Goal: Information Seeking & Learning: Find specific fact

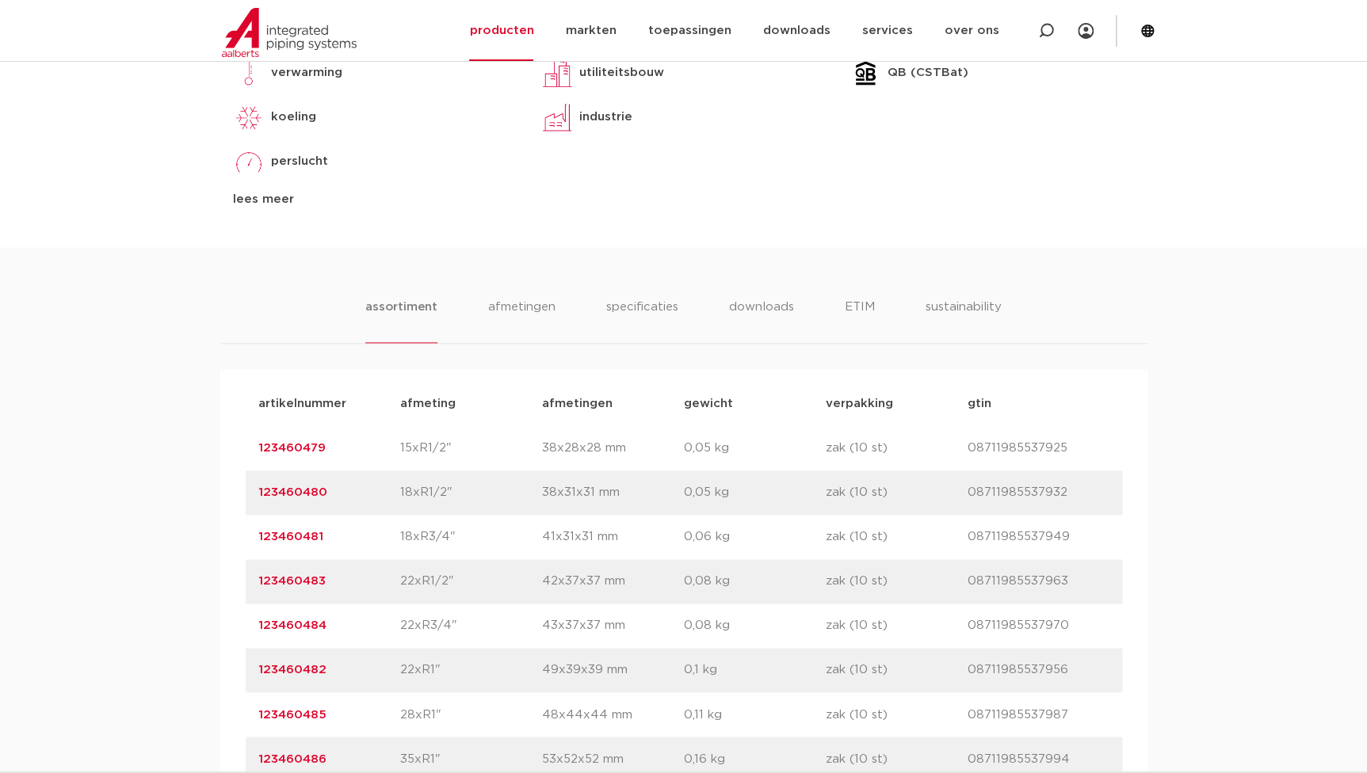
click at [10, 551] on div "assortiment [GEOGRAPHIC_DATA] specificaties downloads ETIM sustainability assor…" at bounding box center [683, 631] width 1367 height 769
click at [609, 515] on div "artikelnummer 123460481 afmeting 18xR3/4" [GEOGRAPHIC_DATA] 41x31x31 mm gewicht…" at bounding box center [684, 537] width 876 height 44
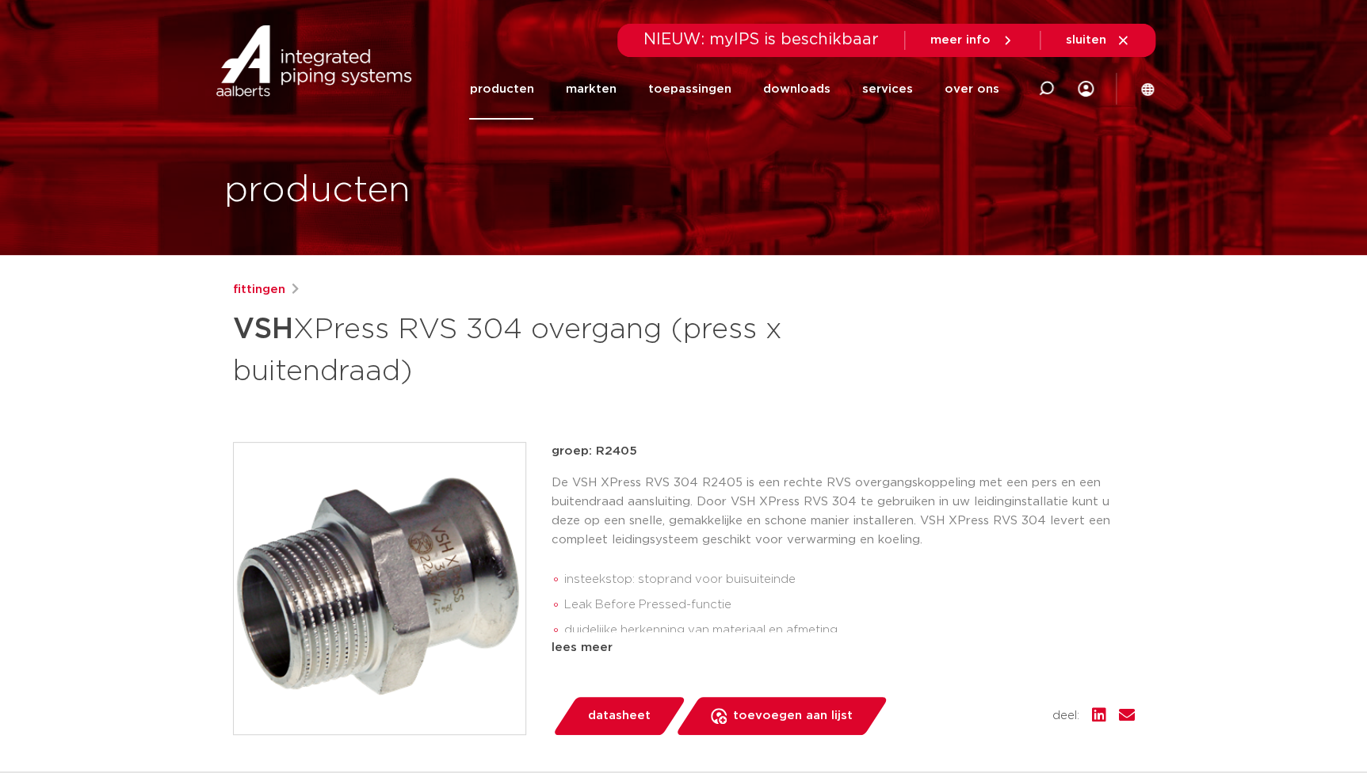
drag, startPoint x: 752, startPoint y: 377, endPoint x: 661, endPoint y: 392, distance: 92.4
click at [752, 377] on h1 "VSH XPress RVS 304 overgang (press x buitendraad)" at bounding box center [530, 349] width 595 height 86
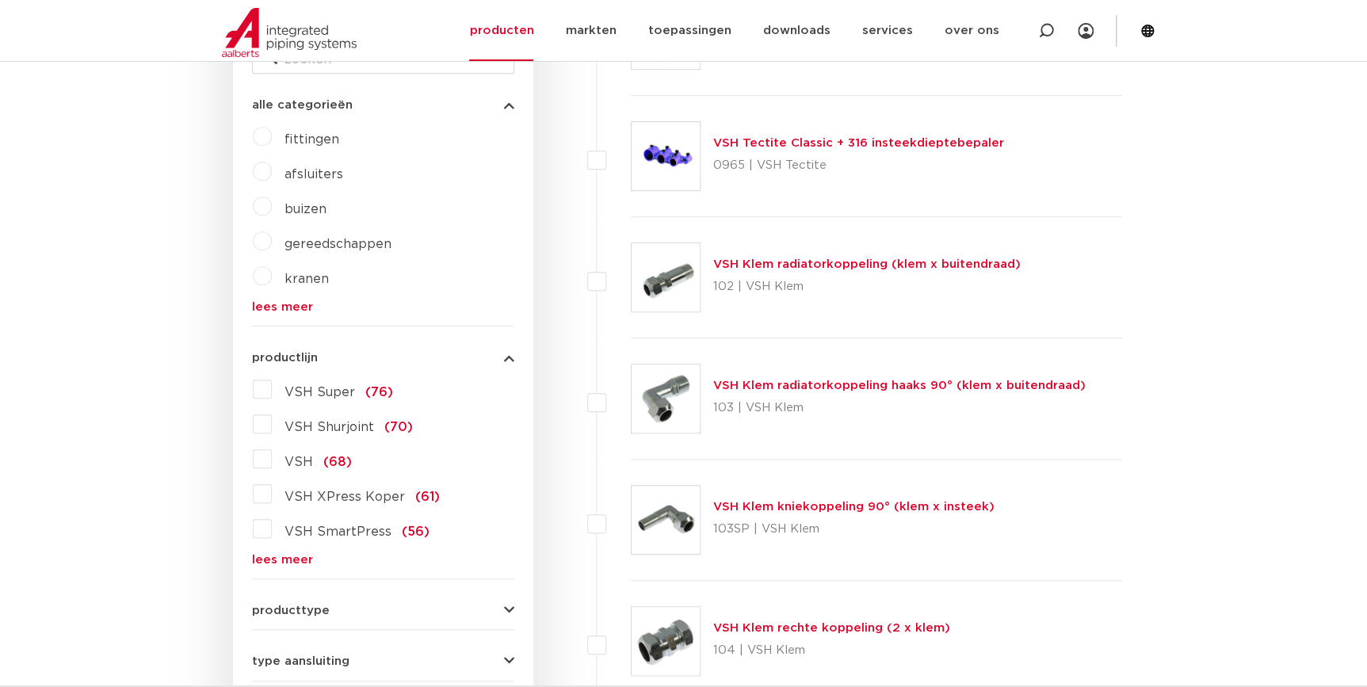
scroll to position [368, 0]
click at [312, 563] on link "lees meer" at bounding box center [383, 560] width 262 height 12
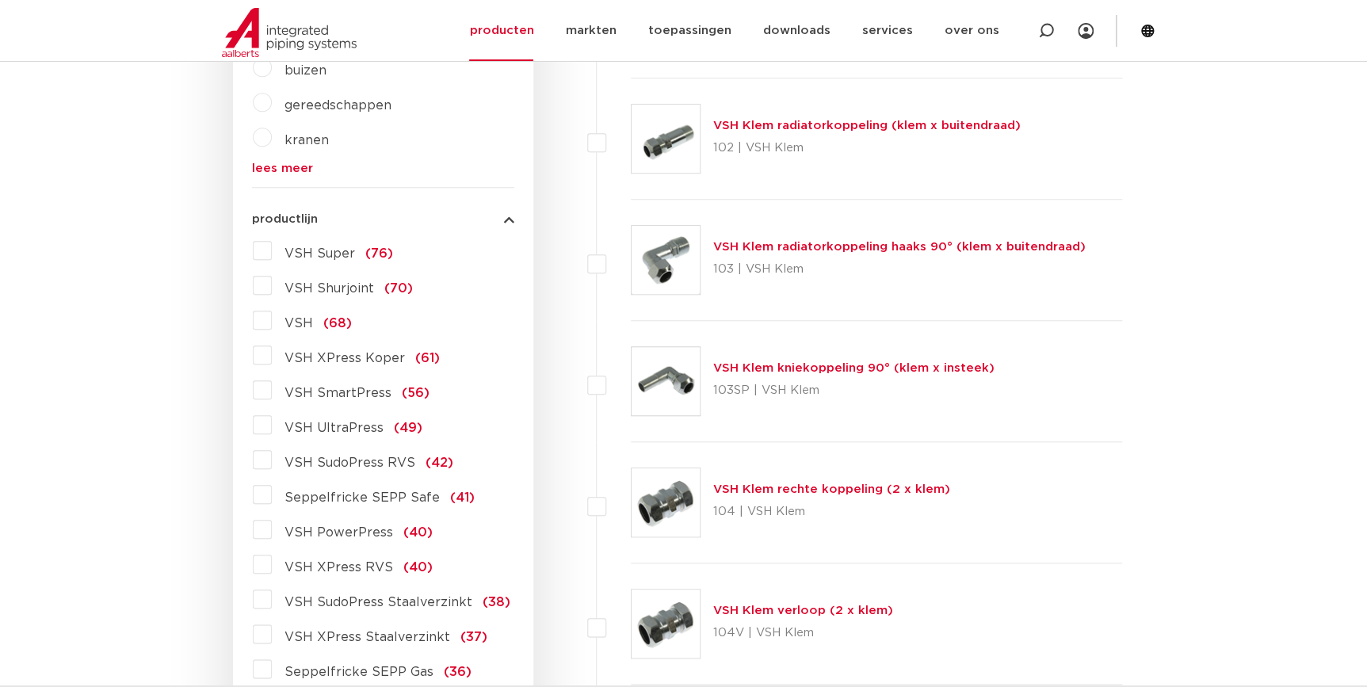
scroll to position [657, 0]
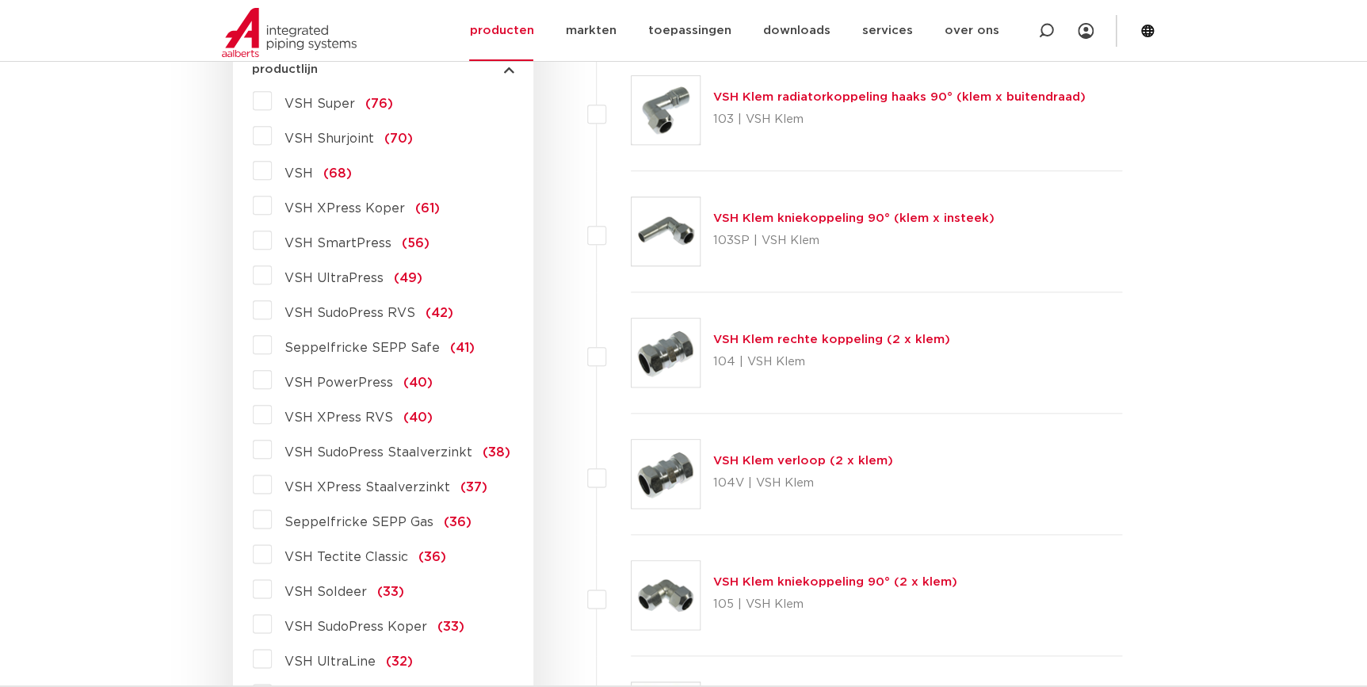
click at [369, 418] on span "VSH XPress RVS" at bounding box center [338, 417] width 109 height 13
click at [0, 0] on input "VSH XPress RVS (40)" at bounding box center [0, 0] width 0 height 0
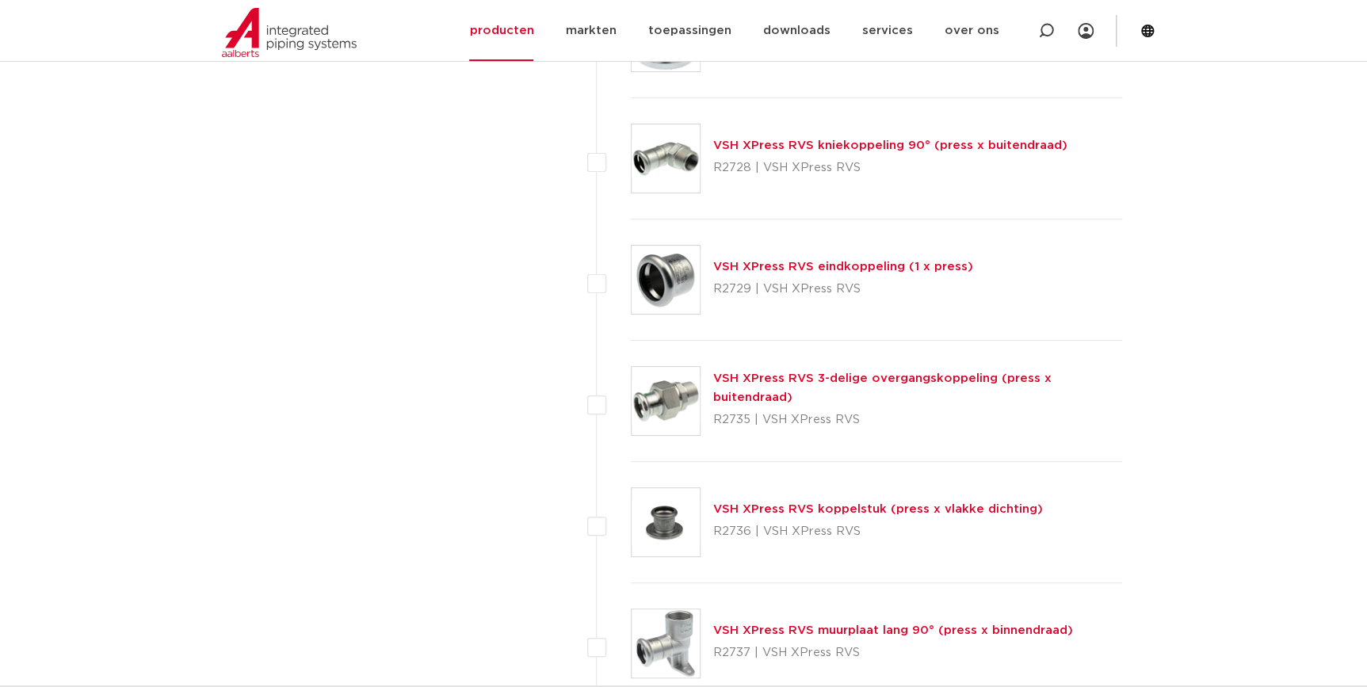
scroll to position [3034, 0]
click at [807, 509] on link "VSH XPress RVS koppelstuk (press x vlakke dichting)" at bounding box center [878, 508] width 330 height 12
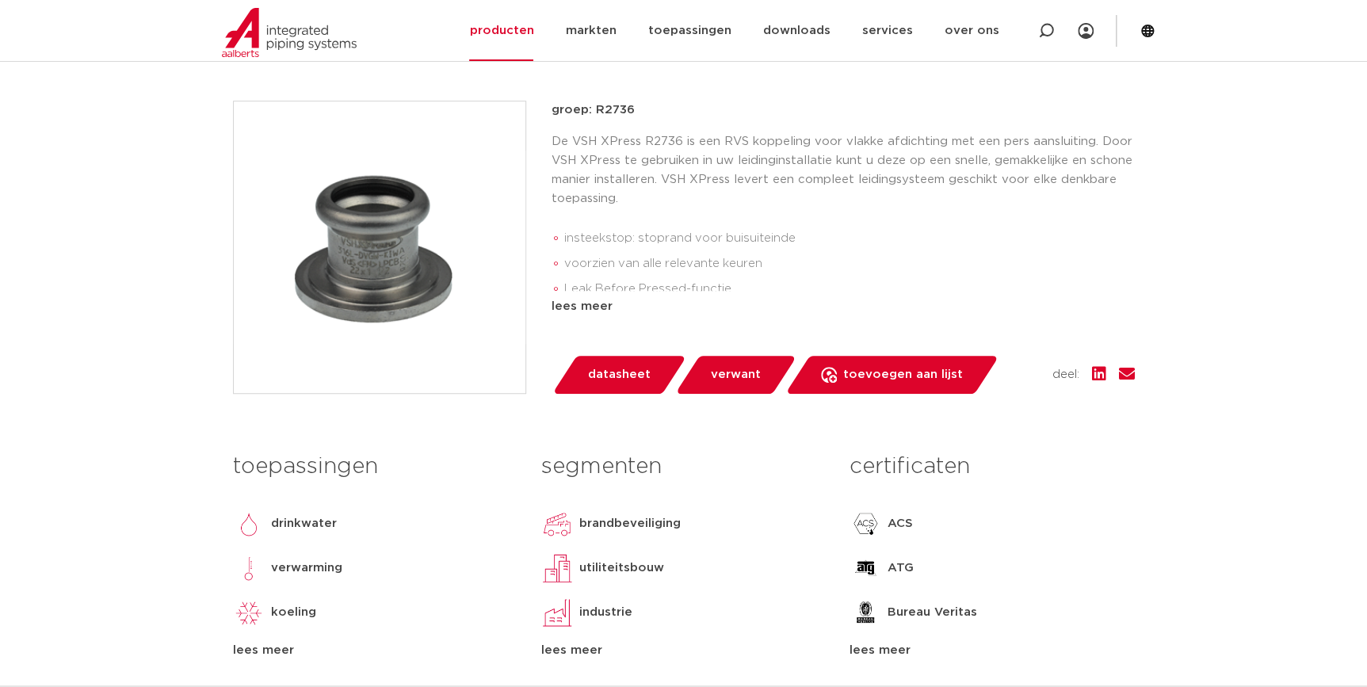
scroll to position [216, 0]
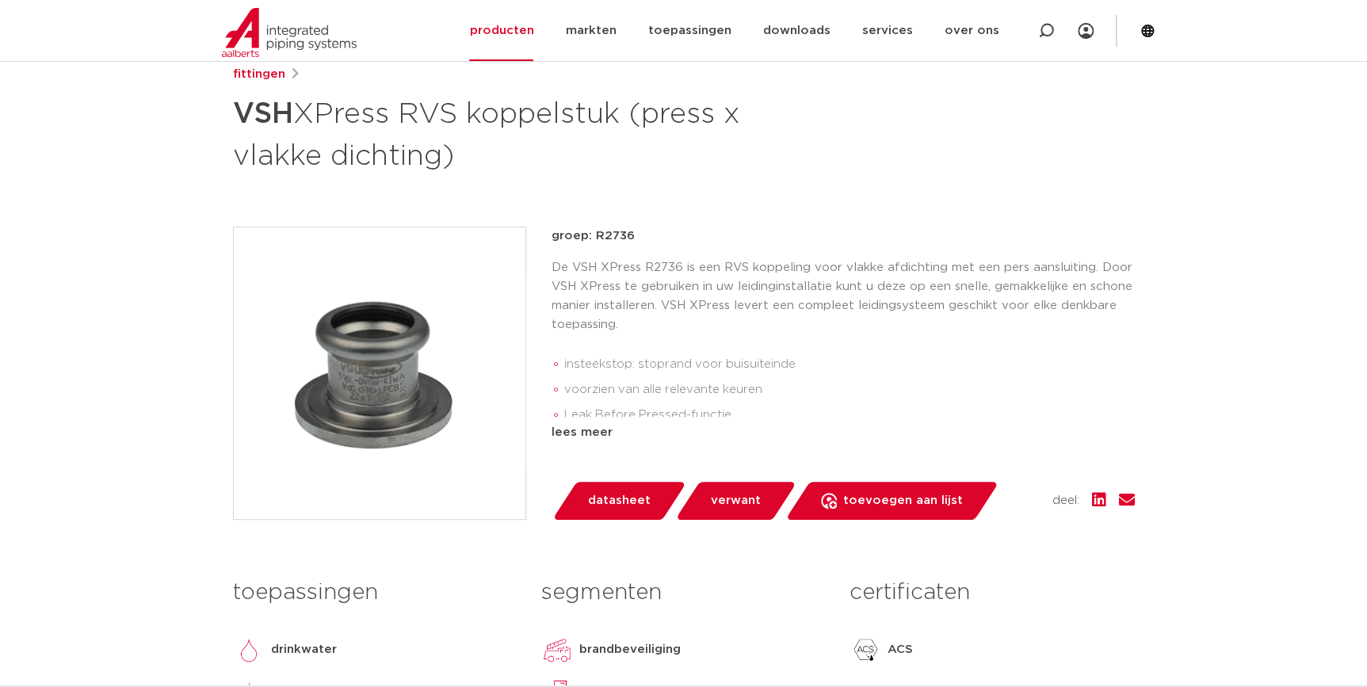
click at [352, 333] on img at bounding box center [380, 373] width 292 height 292
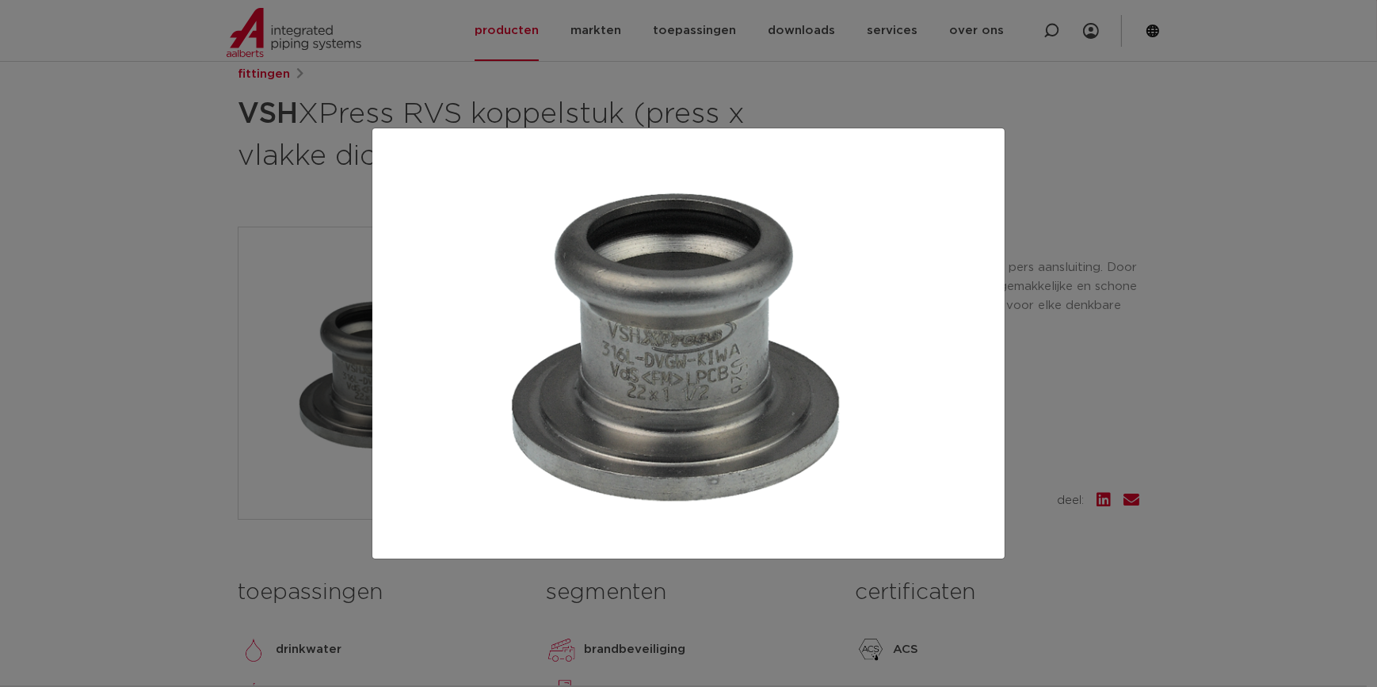
click at [870, 85] on div at bounding box center [688, 343] width 1377 height 687
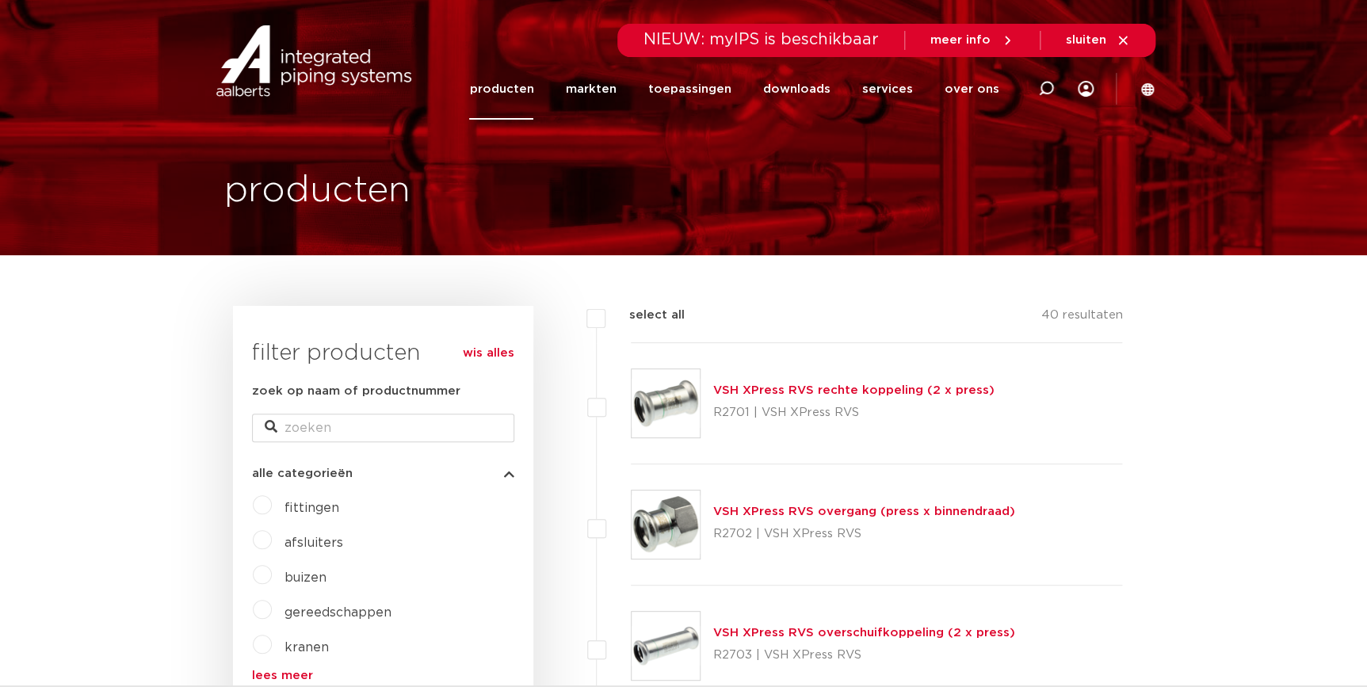
click at [1044, 86] on icon at bounding box center [1046, 89] width 16 height 16
type input "flens"
click button "Zoeken" at bounding box center [0, 0] width 0 height 0
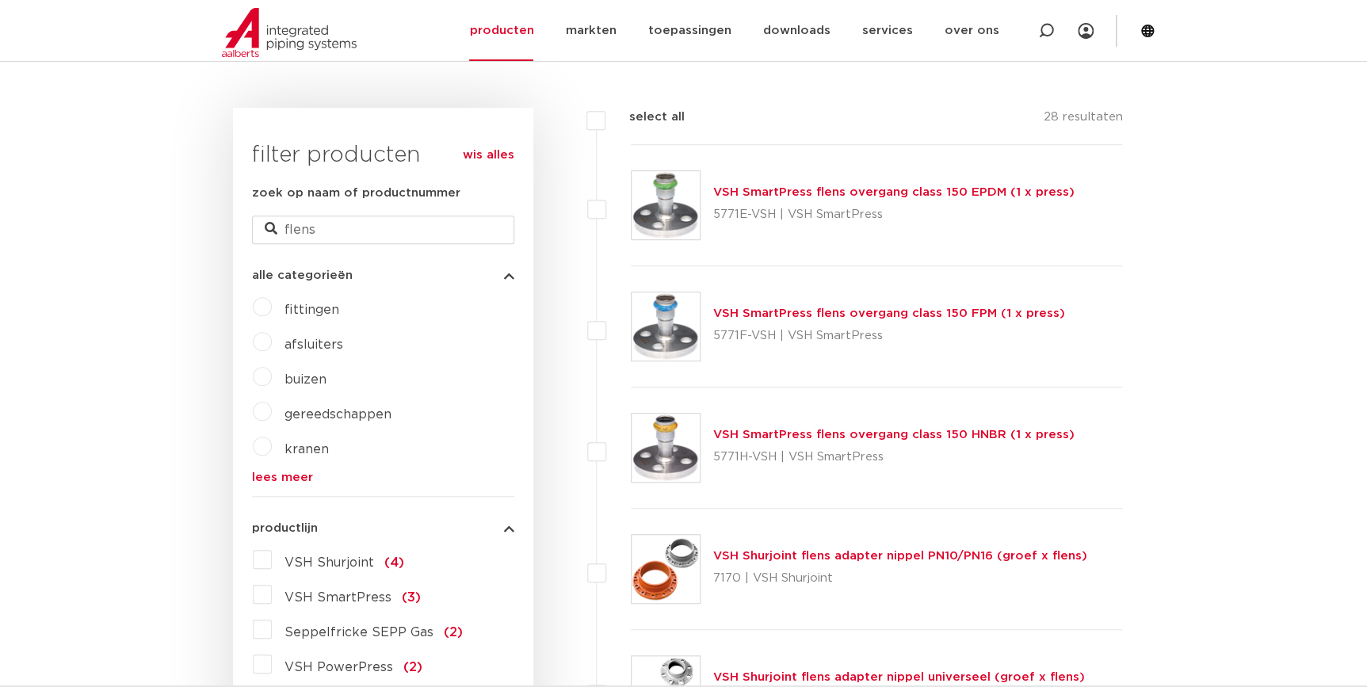
scroll to position [720, 0]
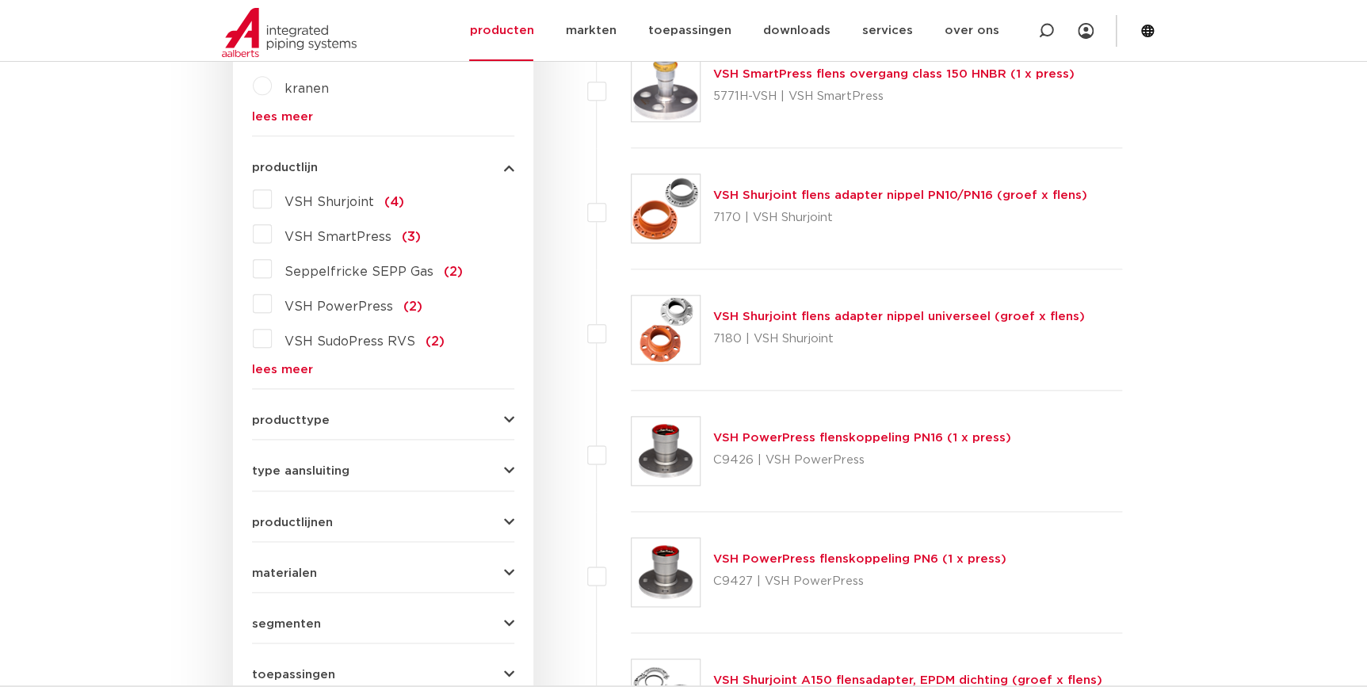
click at [798, 441] on link "VSH PowerPress flenskoppeling PN16 (1 x press)" at bounding box center [862, 438] width 298 height 12
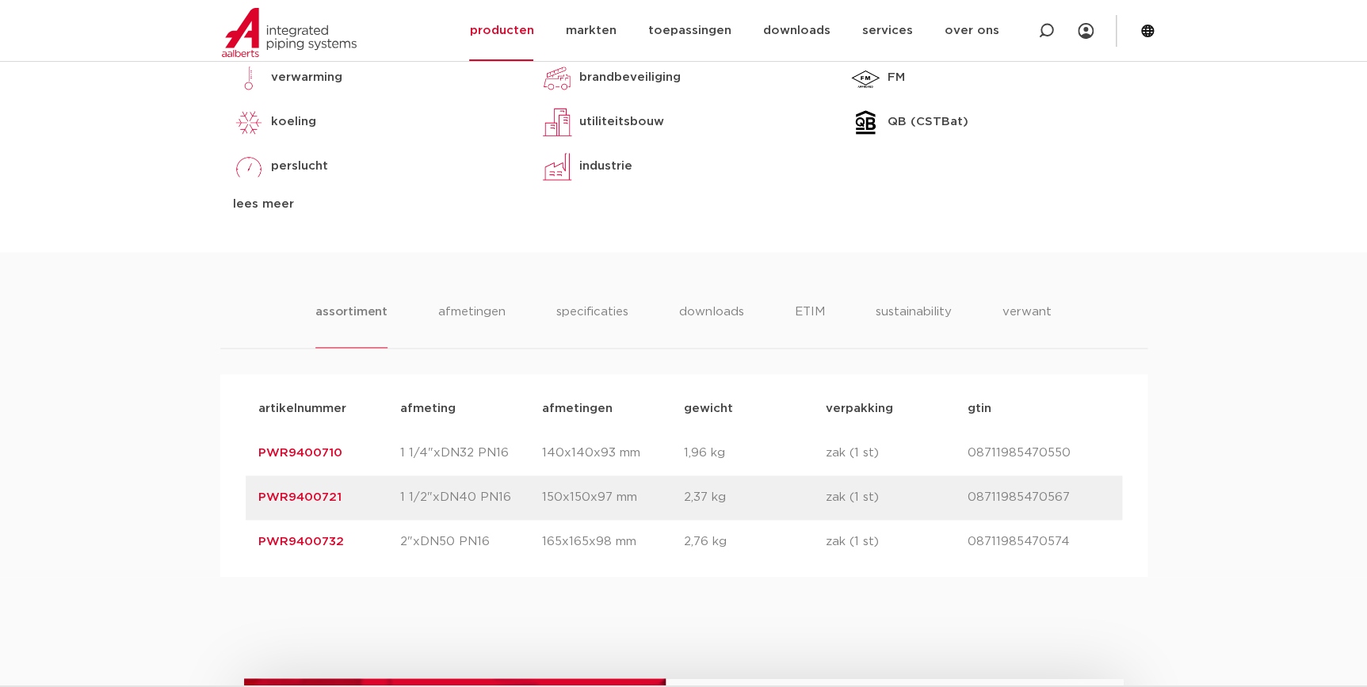
scroll to position [864, 0]
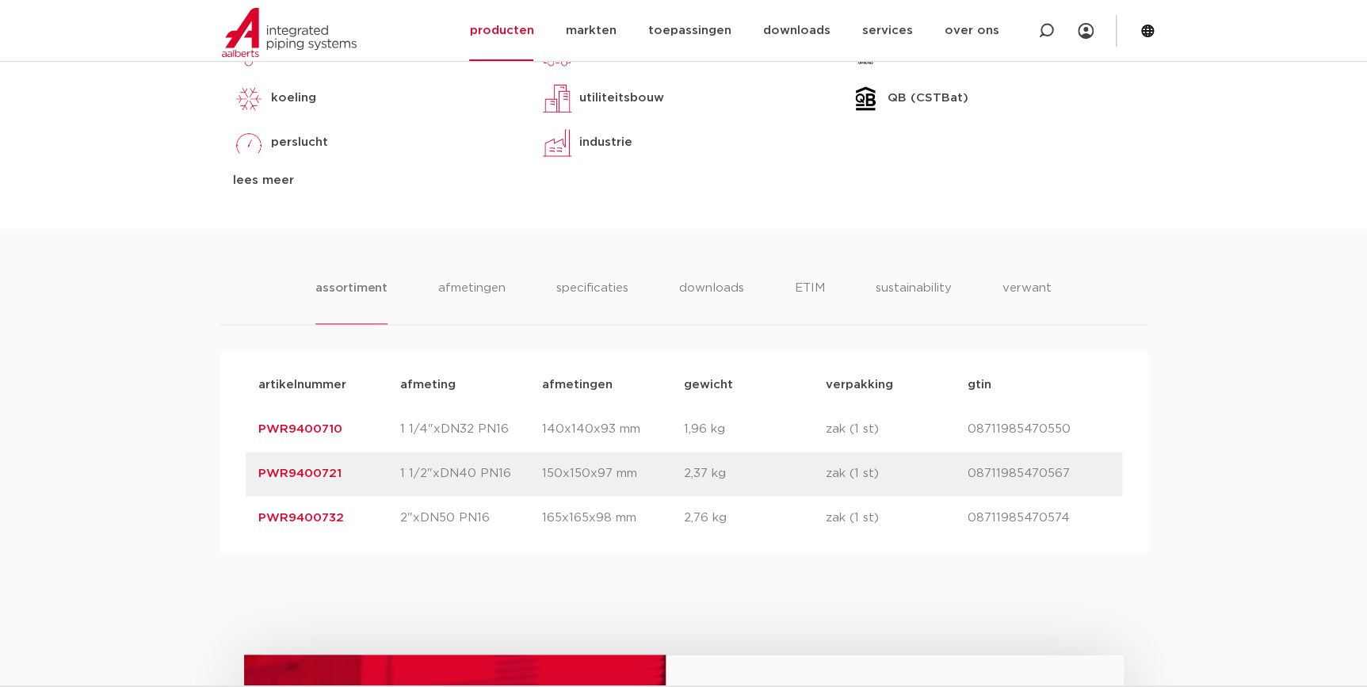
click at [452, 516] on p "2"xDN50 PN16" at bounding box center [471, 518] width 142 height 19
click at [375, 521] on p "PWR9400732" at bounding box center [329, 518] width 142 height 19
drag, startPoint x: 349, startPoint y: 521, endPoint x: 133, endPoint y: 528, distance: 215.6
click at [133, 528] on div "assortiment afmetingen specificaties downloads ETIM sustainability verwant asso…" at bounding box center [683, 390] width 1367 height 325
copy link "PWR9400732"
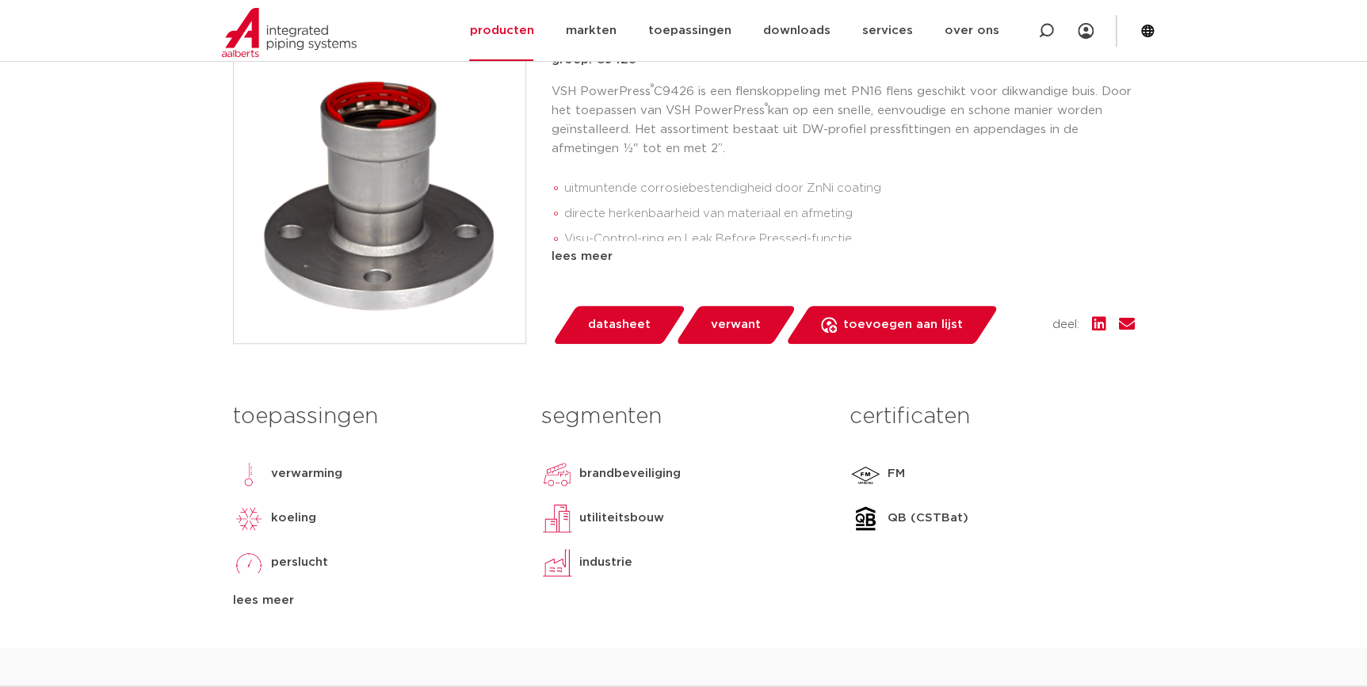
scroll to position [648, 0]
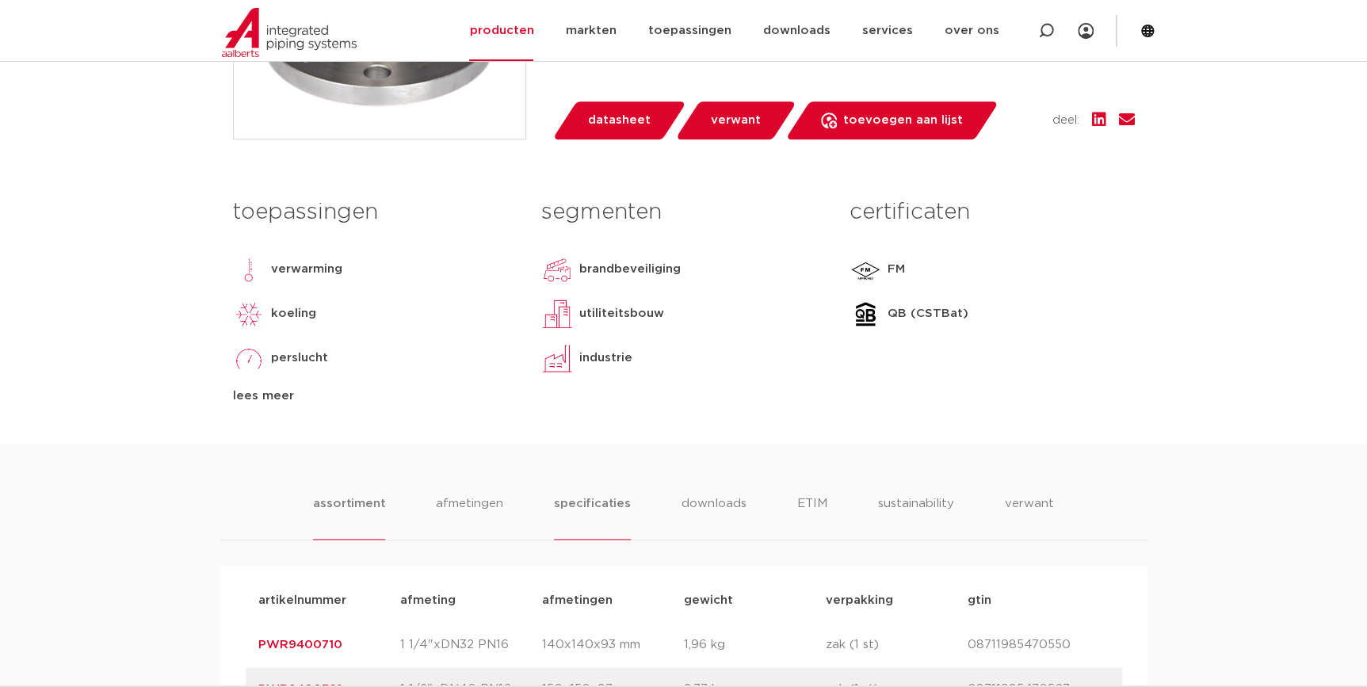
click at [574, 520] on li "specificaties" at bounding box center [592, 516] width 76 height 45
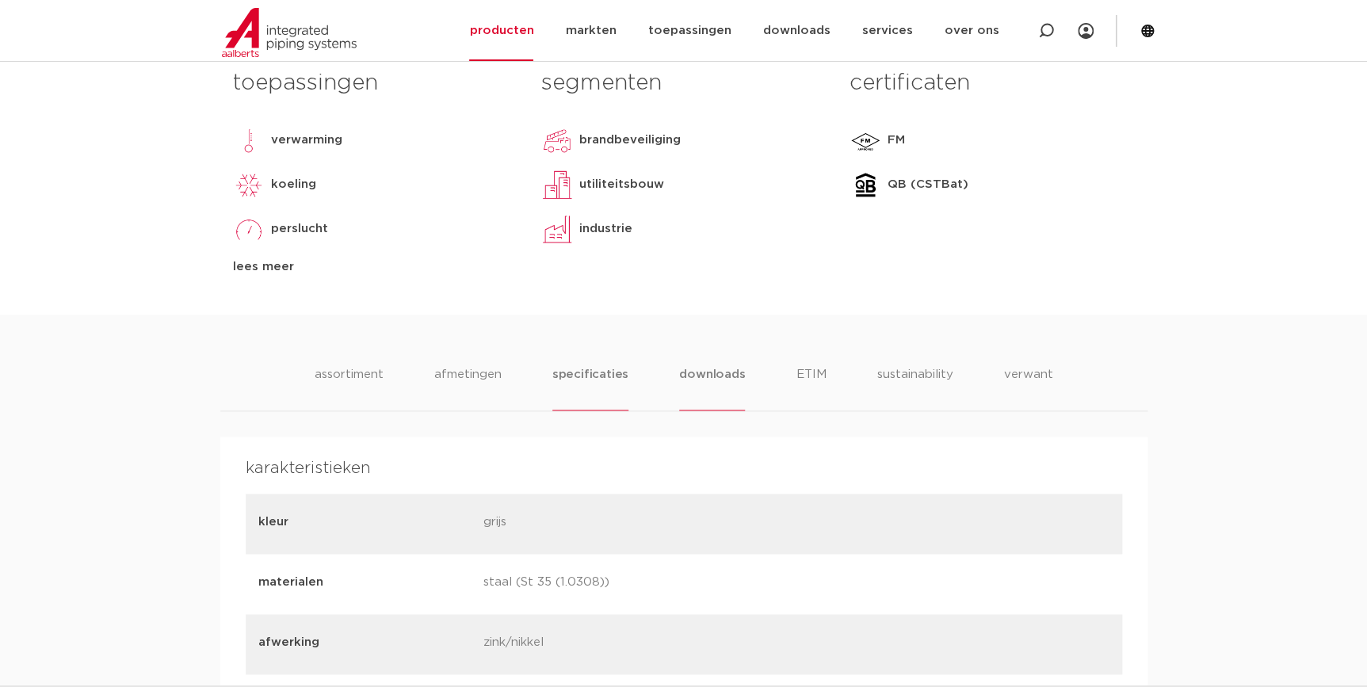
scroll to position [936, 0]
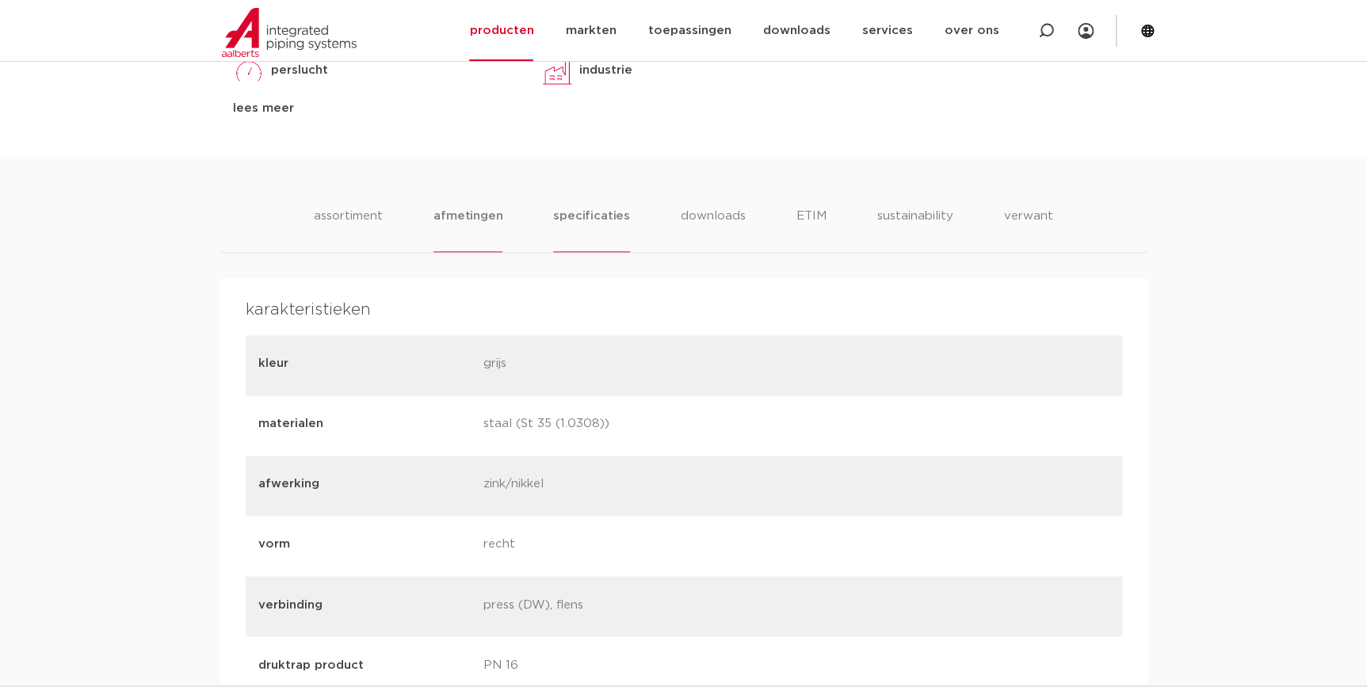
click at [471, 227] on li "afmetingen" at bounding box center [467, 229] width 69 height 45
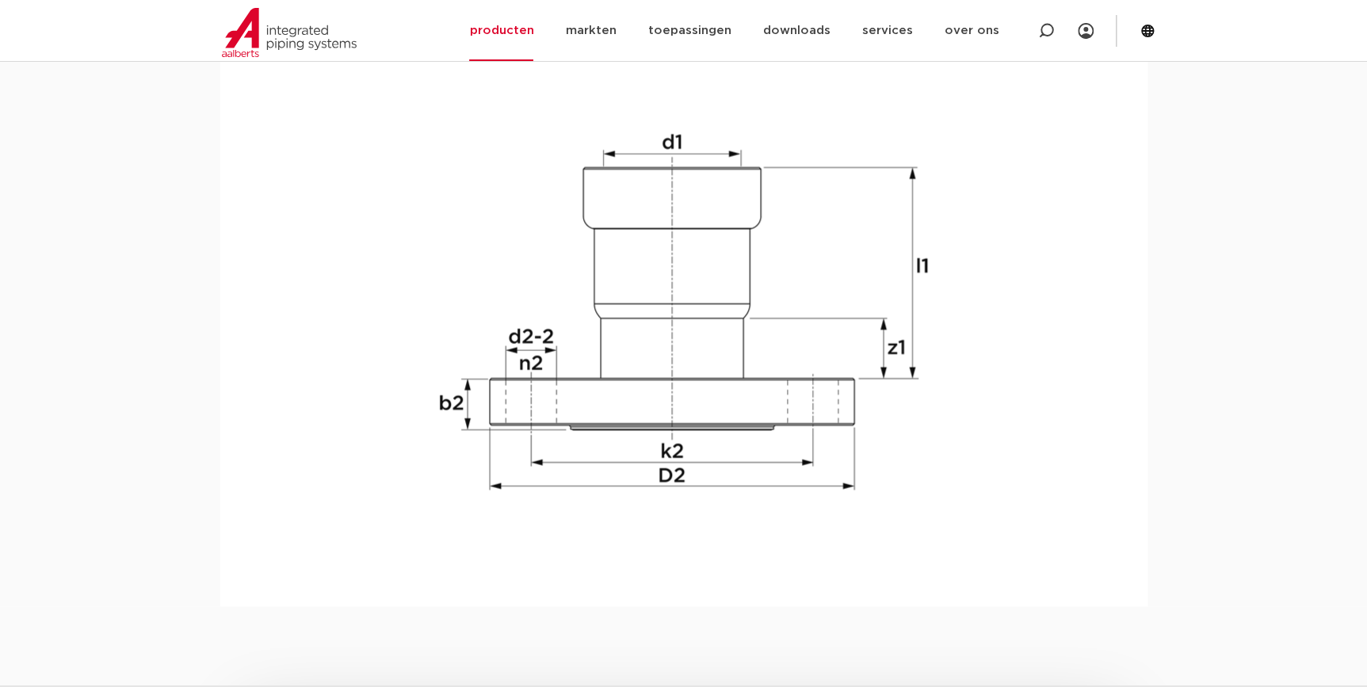
scroll to position [864, 0]
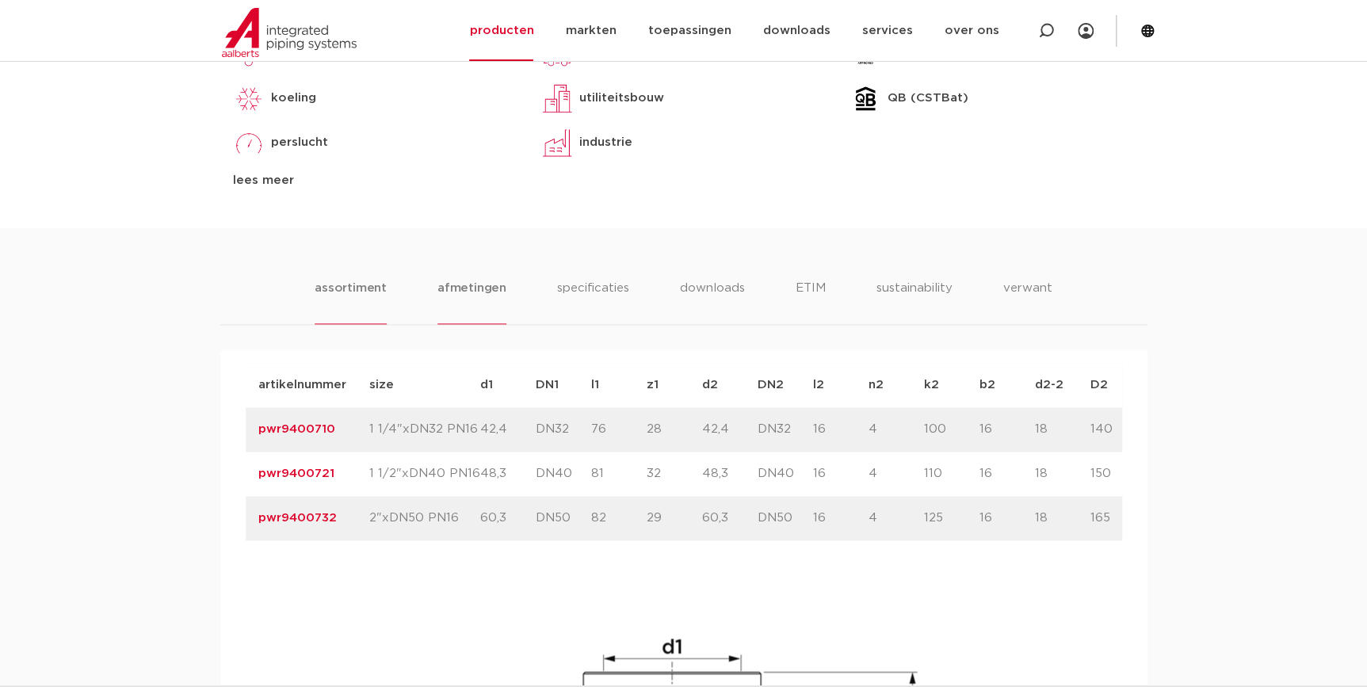
click at [377, 291] on li "assortiment" at bounding box center [351, 301] width 72 height 45
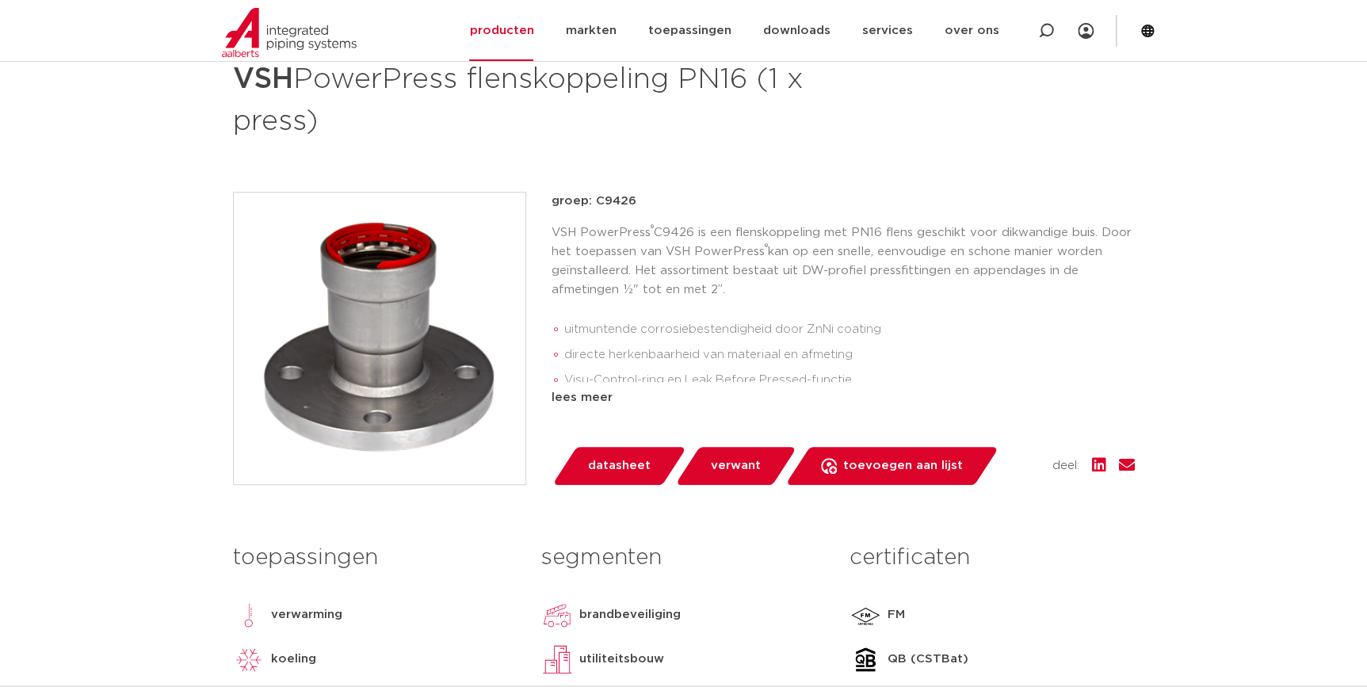
scroll to position [143, 0]
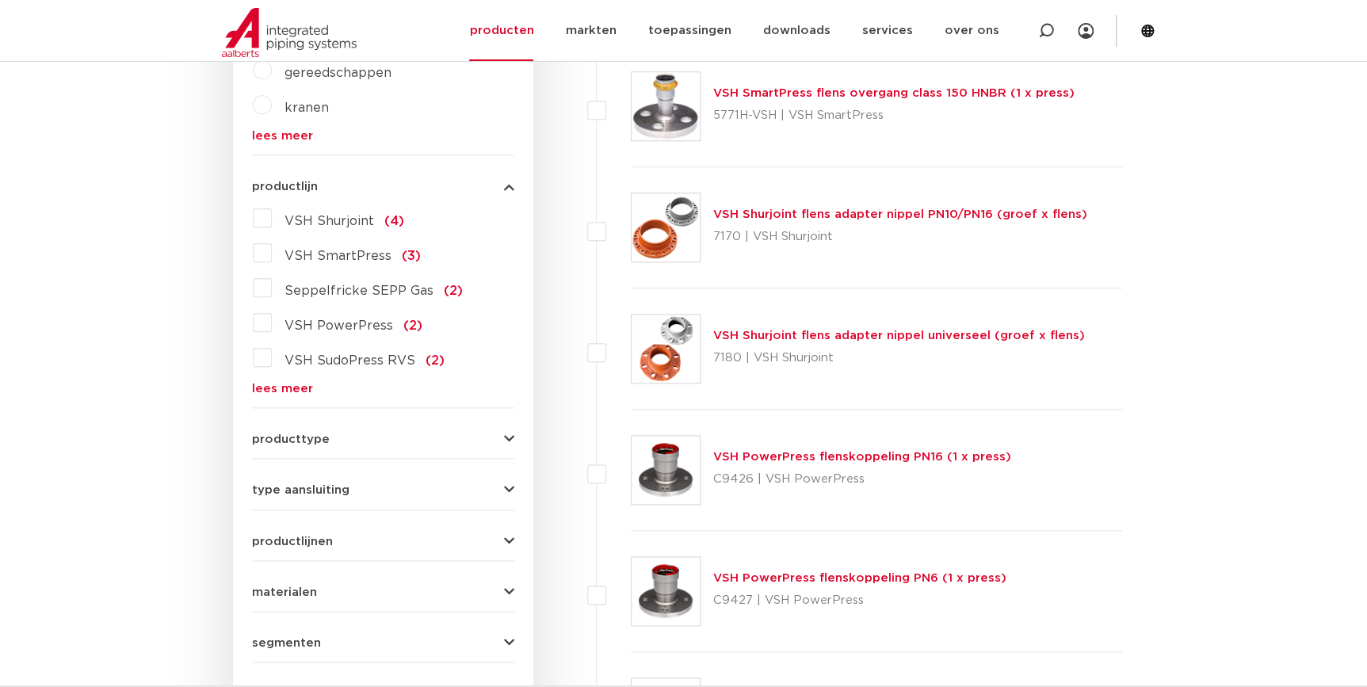
scroll to position [648, 0]
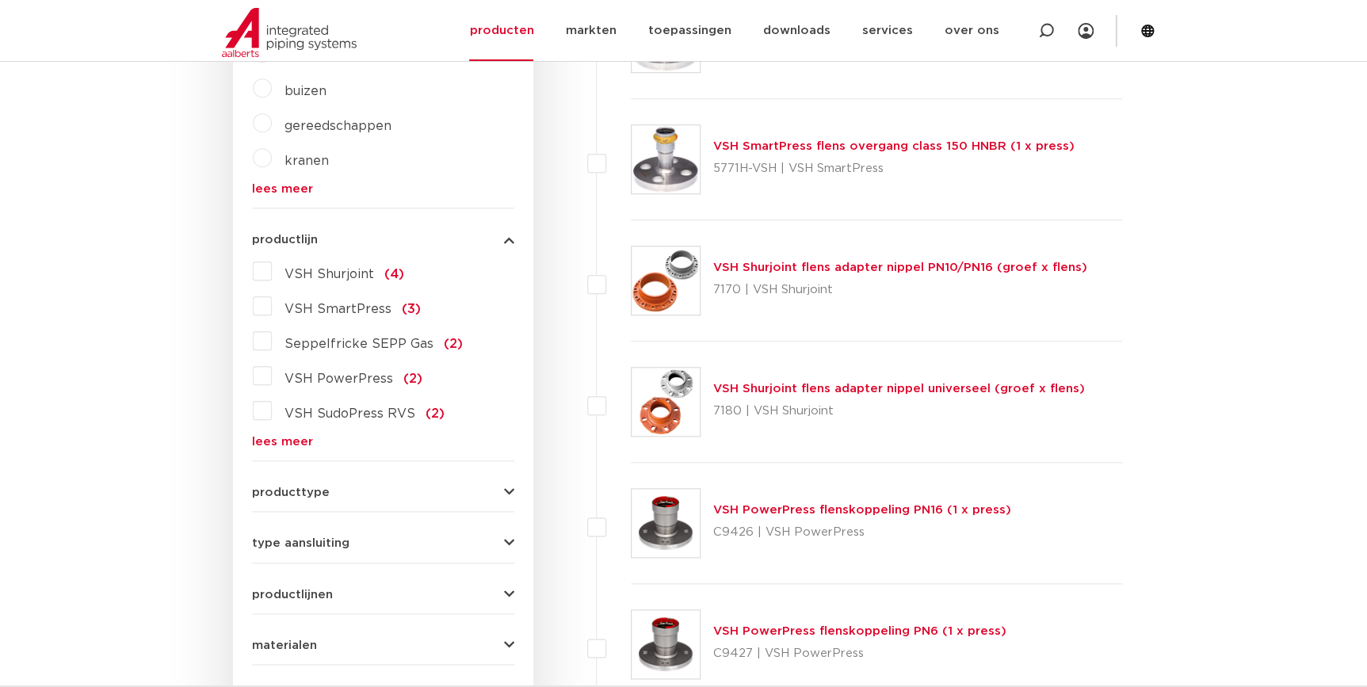
click at [263, 441] on link "lees meer" at bounding box center [383, 442] width 262 height 12
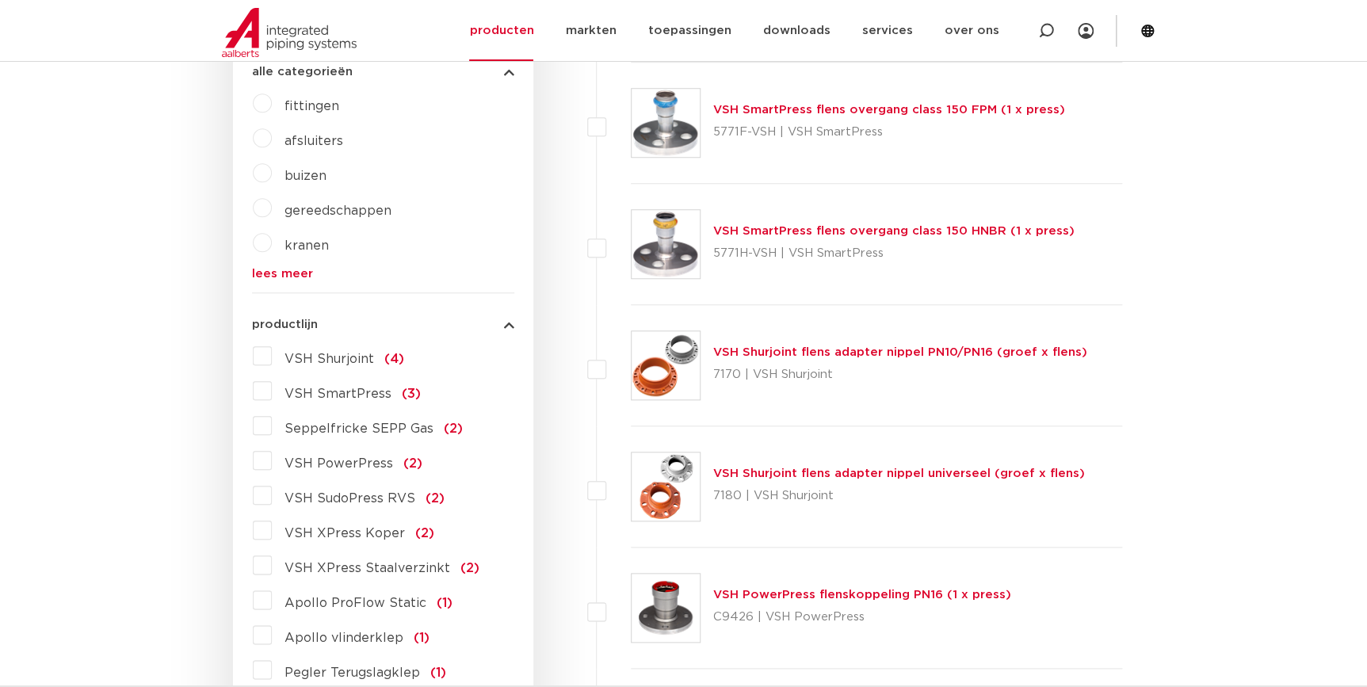
scroll to position [288, 0]
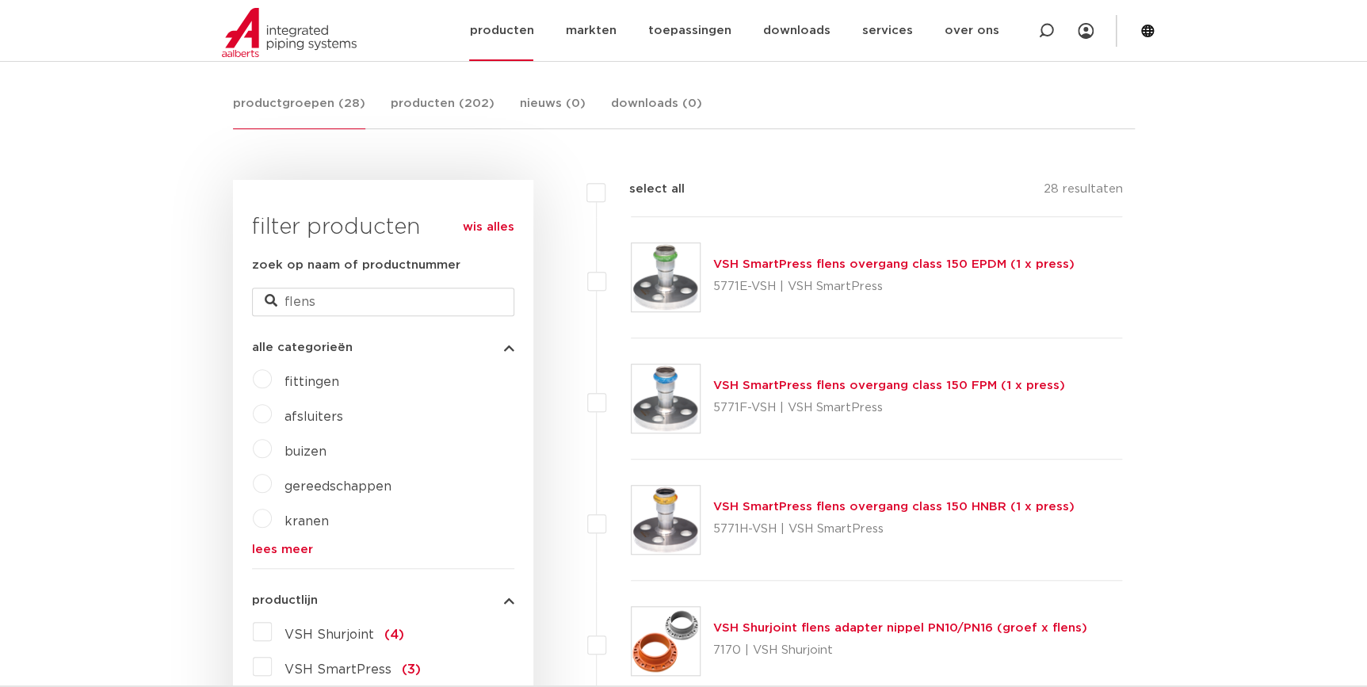
click at [528, 28] on link "producten" at bounding box center [501, 30] width 64 height 61
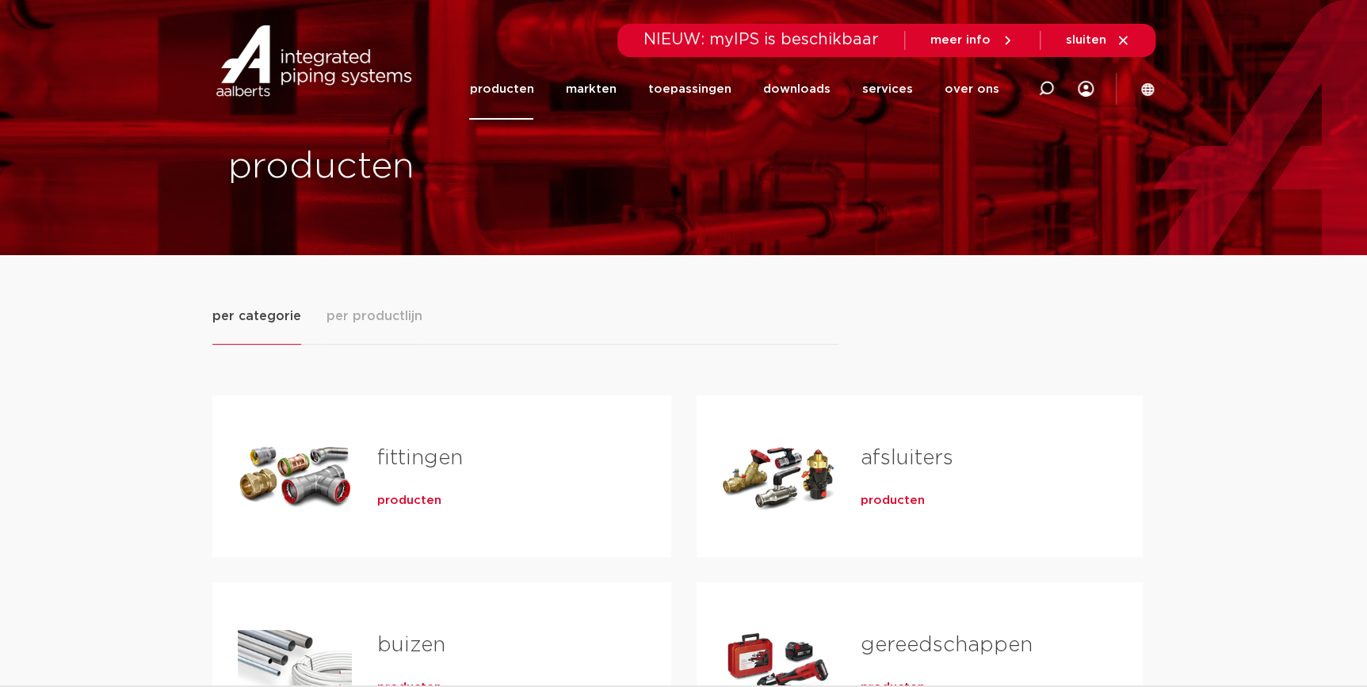
click at [418, 502] on span "producten" at bounding box center [409, 501] width 64 height 16
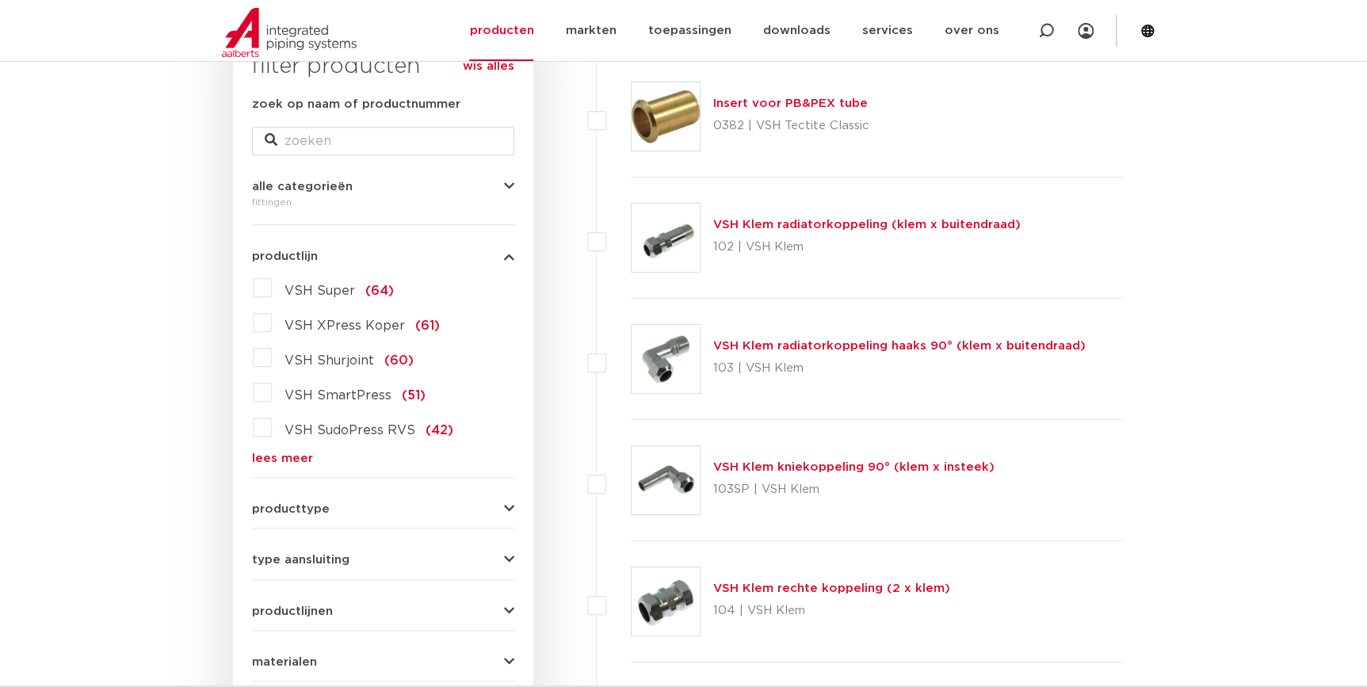
click at [310, 459] on link "lees meer" at bounding box center [383, 458] width 262 height 12
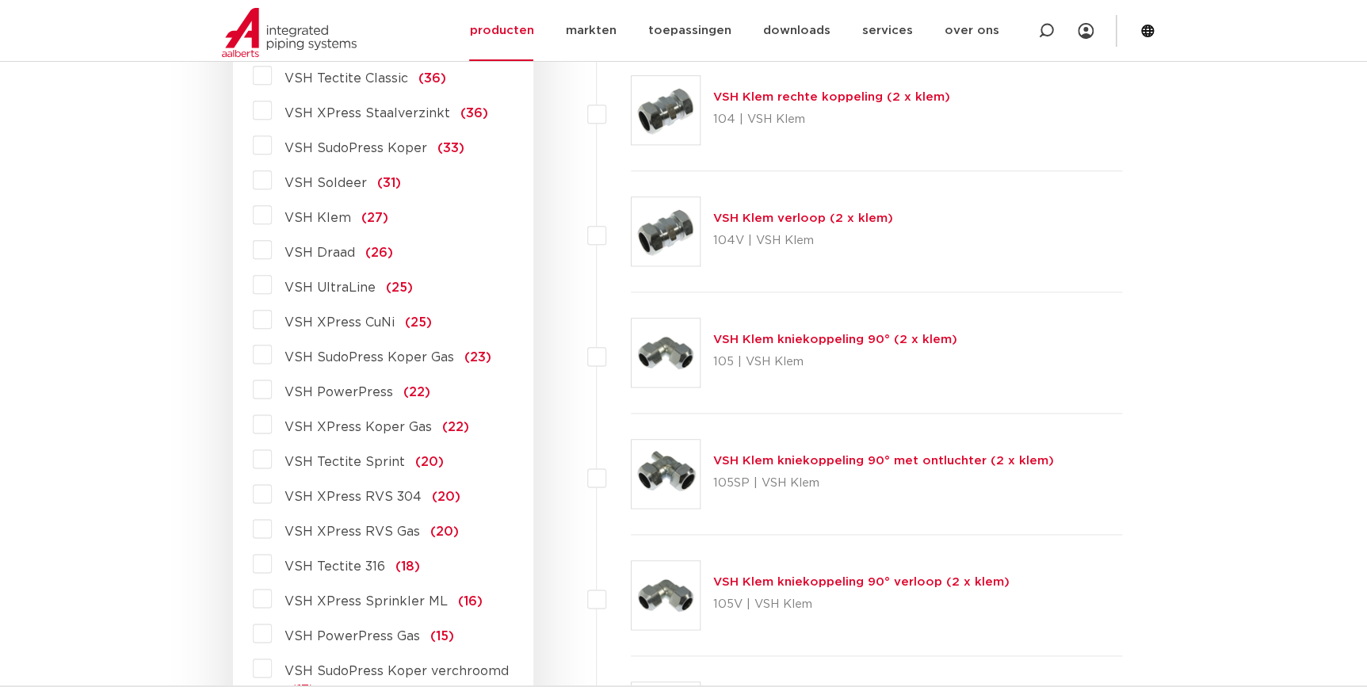
scroll to position [792, 0]
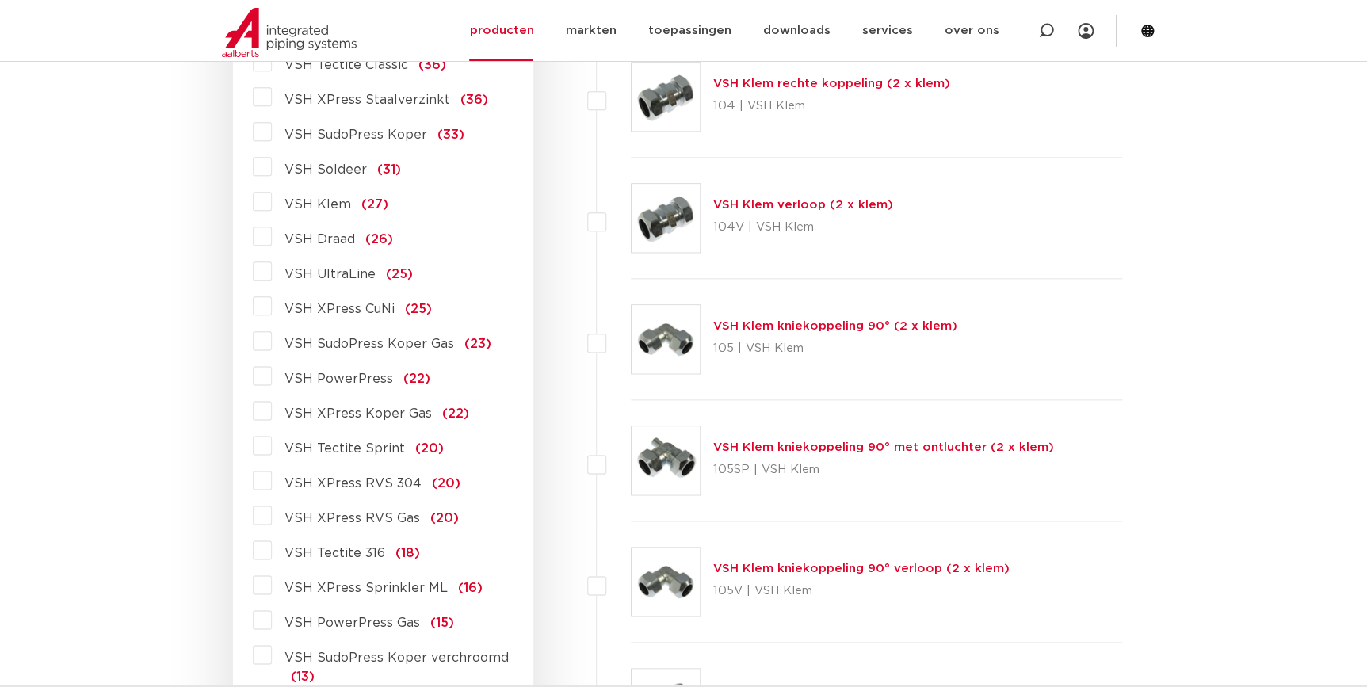
click at [368, 484] on span "VSH XPress RVS 304" at bounding box center [352, 483] width 137 height 13
click at [0, 0] on input "VSH XPress RVS 304 (20)" at bounding box center [0, 0] width 0 height 0
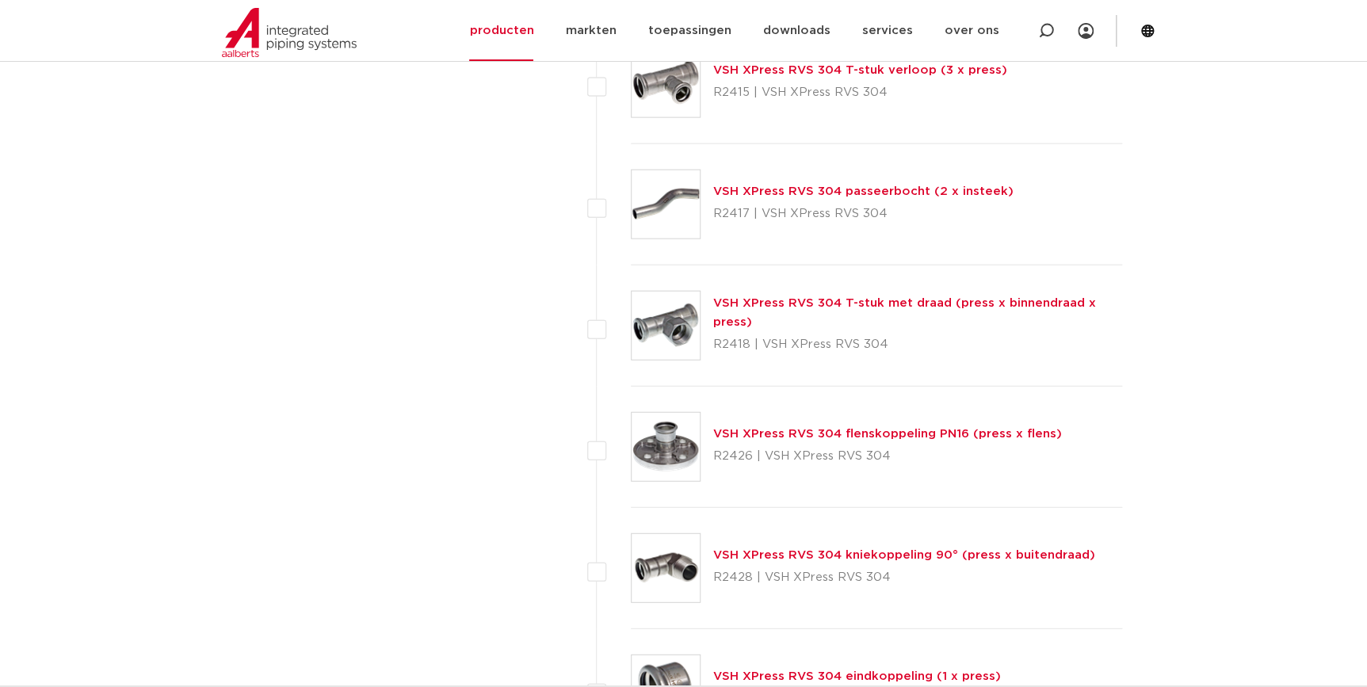
scroll to position [1799, 0]
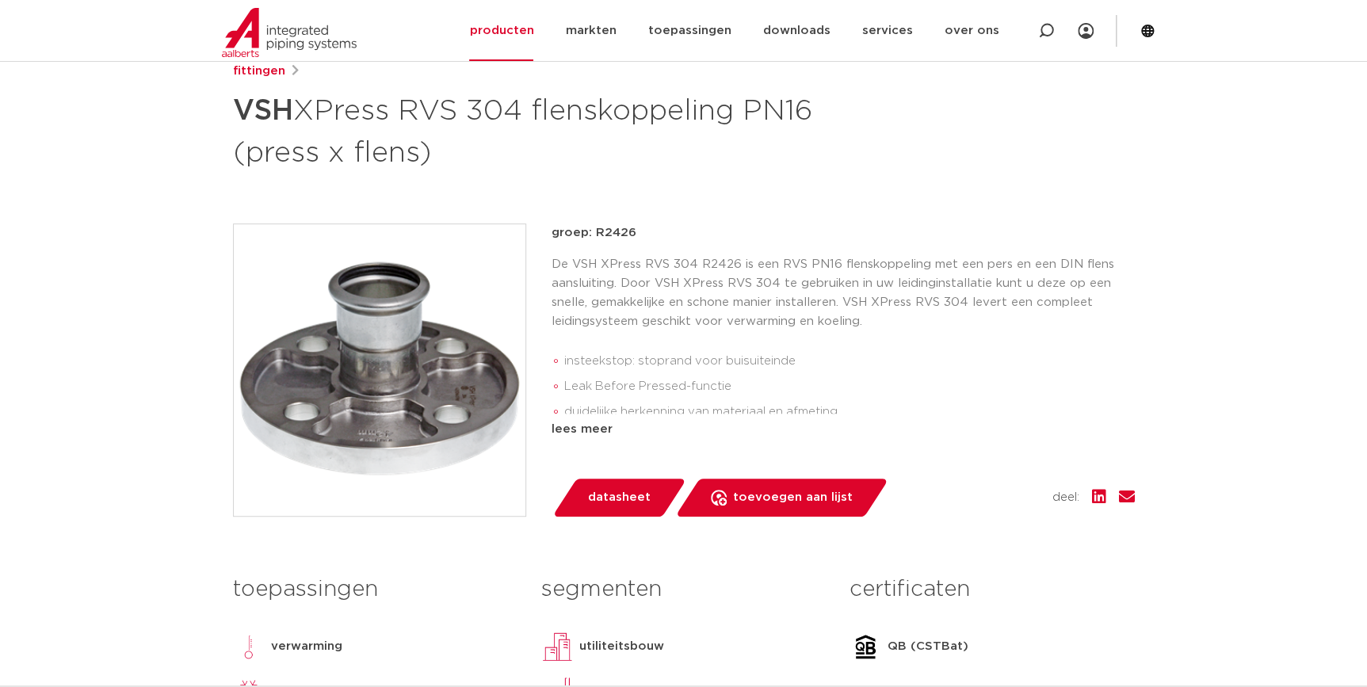
scroll to position [216, 0]
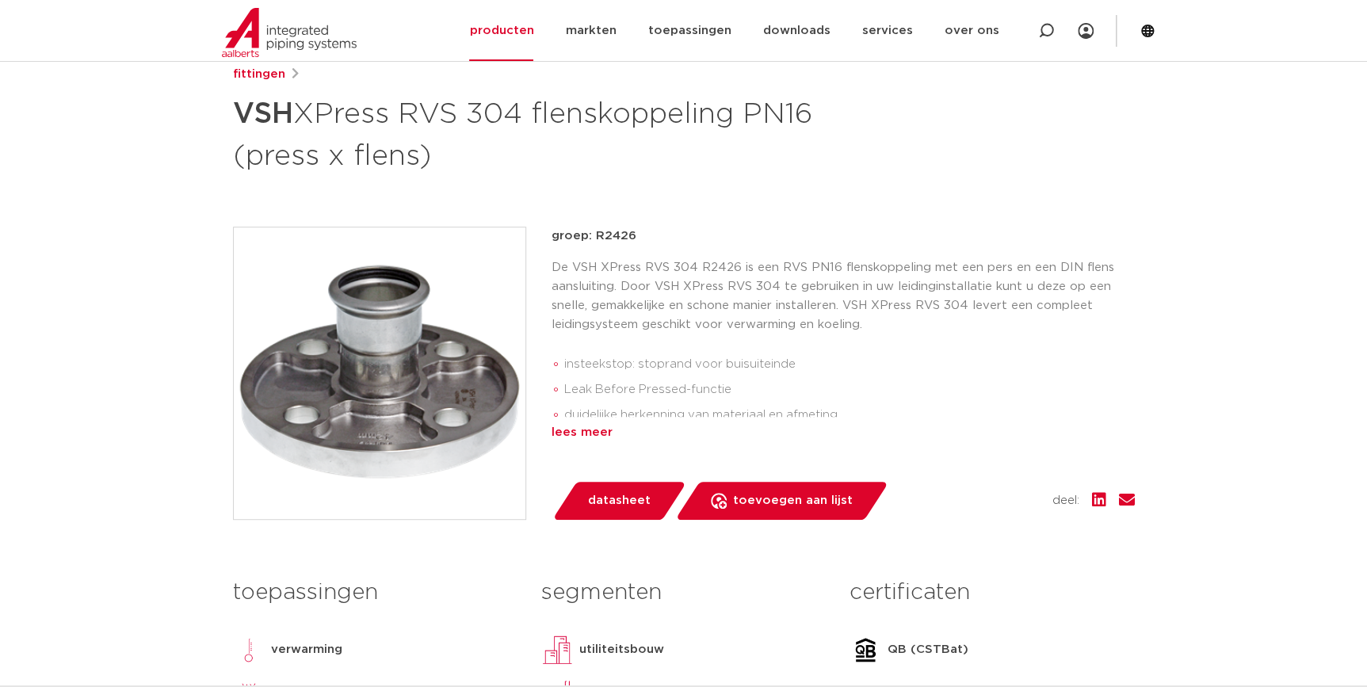
click at [592, 428] on div "lees meer" at bounding box center [842, 432] width 583 height 19
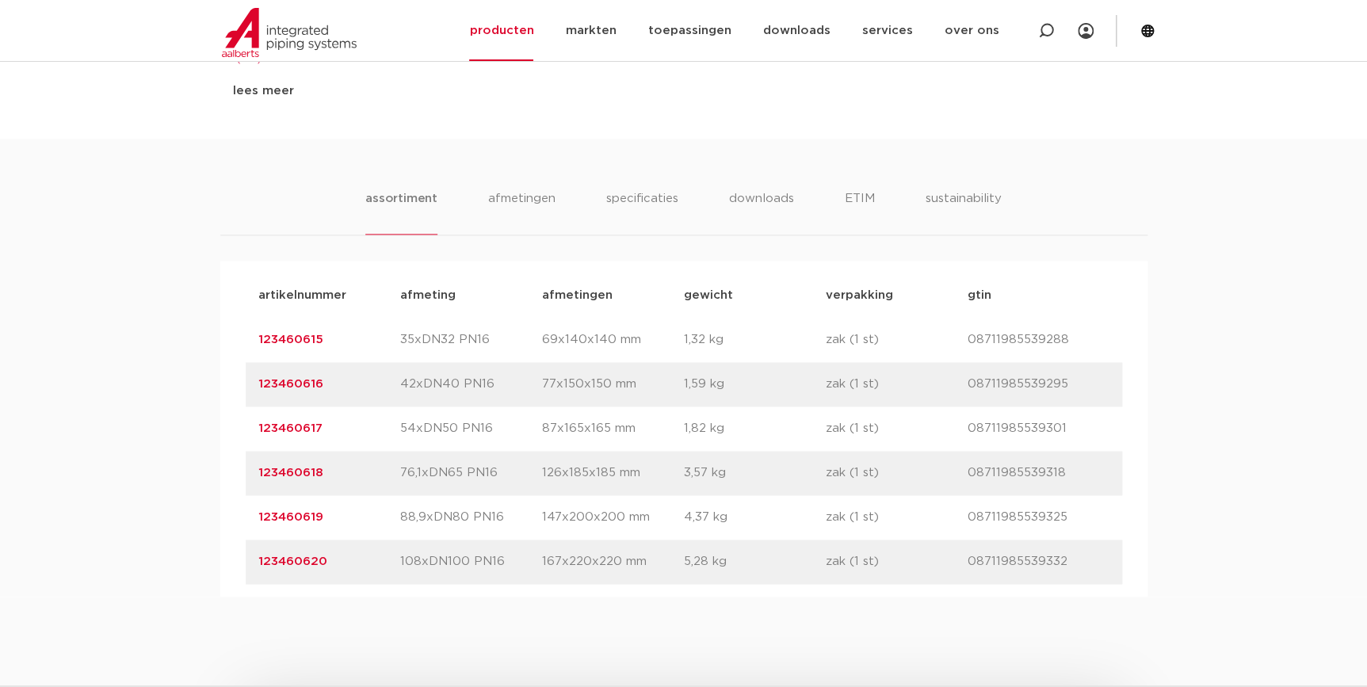
scroll to position [936, 0]
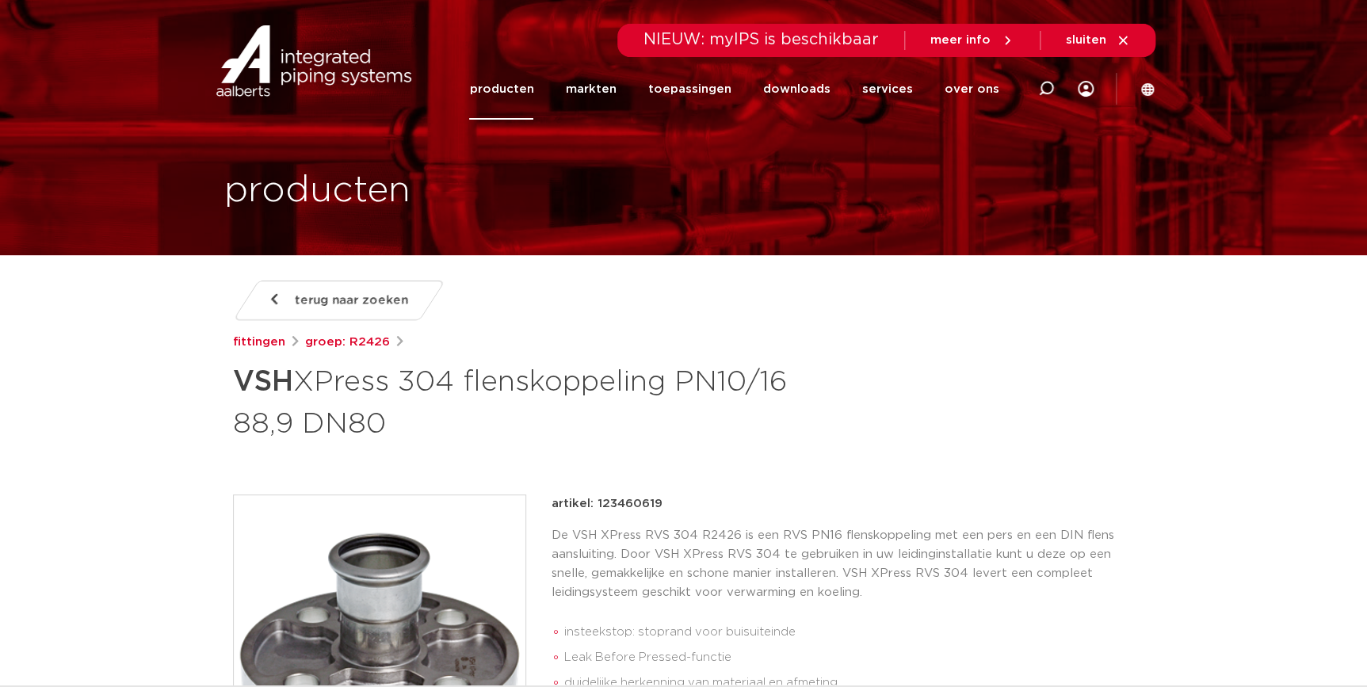
click at [811, 442] on h1 "VSH XPress 304 flenskoppeling PN10/16 88,9 DN80" at bounding box center [530, 401] width 595 height 86
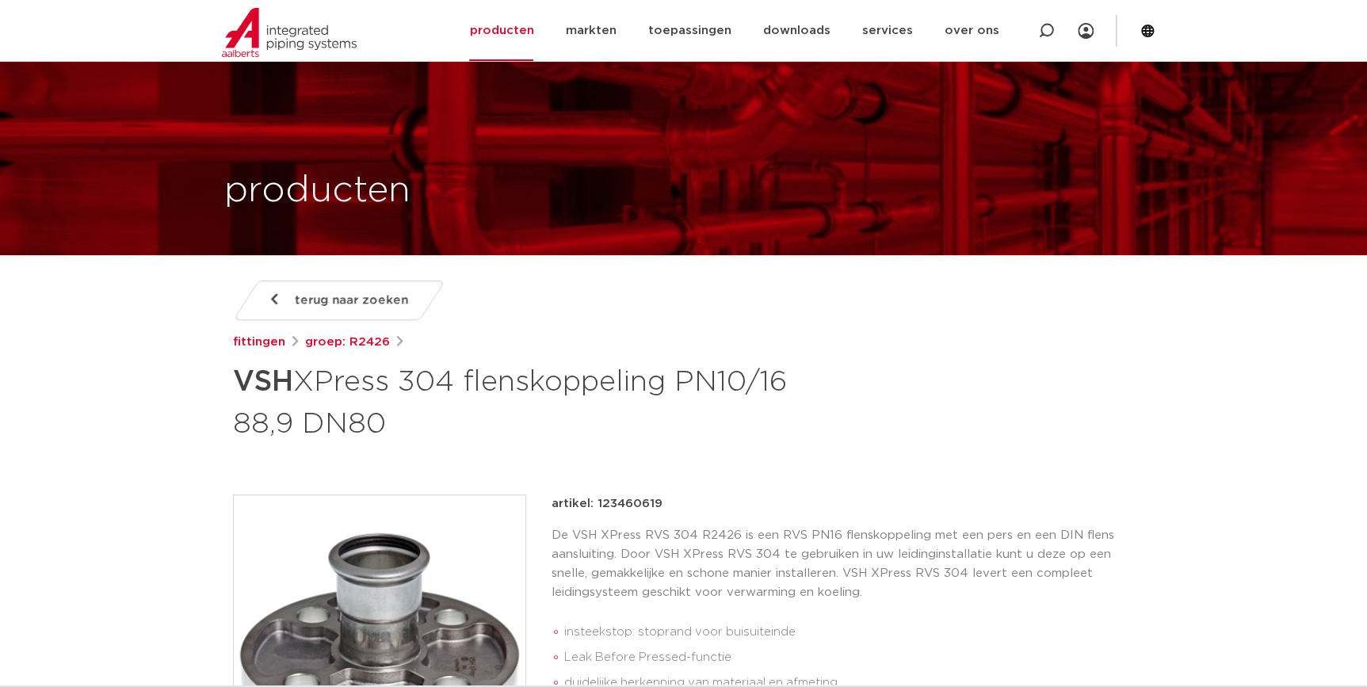
scroll to position [360, 0]
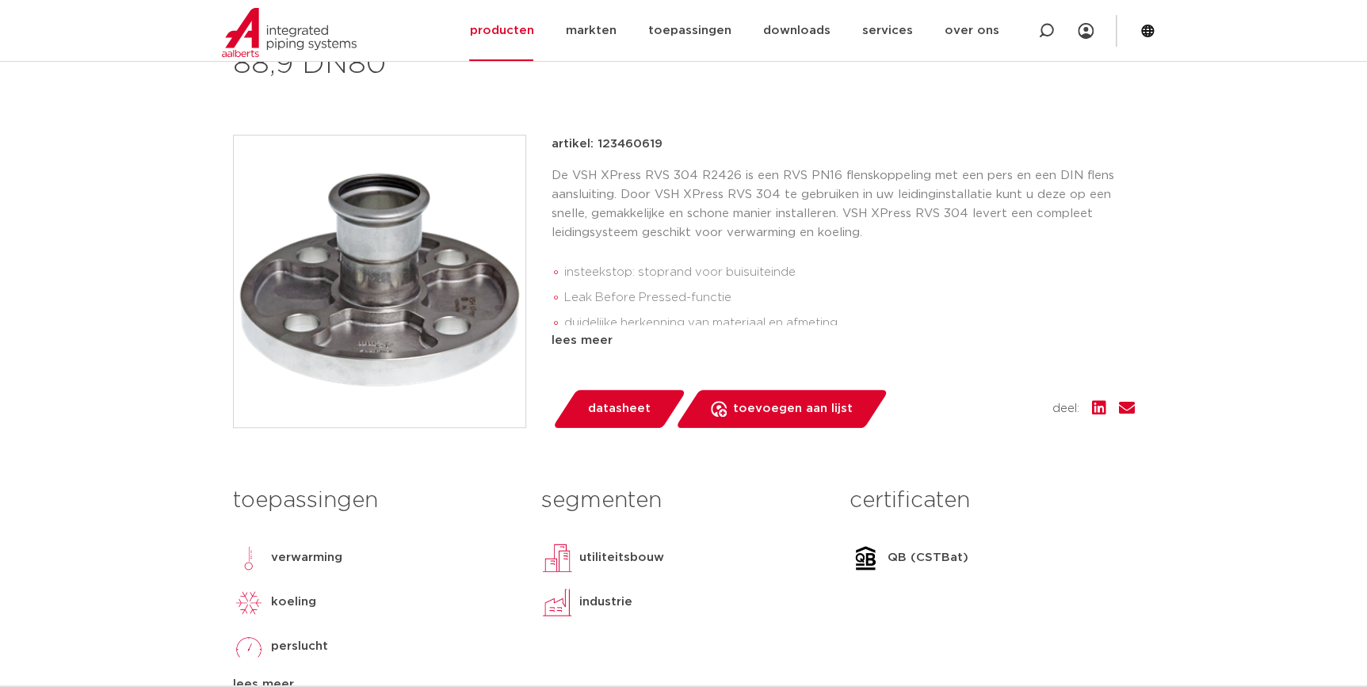
click at [941, 273] on li "insteekstop: stoprand voor buisuiteinde" at bounding box center [849, 272] width 570 height 25
click at [591, 340] on div "lees meer" at bounding box center [842, 340] width 583 height 19
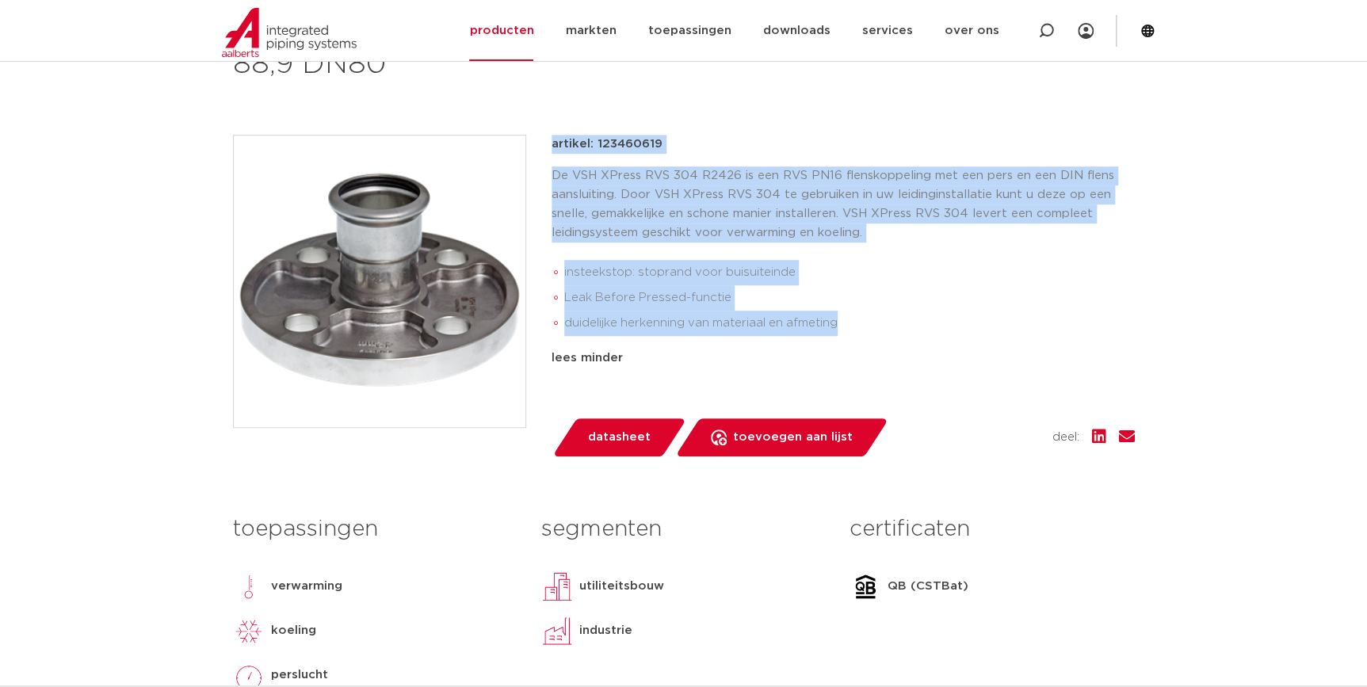
drag, startPoint x: 842, startPoint y: 319, endPoint x: 537, endPoint y: 152, distance: 347.9
click at [537, 152] on div "artikel: 123460619 De VSH XPress RVS 304 R2426 is een RVS PN16 flenskoppeling m…" at bounding box center [684, 296] width 902 height 322
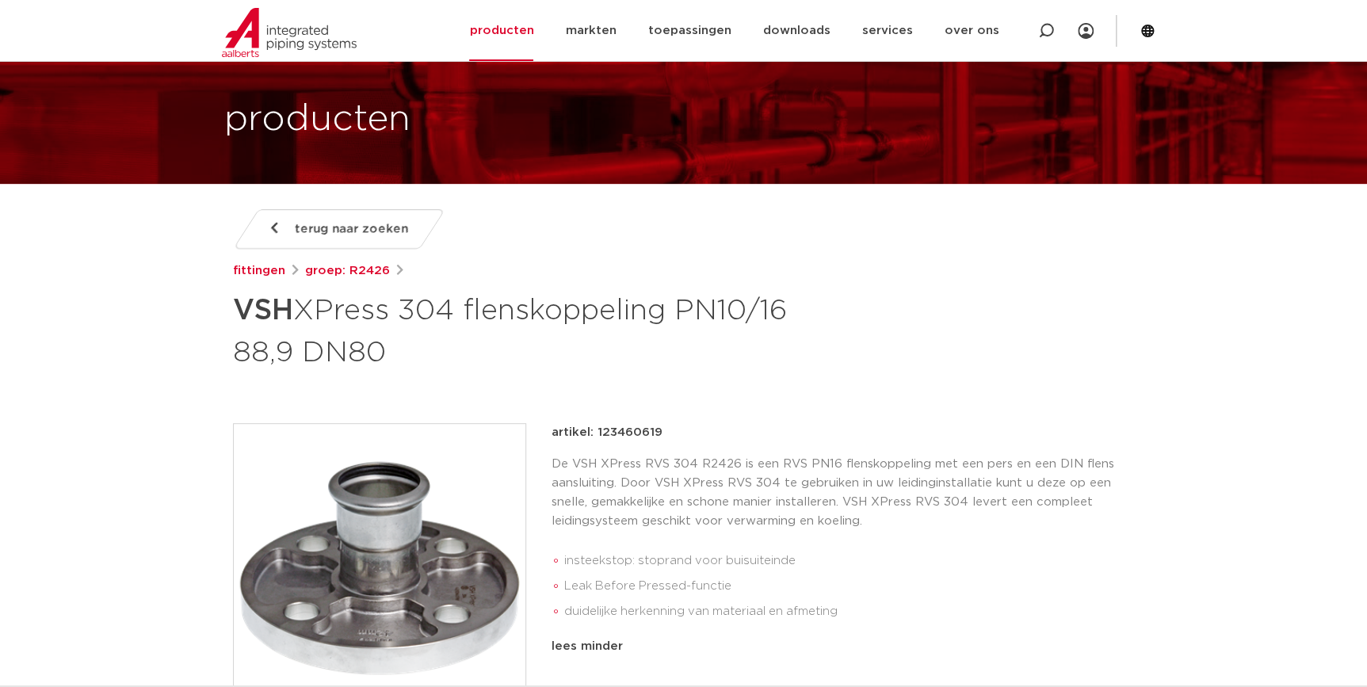
click at [817, 316] on h1 "VSH XPress 304 flenskoppeling PN10/16 88,9 DN80" at bounding box center [530, 330] width 595 height 86
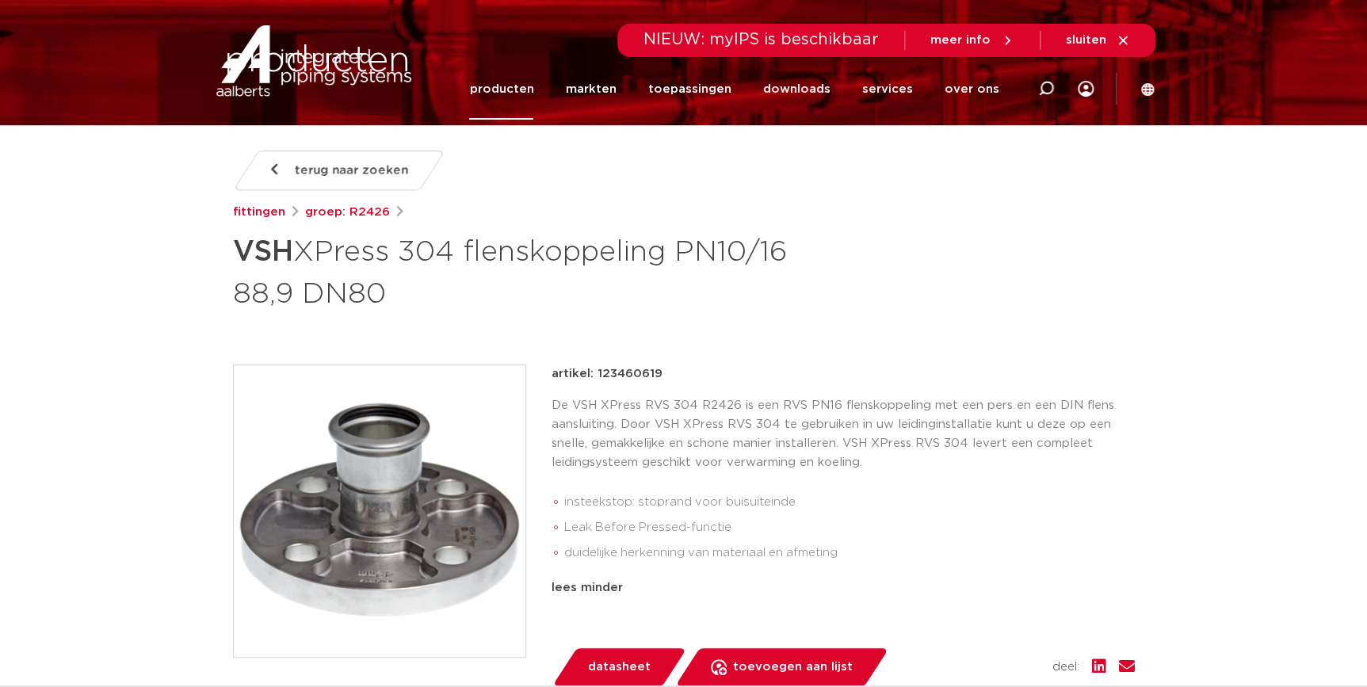
scroll to position [0, 0]
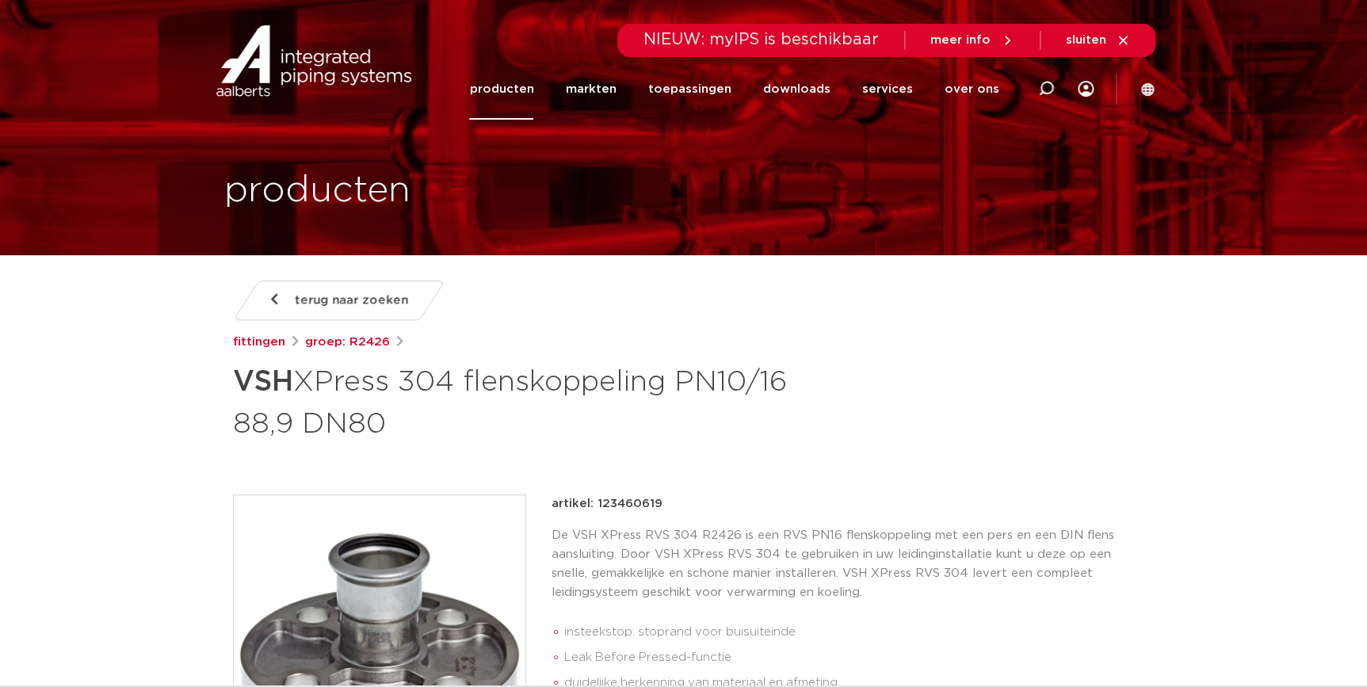
click at [385, 342] on div "fittingen groep: R2426" at bounding box center [684, 342] width 902 height 19
click at [354, 345] on link "groep: R2426" at bounding box center [347, 342] width 85 height 19
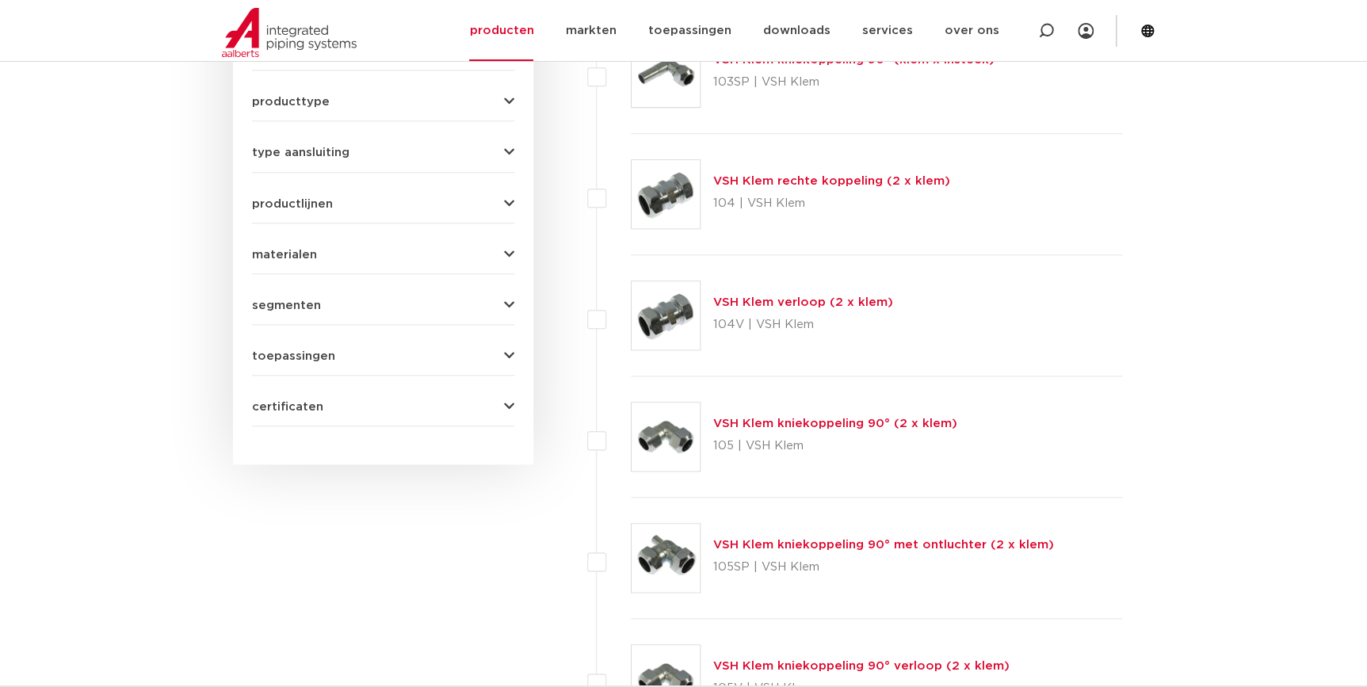
scroll to position [430, 0]
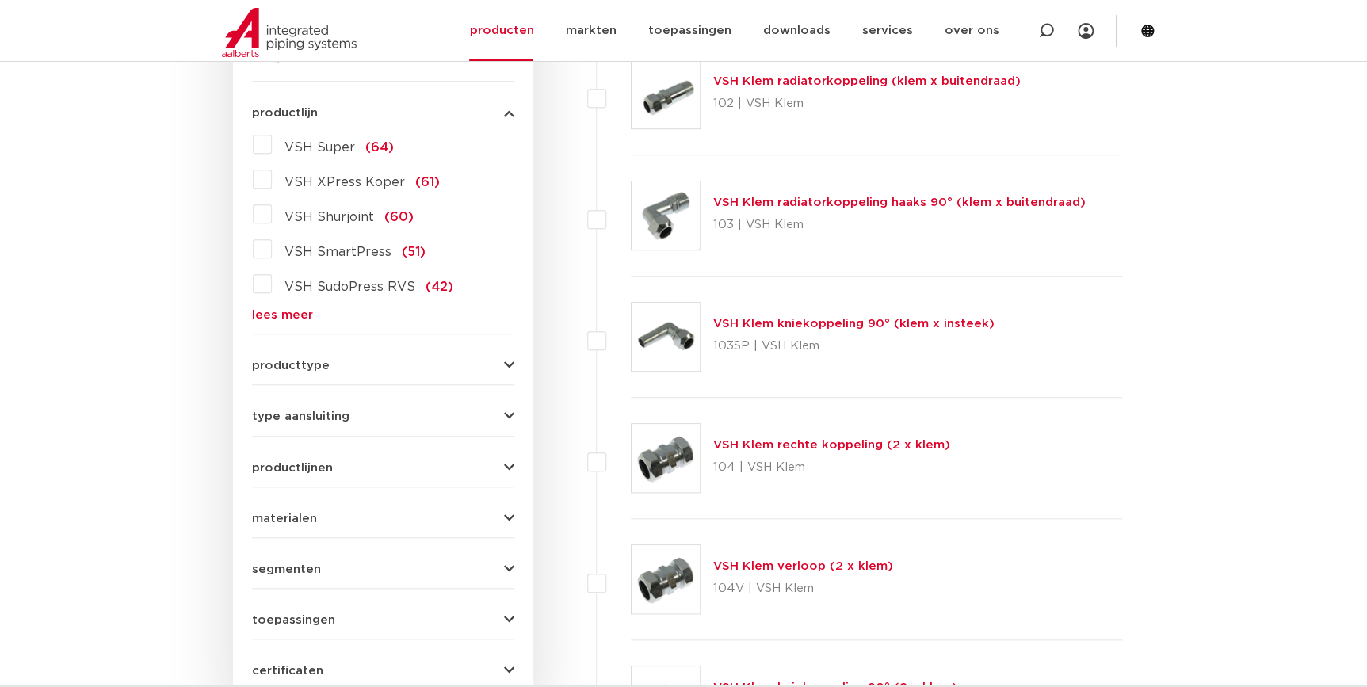
click at [292, 297] on div "VSH Super (64) VSH XPress Koper (61) VSH Shurjoint (60) VSH SmartPress (51) VSH…" at bounding box center [383, 226] width 262 height 189
click at [287, 316] on link "lees meer" at bounding box center [383, 315] width 262 height 12
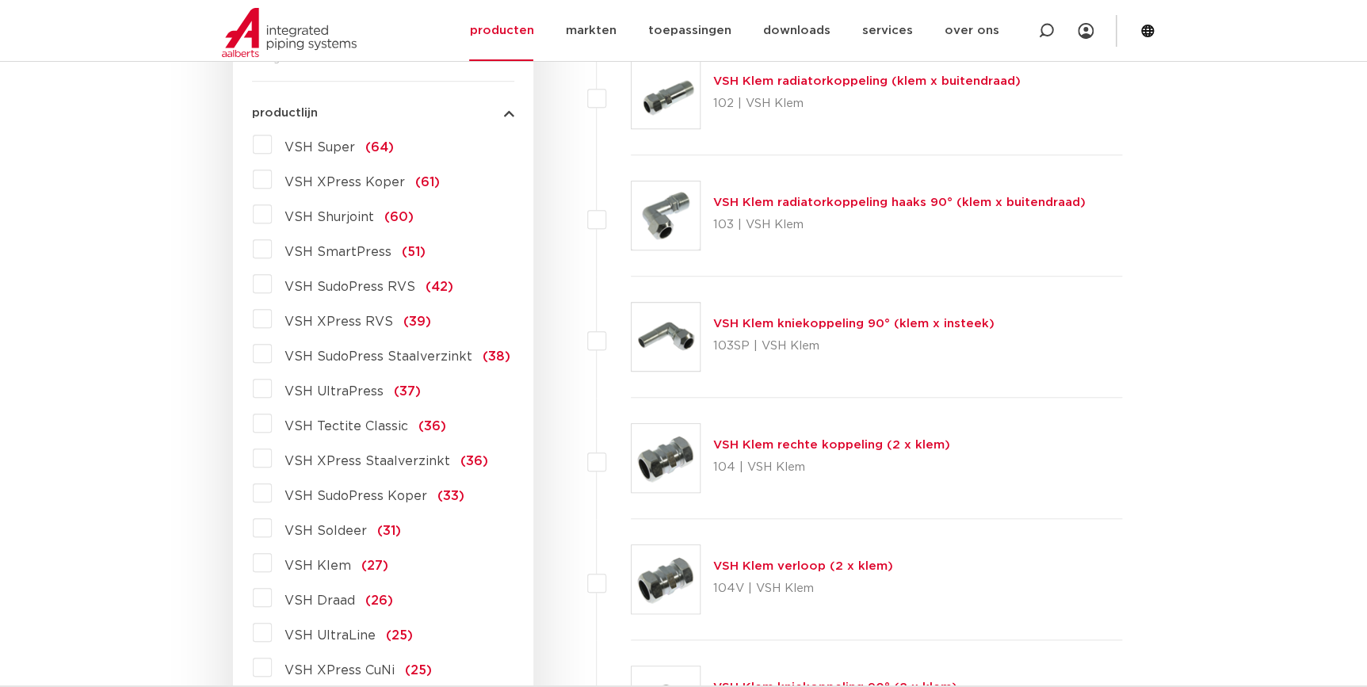
click at [345, 185] on span "VSH XPress Koper" at bounding box center [344, 182] width 120 height 13
click at [0, 0] on input "VSH XPress Koper (61)" at bounding box center [0, 0] width 0 height 0
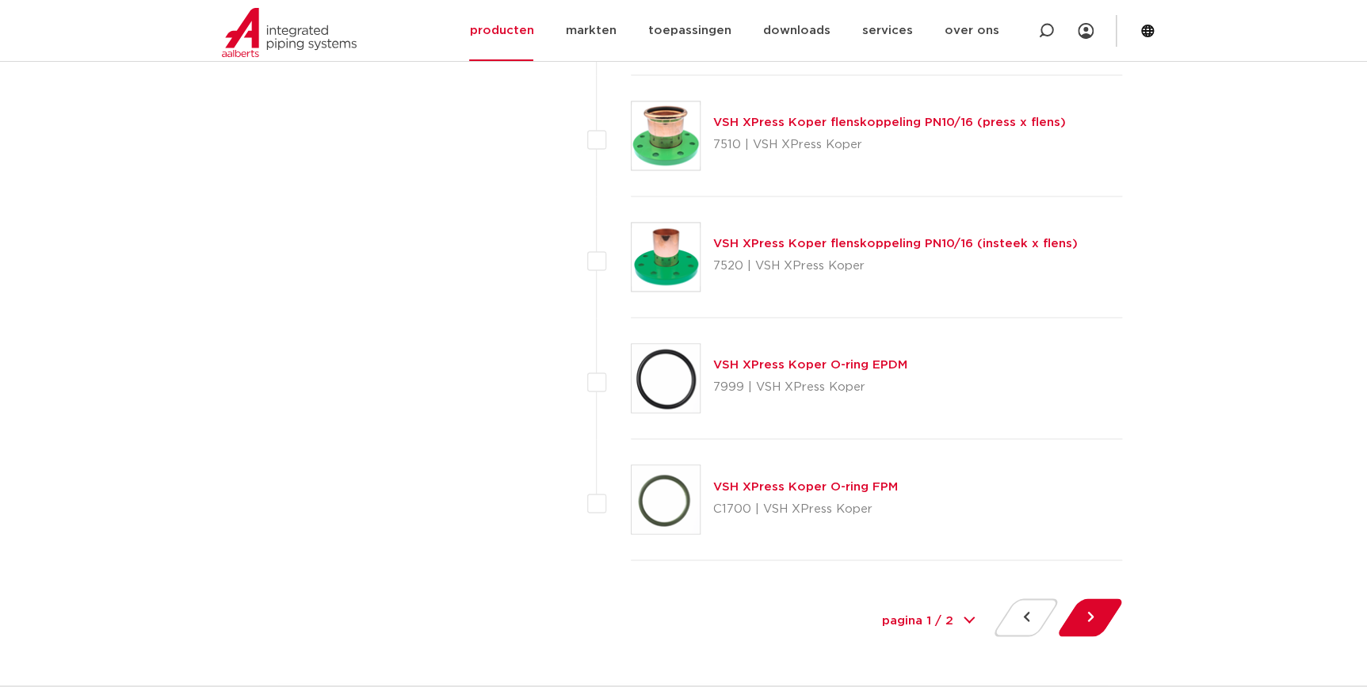
scroll to position [6840, 0]
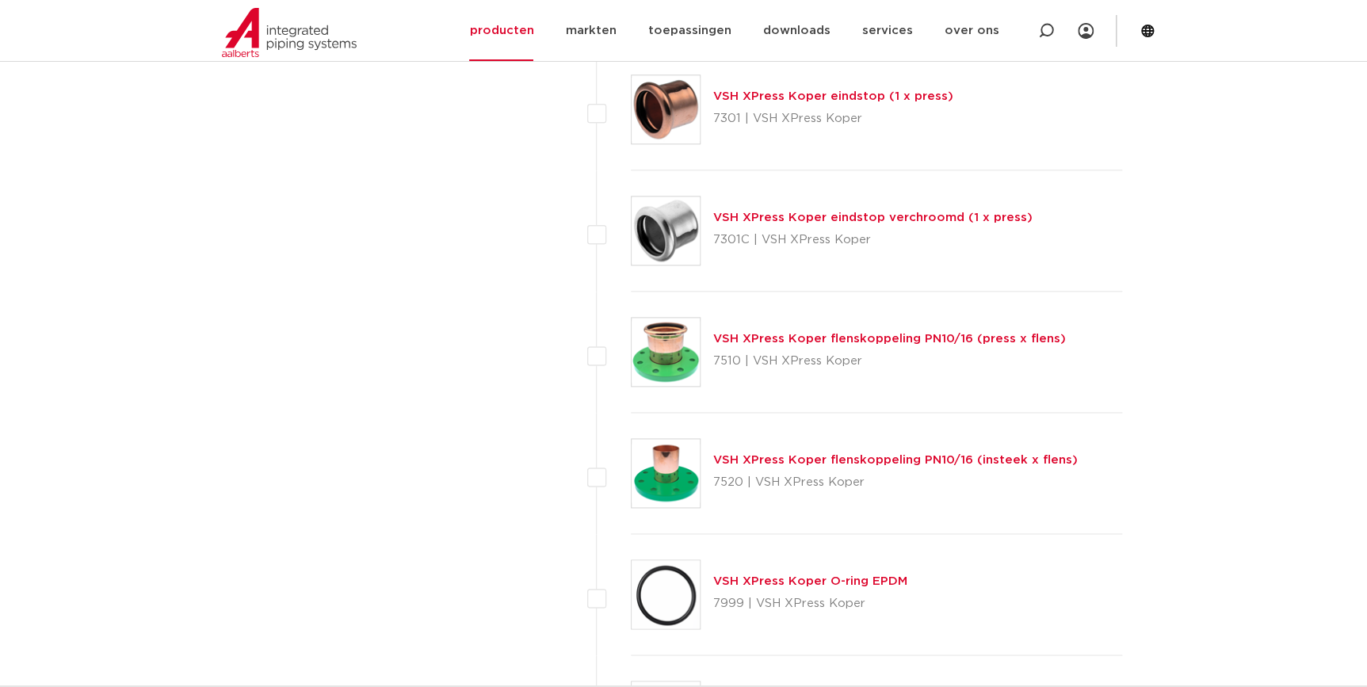
click at [942, 333] on link "VSH XPress Koper flenskoppeling PN10/16 (press x flens)" at bounding box center [889, 339] width 353 height 12
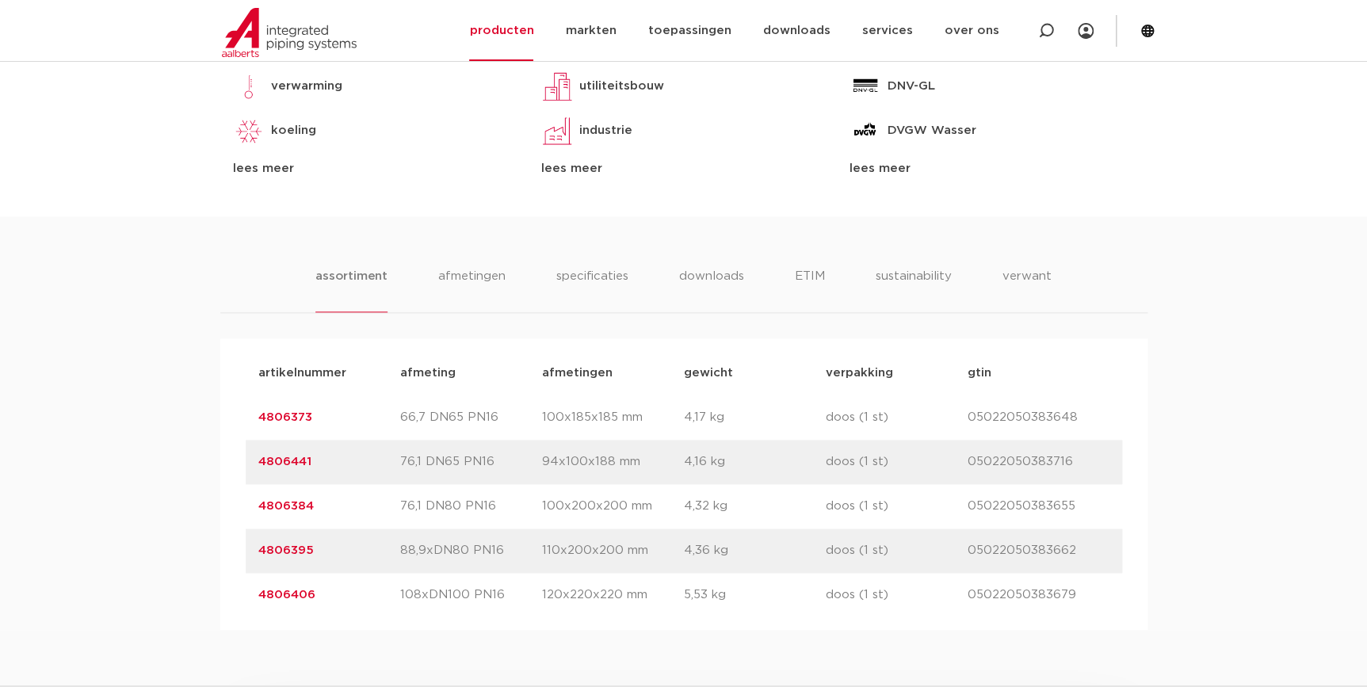
scroll to position [648, 0]
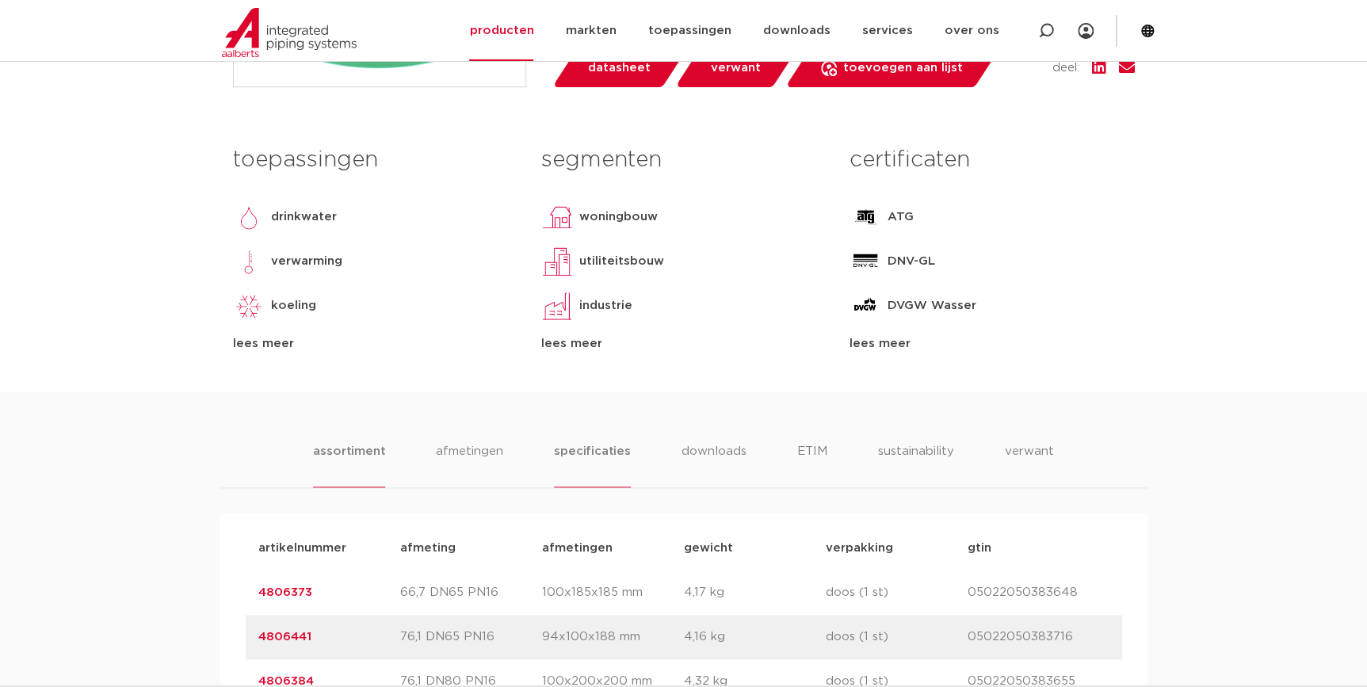
click at [612, 451] on li "specificaties" at bounding box center [592, 464] width 76 height 45
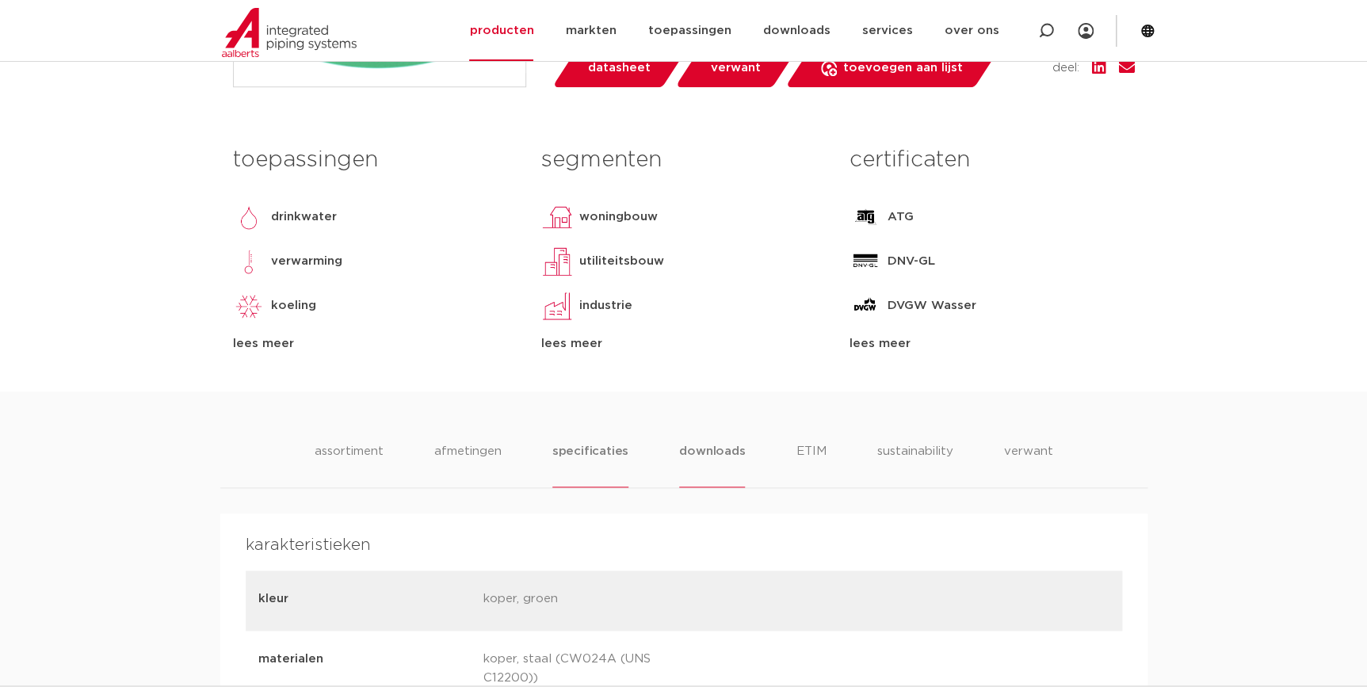
click at [692, 448] on li "downloads" at bounding box center [712, 464] width 66 height 45
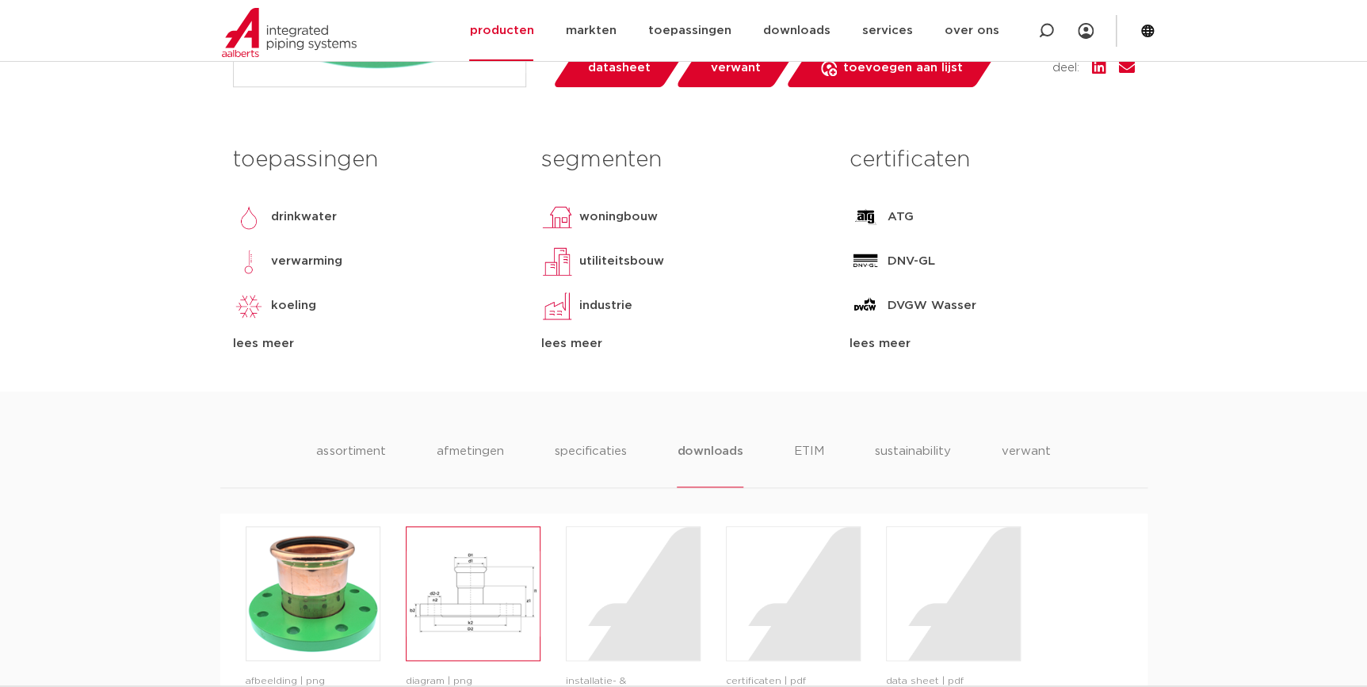
click at [433, 577] on img at bounding box center [472, 593] width 133 height 133
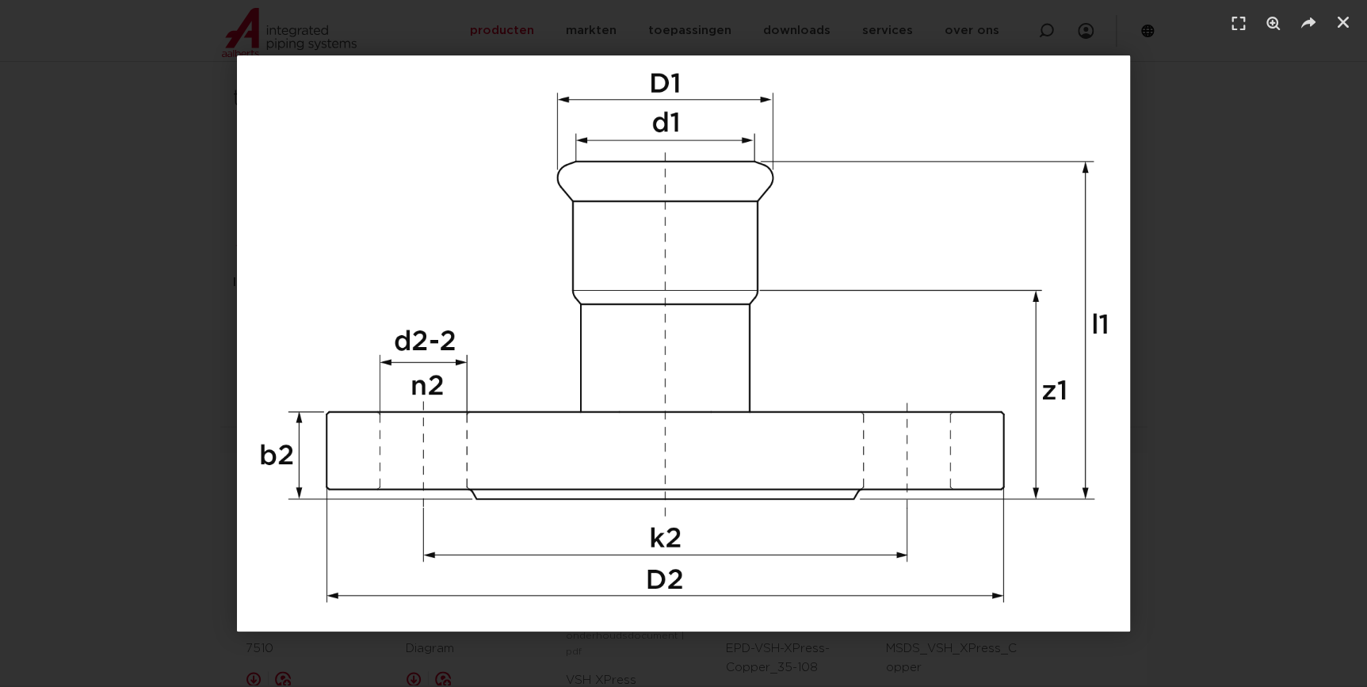
scroll to position [720, 0]
click at [1349, 32] on link "Sluiten (Esc)" at bounding box center [1343, 22] width 24 height 24
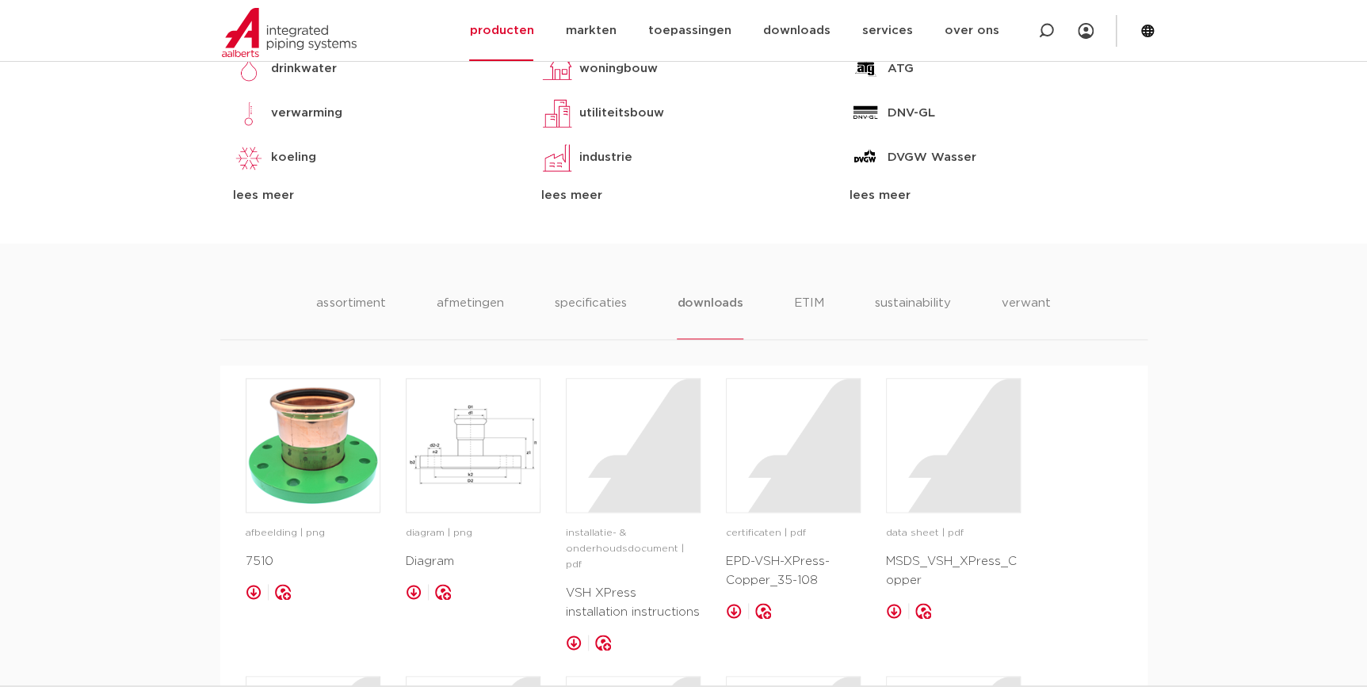
scroll to position [864, 0]
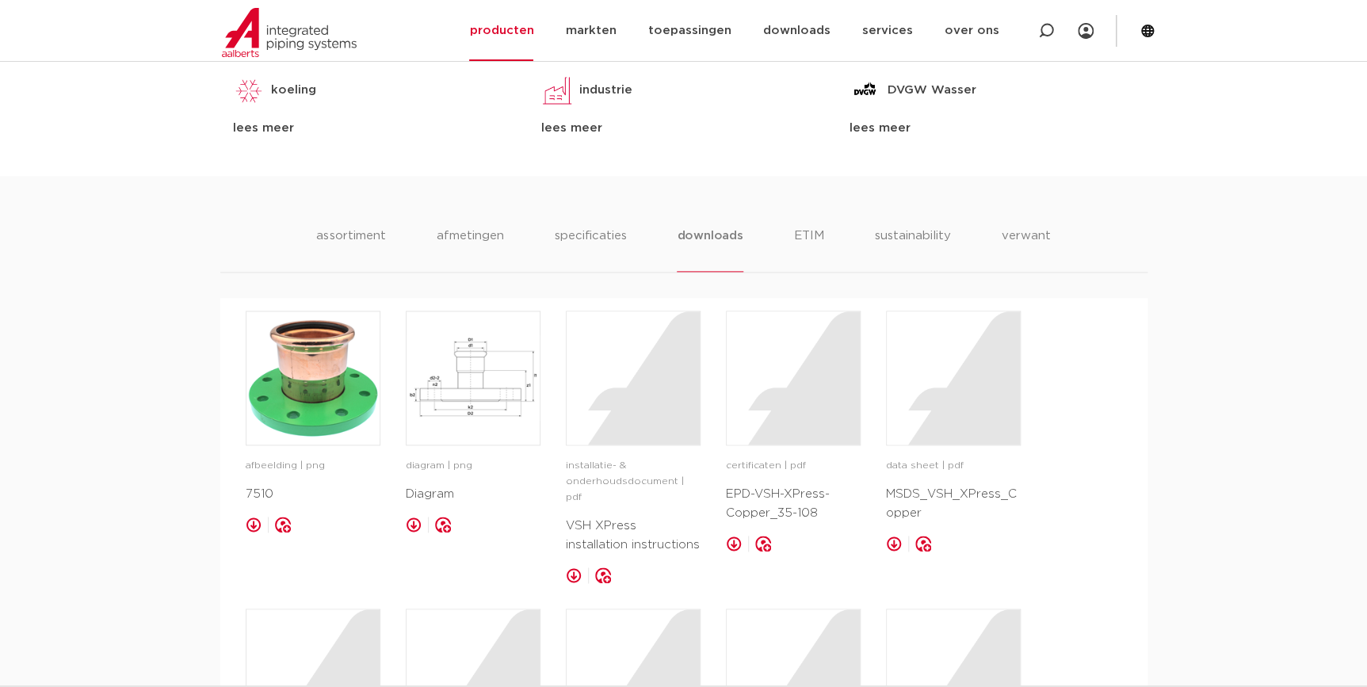
click at [333, 224] on div "assortiment afmetingen specificaties downloads ETIM sustainability verwant asso…" at bounding box center [683, 643] width 1367 height 934
drag, startPoint x: 360, startPoint y: 236, endPoint x: 411, endPoint y: 235, distance: 51.5
click at [361, 236] on li "assortiment" at bounding box center [350, 249] width 69 height 45
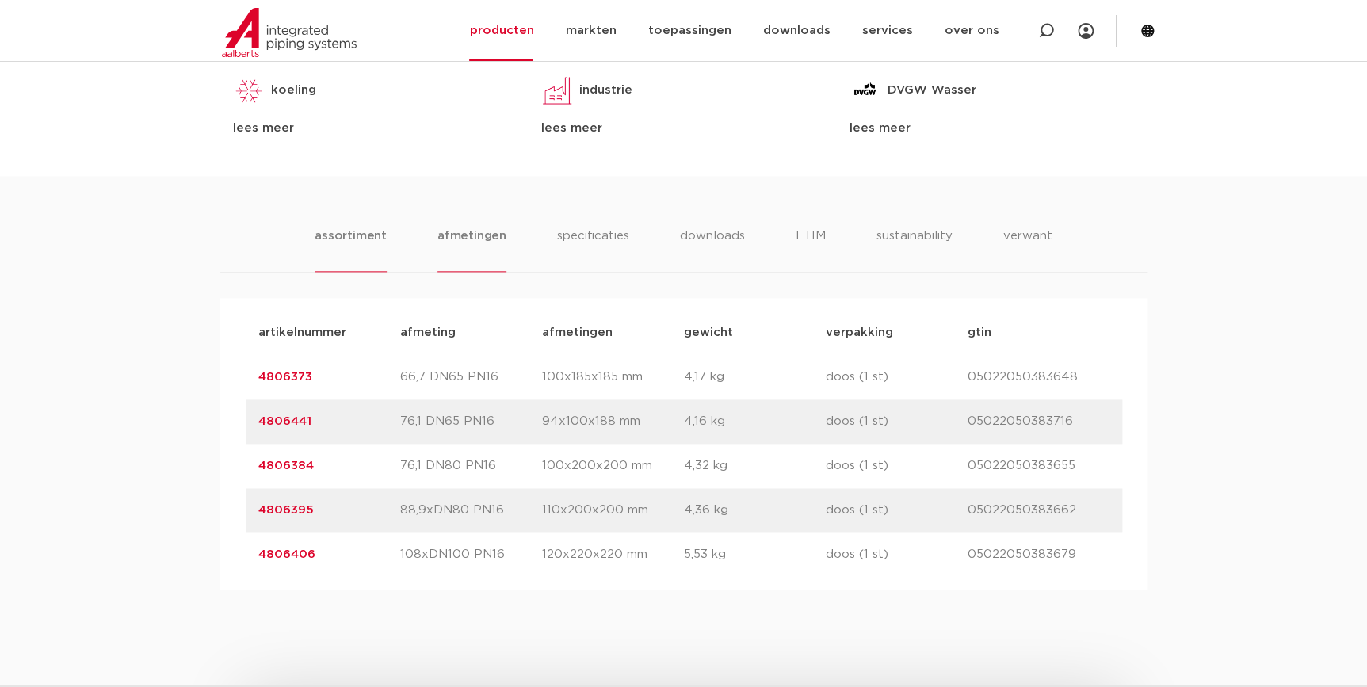
click at [469, 231] on li "afmetingen" at bounding box center [471, 249] width 69 height 45
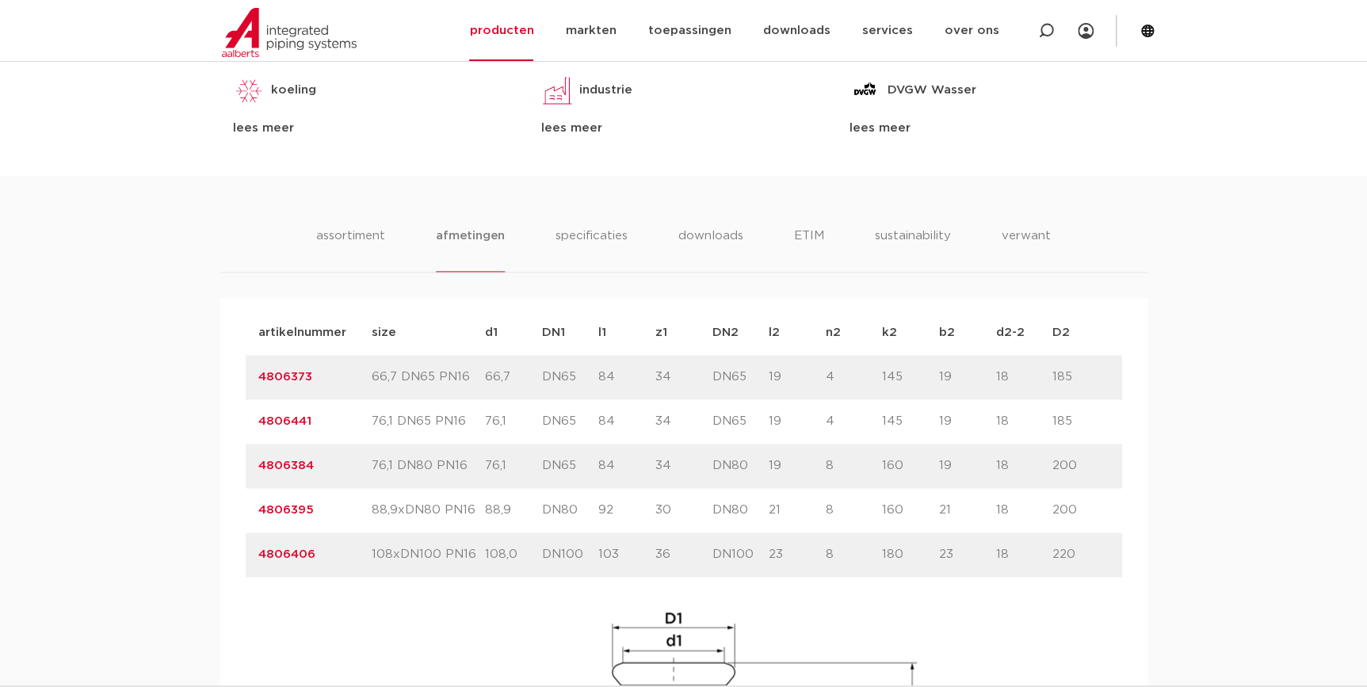
drag, startPoint x: 320, startPoint y: 421, endPoint x: 153, endPoint y: 413, distance: 167.4
click at [153, 413] on div "assortiment afmetingen specificaties downloads ETIM sustainability verwant asso…" at bounding box center [683, 572] width 1367 height 792
copy link "4806441"
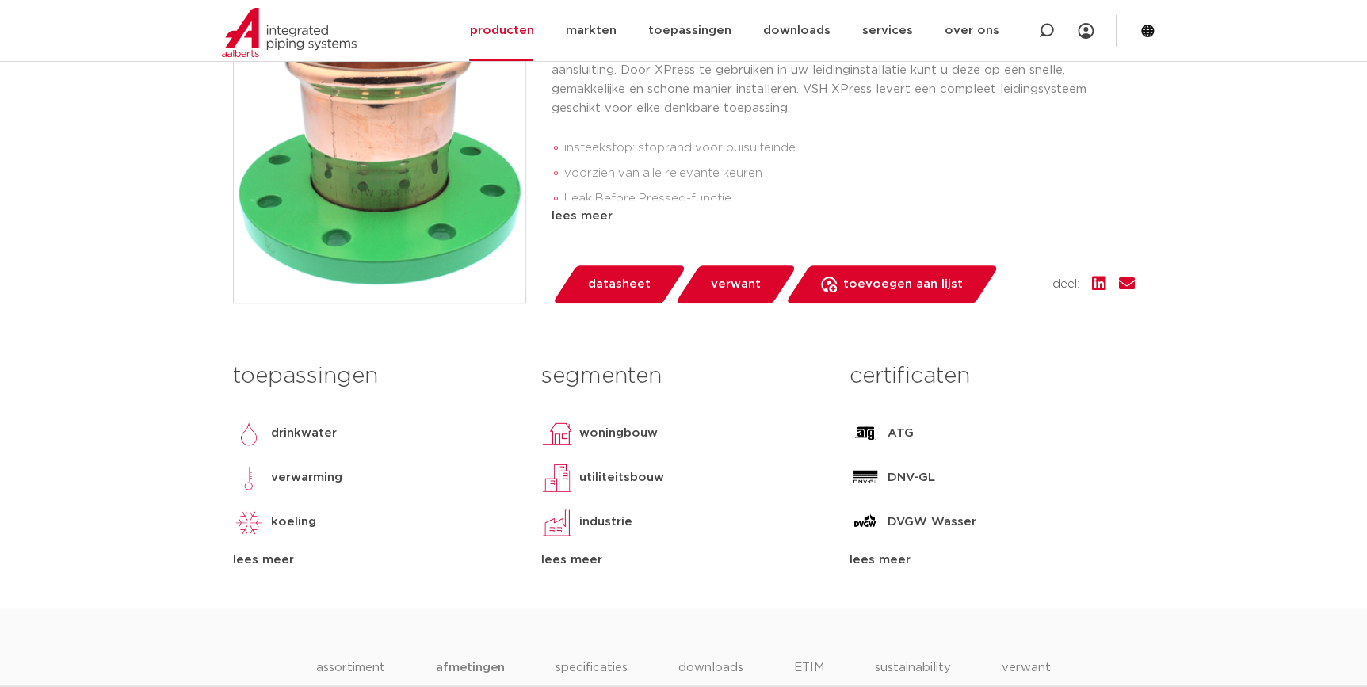
scroll to position [71, 0]
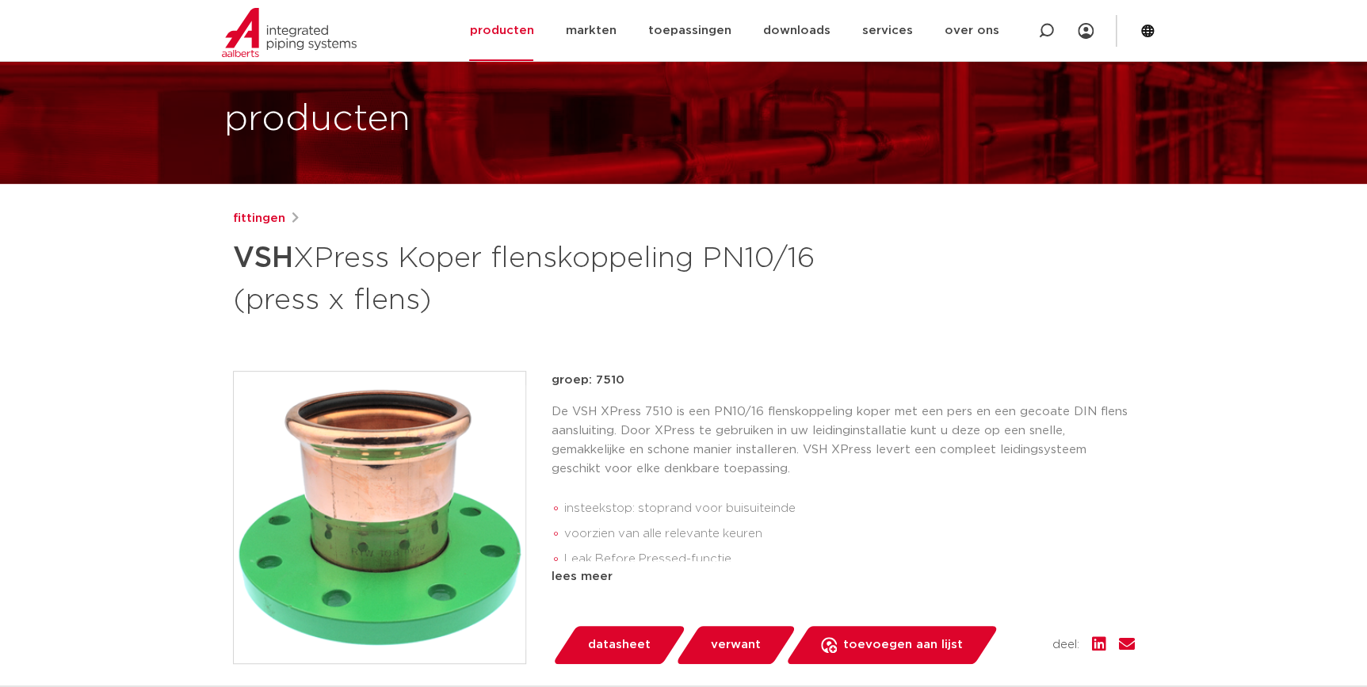
click at [693, 588] on div "groep: 7510 De VSH XPress 7510 is een PN10/16 flenskoppeling koper met een pers…" at bounding box center [842, 517] width 583 height 293
click at [601, 589] on div "groep: 7510 De VSH XPress 7510 is een PN10/16 flenskoppeling koper met een pers…" at bounding box center [842, 517] width 583 height 293
click at [594, 578] on div "lees meer" at bounding box center [842, 576] width 583 height 19
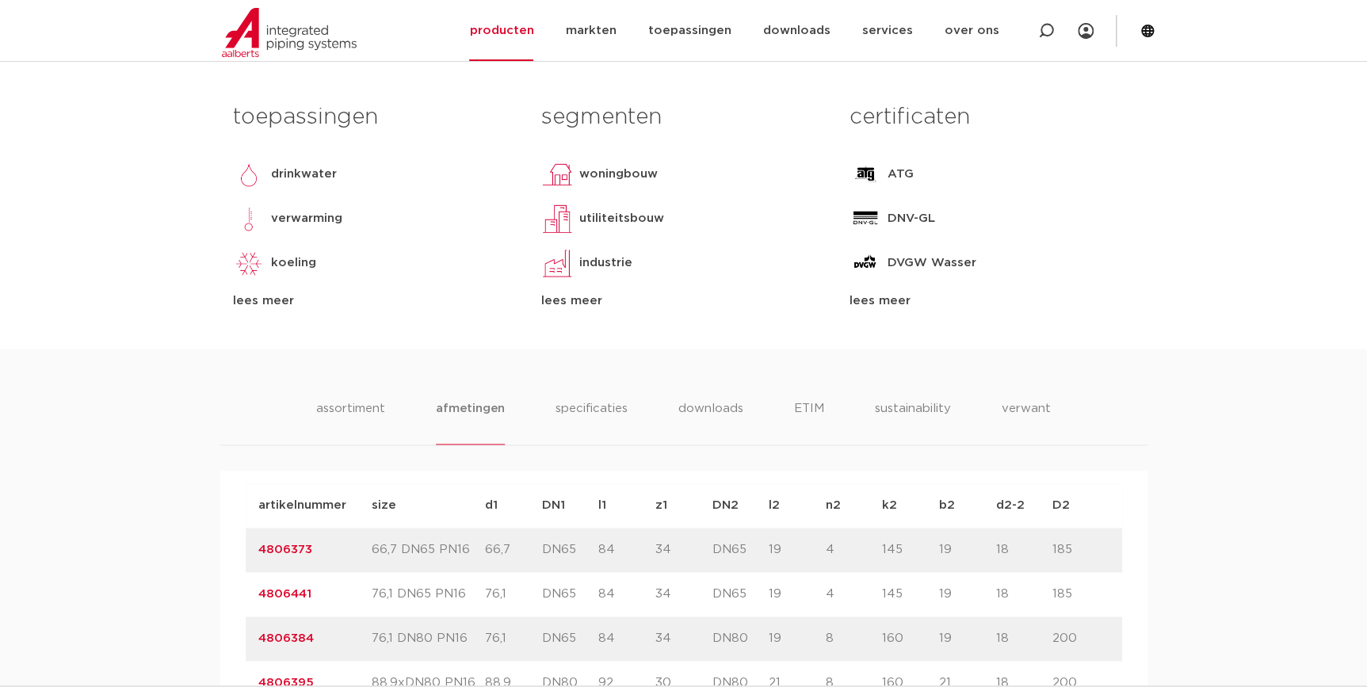
scroll to position [792, 0]
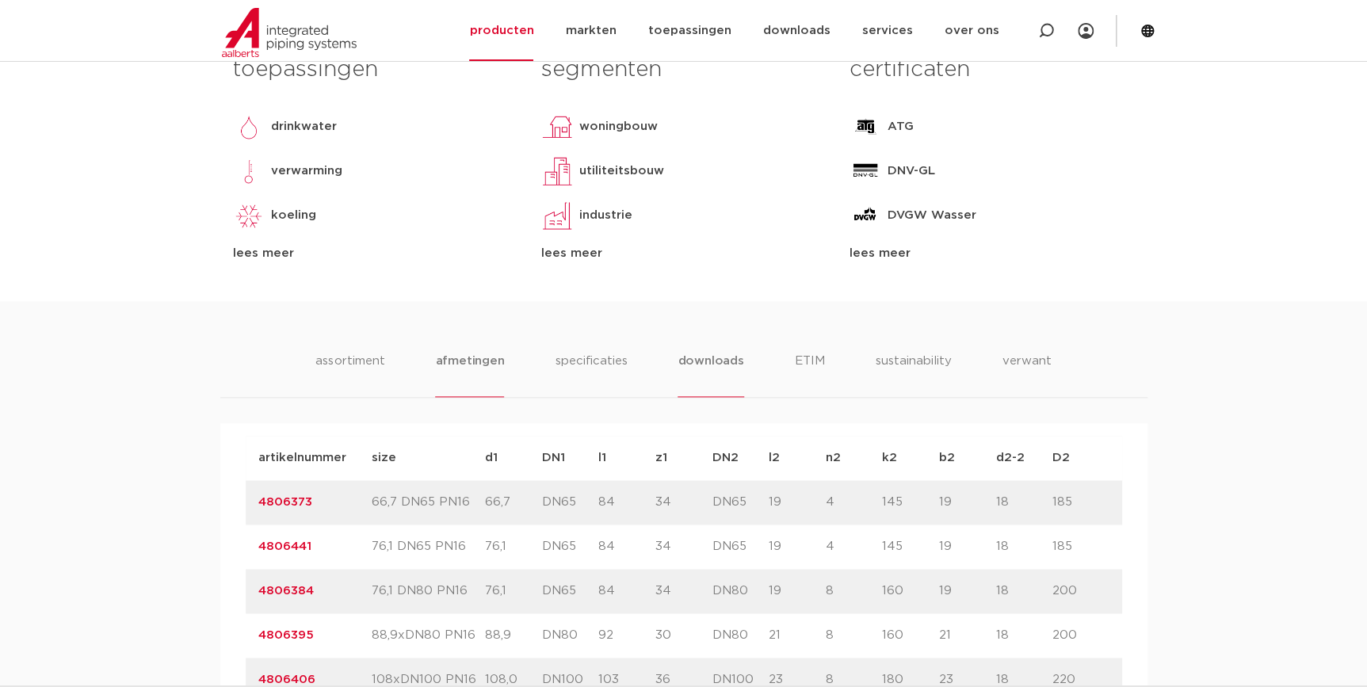
click at [708, 378] on li "downloads" at bounding box center [710, 374] width 66 height 45
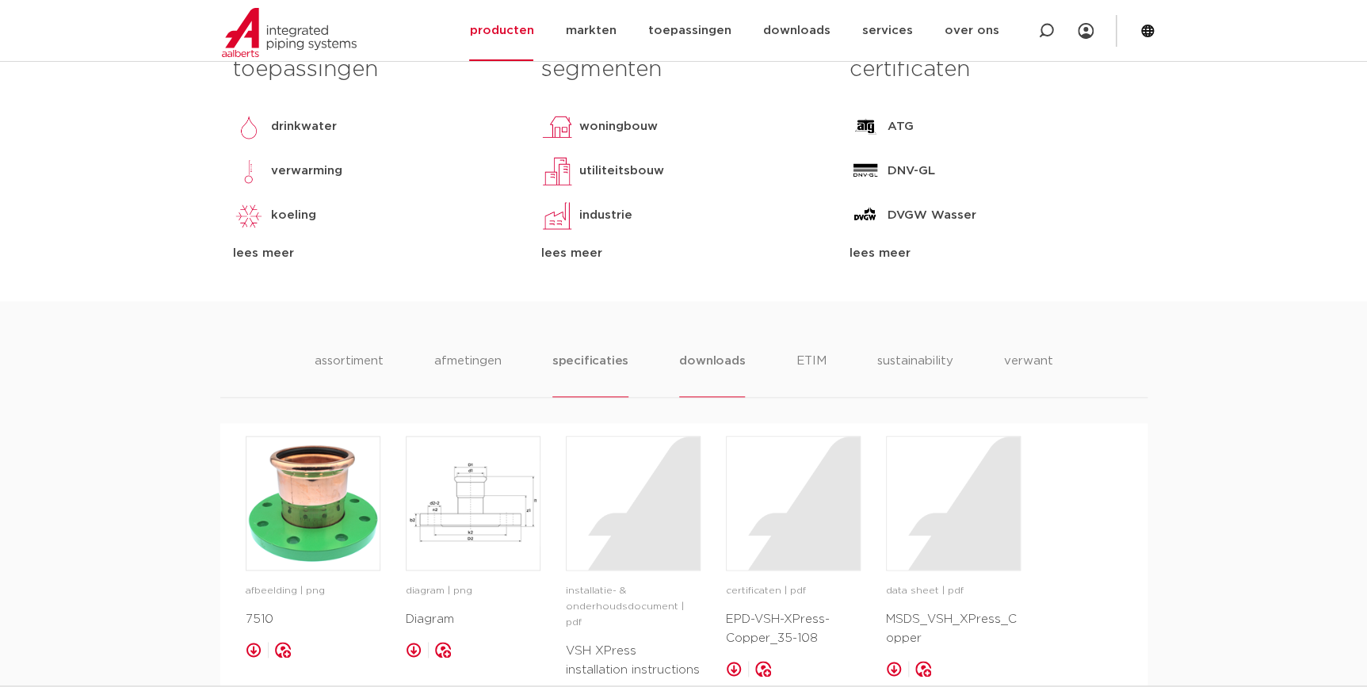
click at [556, 361] on li "specificaties" at bounding box center [590, 374] width 76 height 45
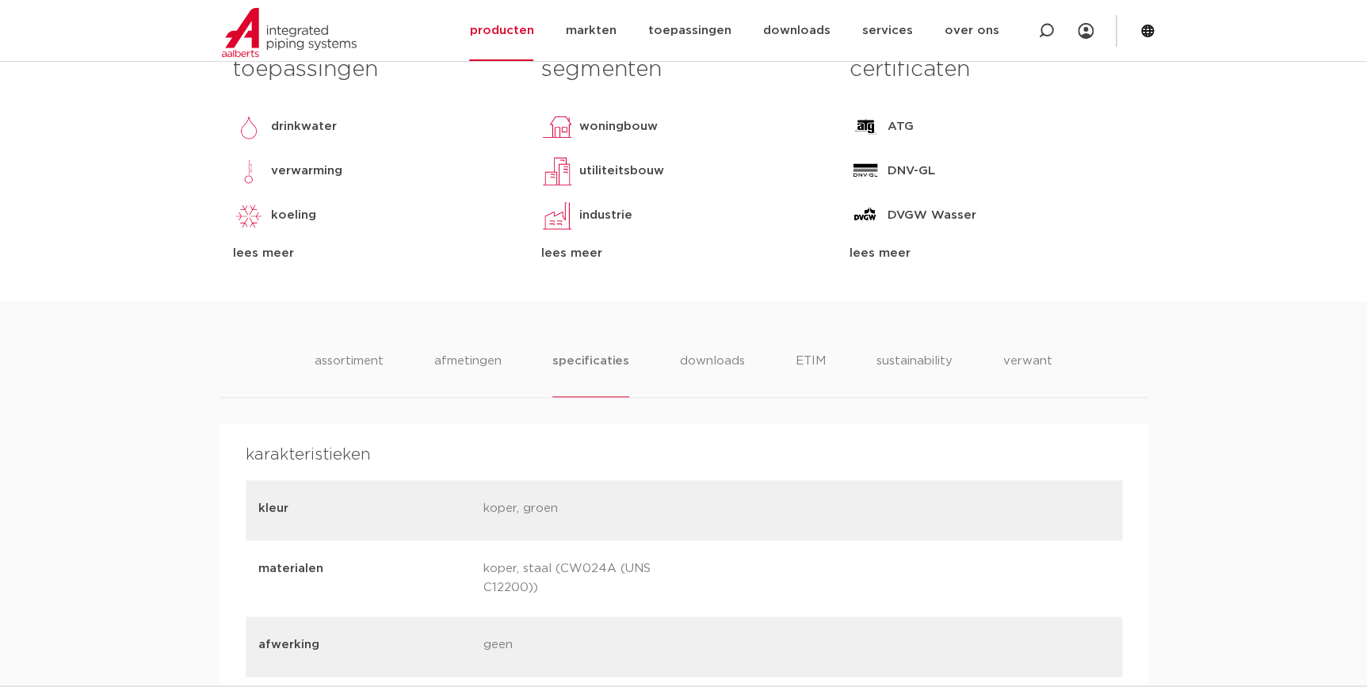
click at [433, 376] on ul "assortiment afmetingen specificaties downloads ETIM sustainability verwant" at bounding box center [683, 374] width 737 height 45
click at [456, 366] on li "afmetingen" at bounding box center [467, 374] width 69 height 45
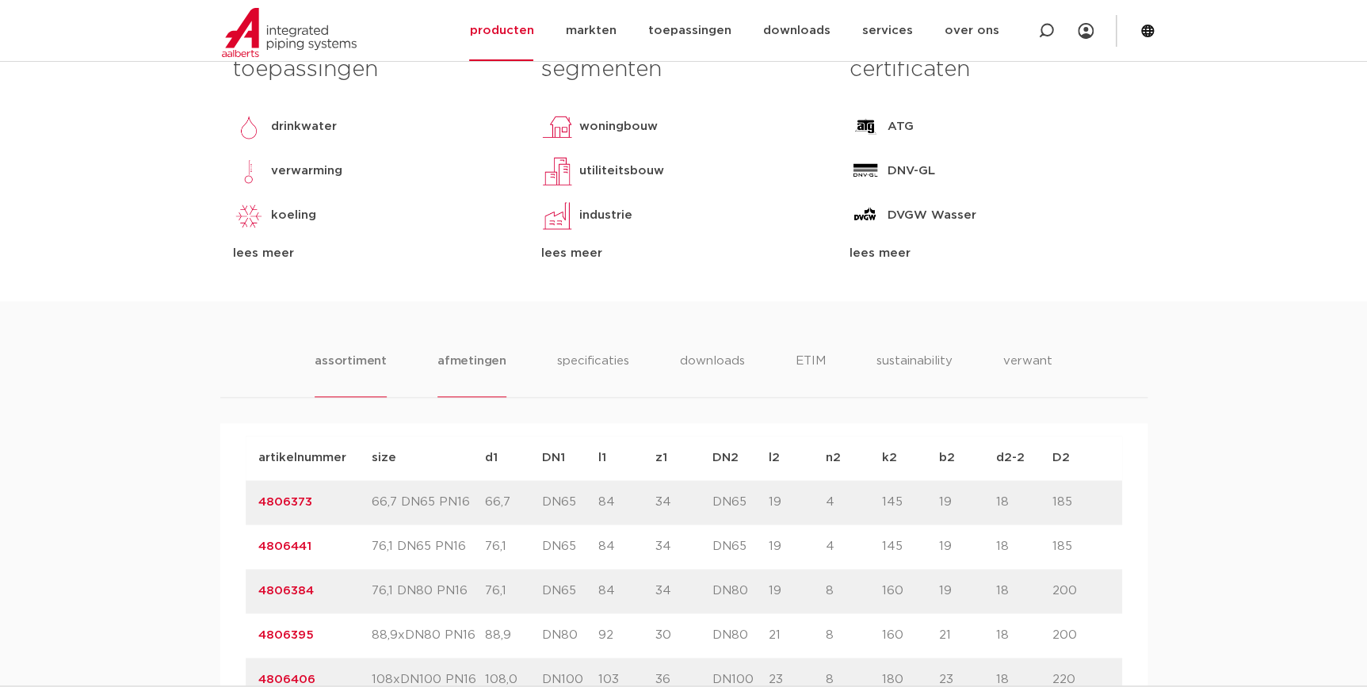
click at [377, 376] on li "assortiment" at bounding box center [351, 374] width 72 height 45
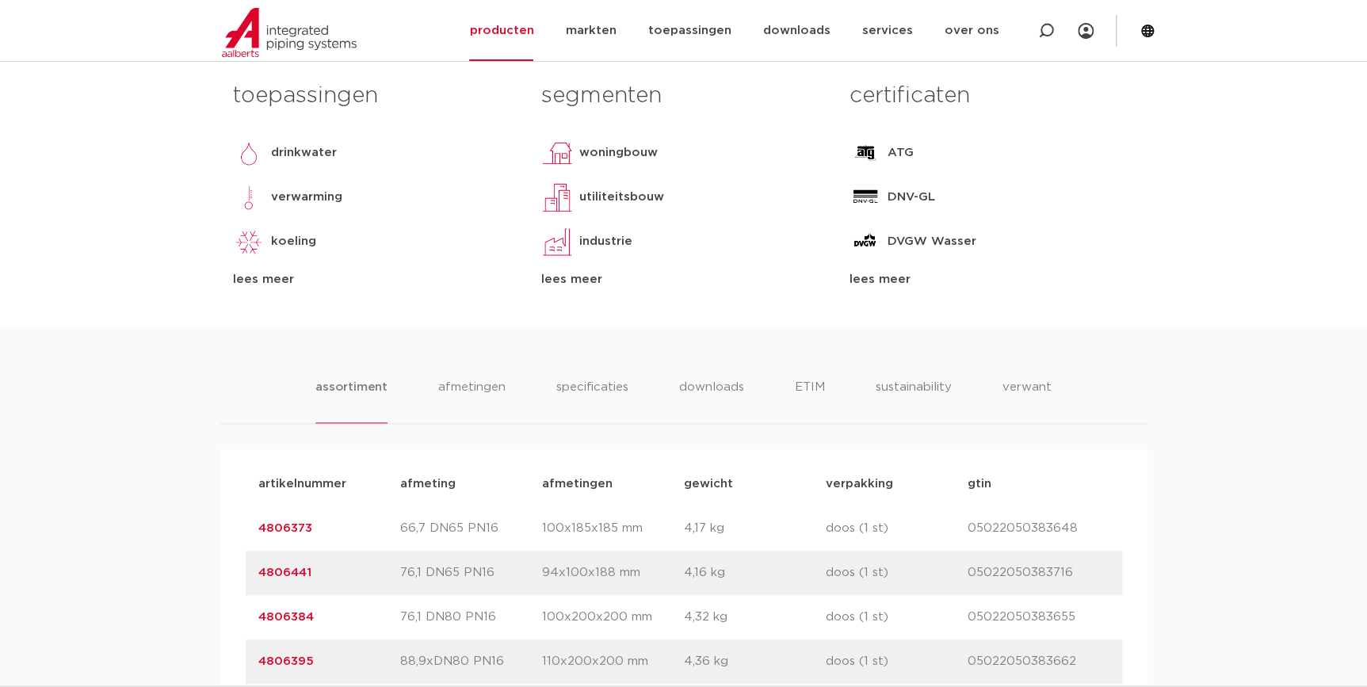
scroll to position [360, 0]
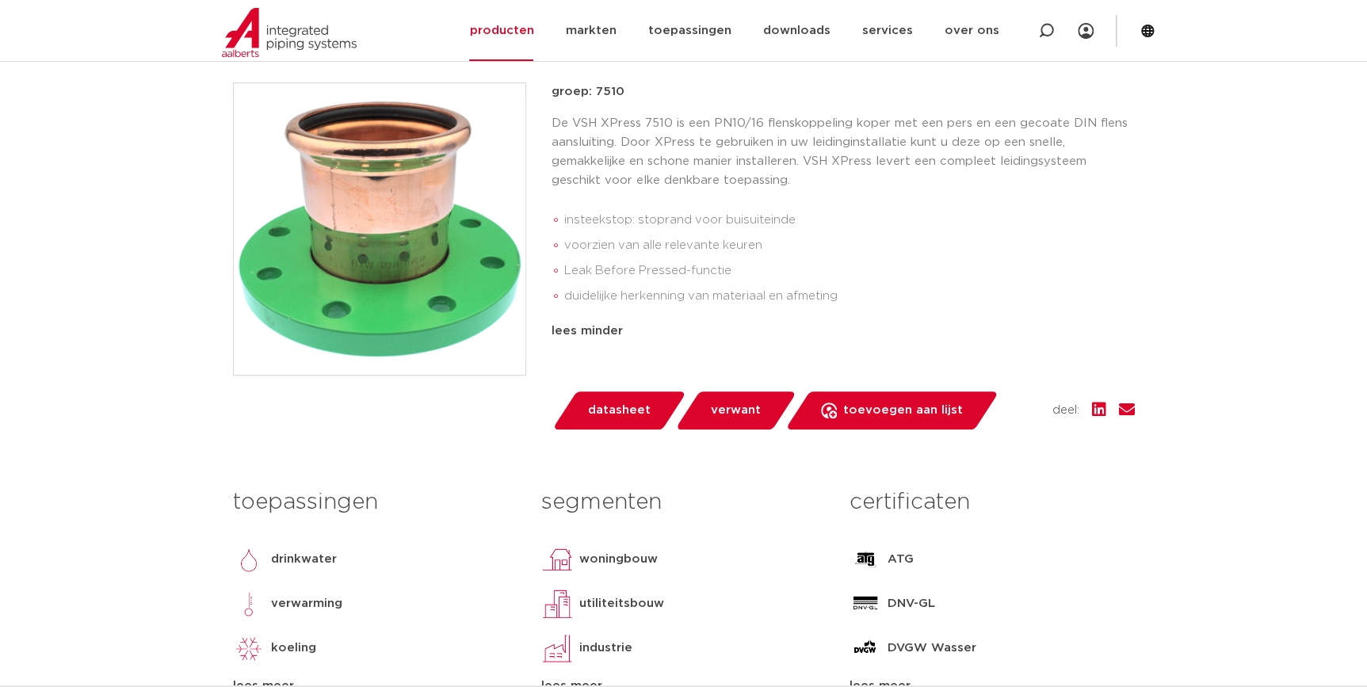
click at [418, 326] on img at bounding box center [380, 229] width 292 height 292
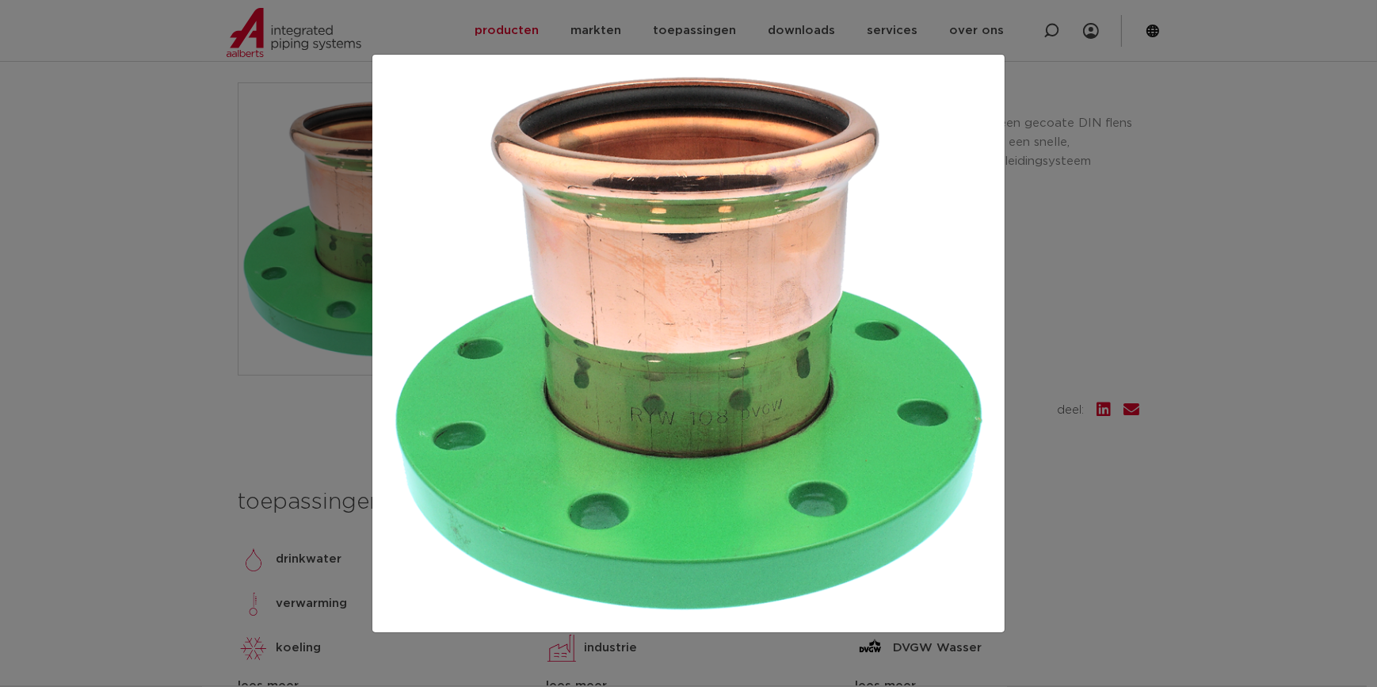
click at [1061, 364] on div at bounding box center [688, 343] width 1377 height 687
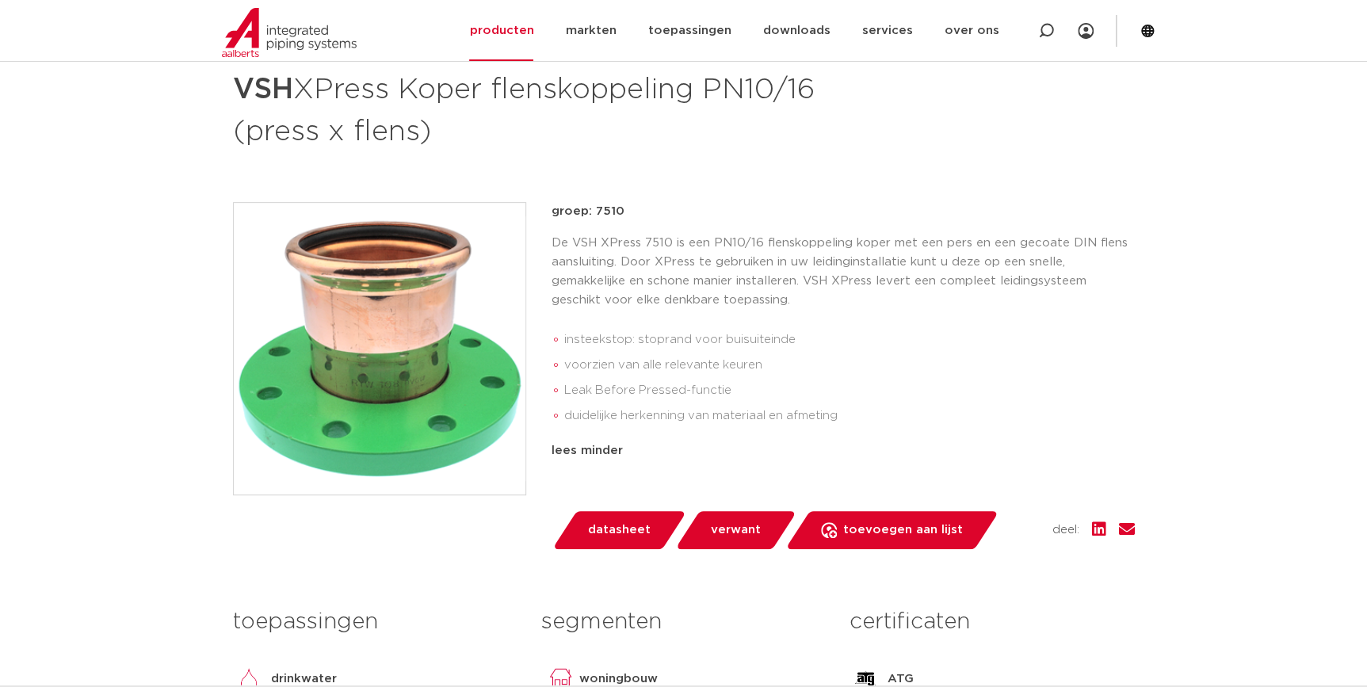
scroll to position [71, 0]
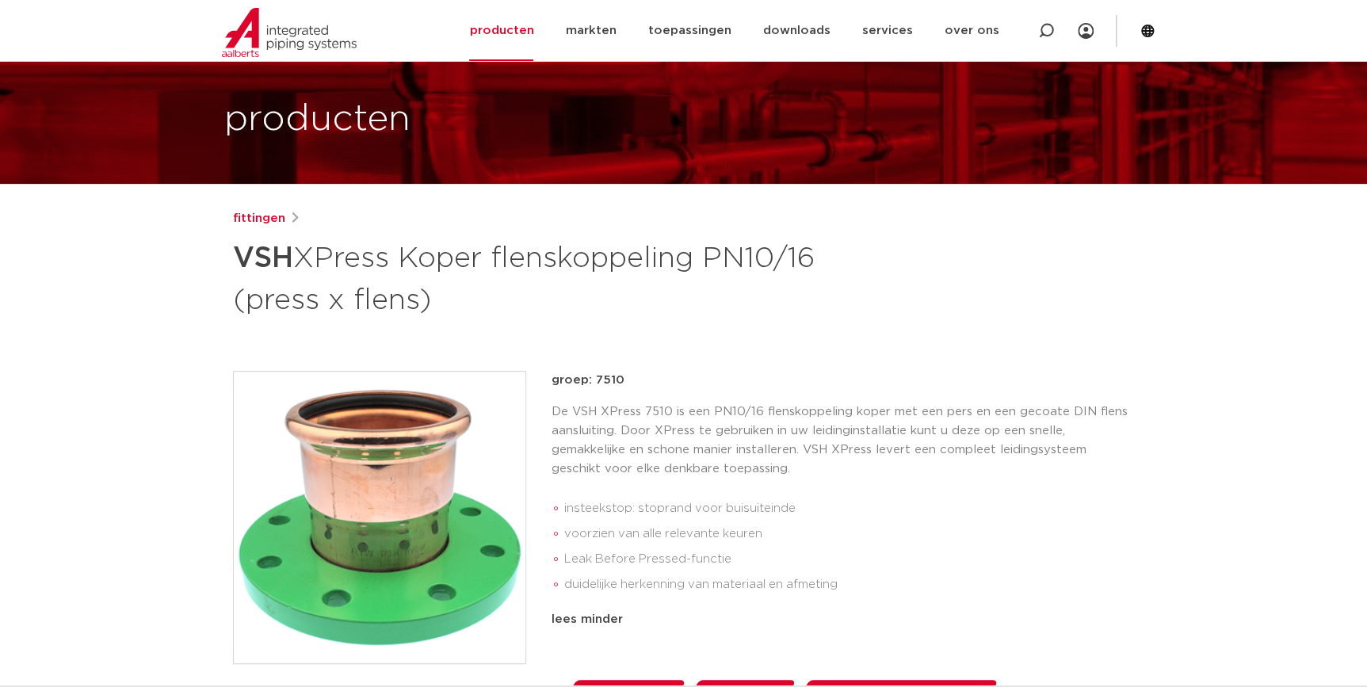
click at [406, 557] on img at bounding box center [380, 518] width 292 height 292
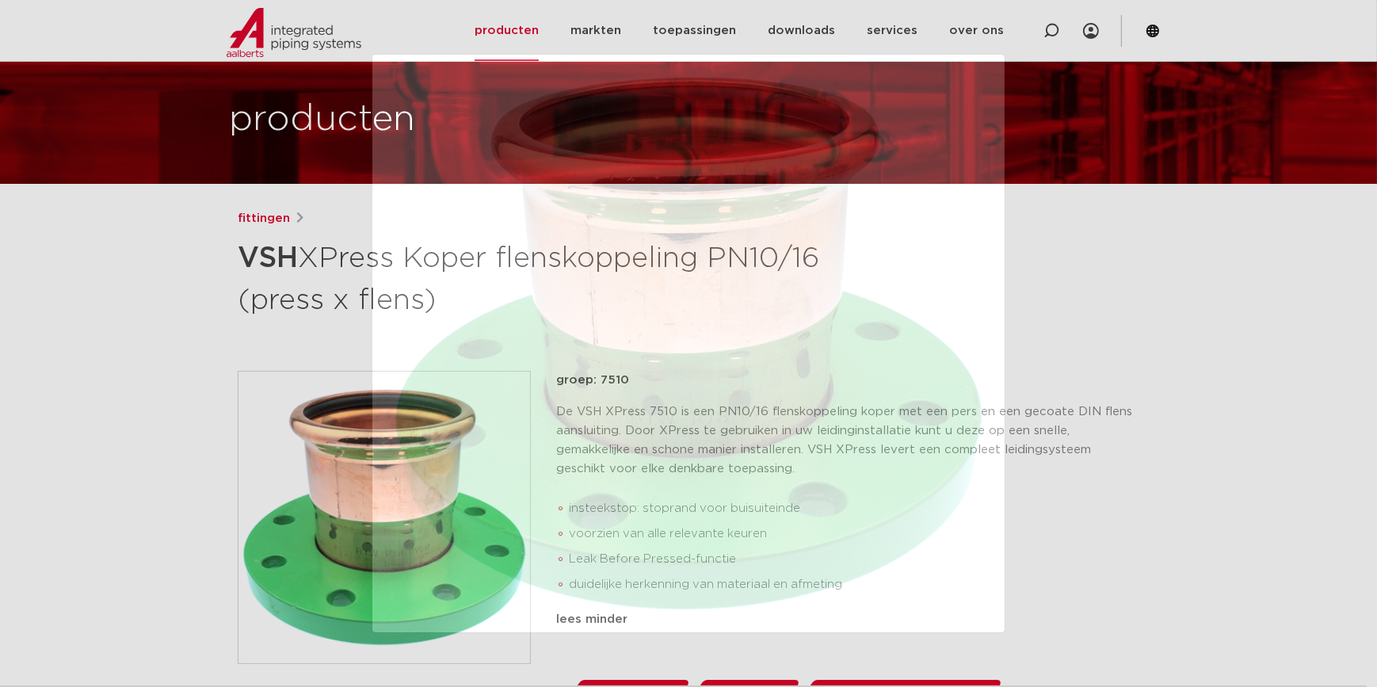
click at [986, 309] on img at bounding box center [688, 342] width 607 height 551
click at [1051, 303] on div at bounding box center [688, 343] width 1377 height 687
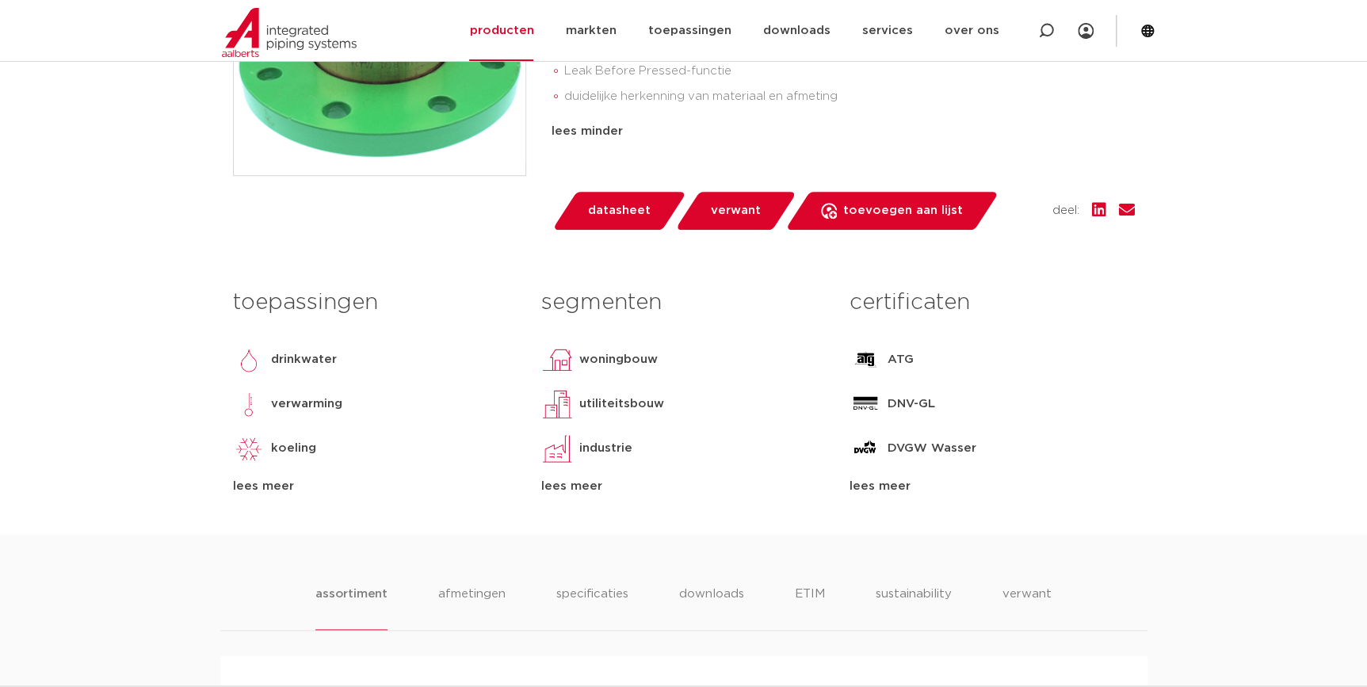
scroll to position [576, 0]
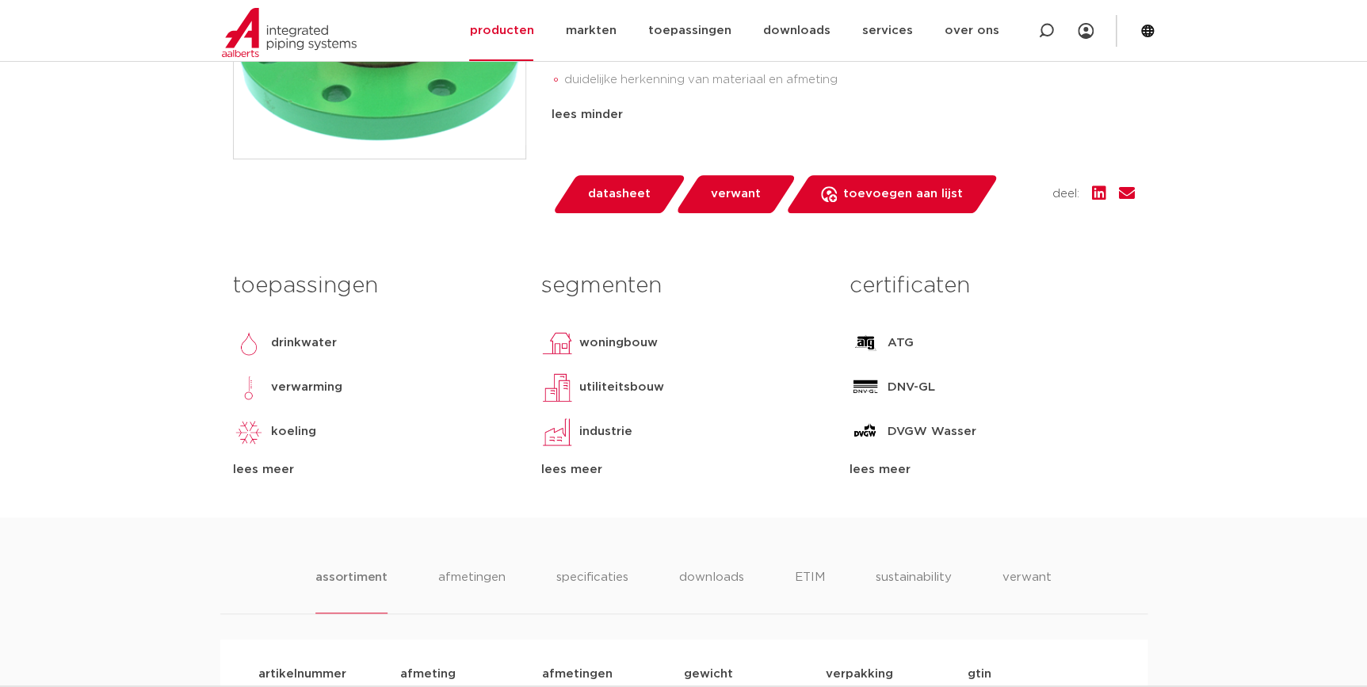
click at [1195, 452] on body "Zoeken NIEUW: myIPS is beschikbaar meer info sluiten producten markten toepassi…" at bounding box center [683, 668] width 1367 height 2488
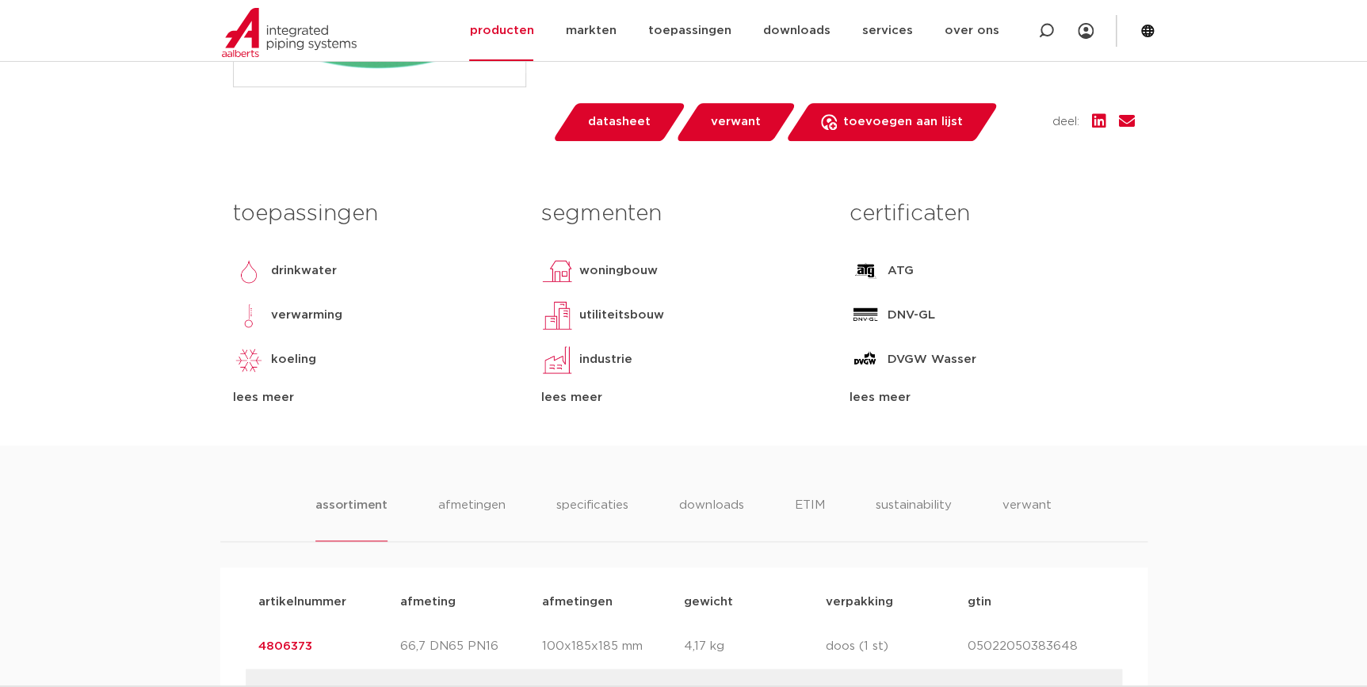
scroll to position [143, 0]
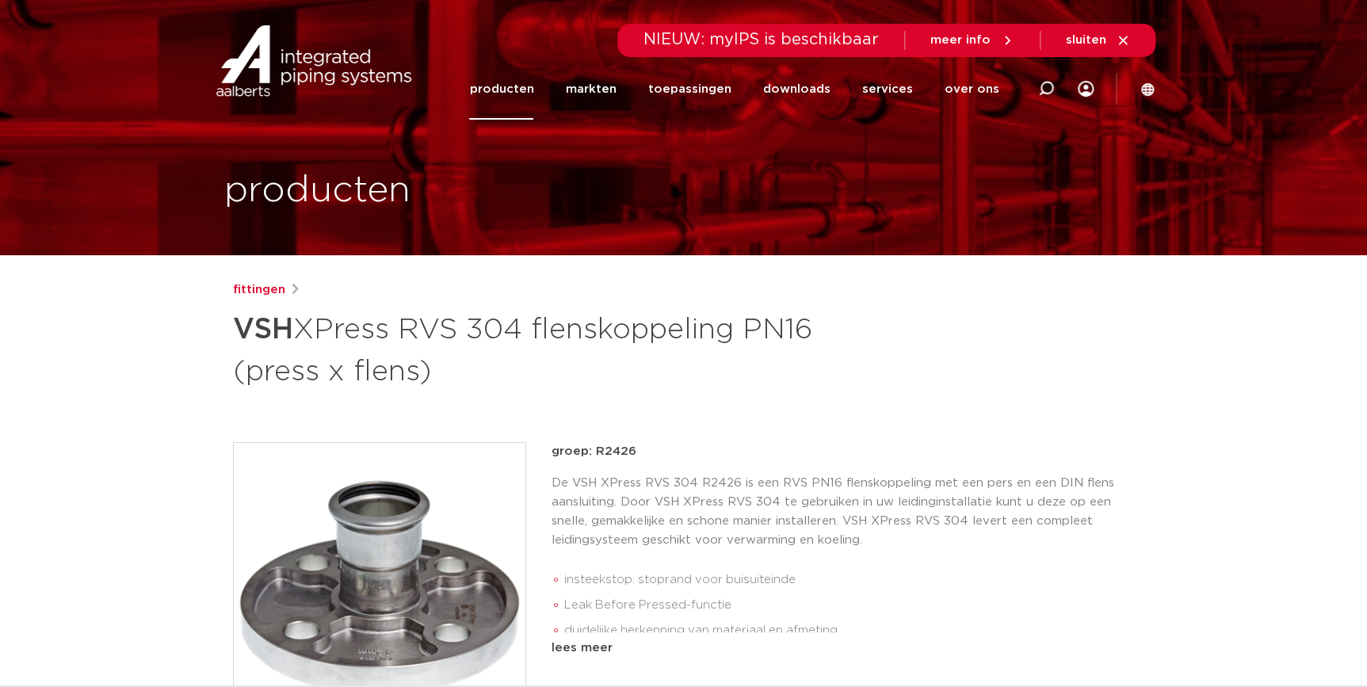
drag, startPoint x: 644, startPoint y: 452, endPoint x: 593, endPoint y: 450, distance: 50.7
click at [593, 450] on p "groep: R2426" at bounding box center [842, 451] width 583 height 19
copy p "R2426"
click at [551, 643] on div "lees meer" at bounding box center [842, 648] width 583 height 19
click at [1035, 95] on div at bounding box center [1045, 89] width 63 height 120
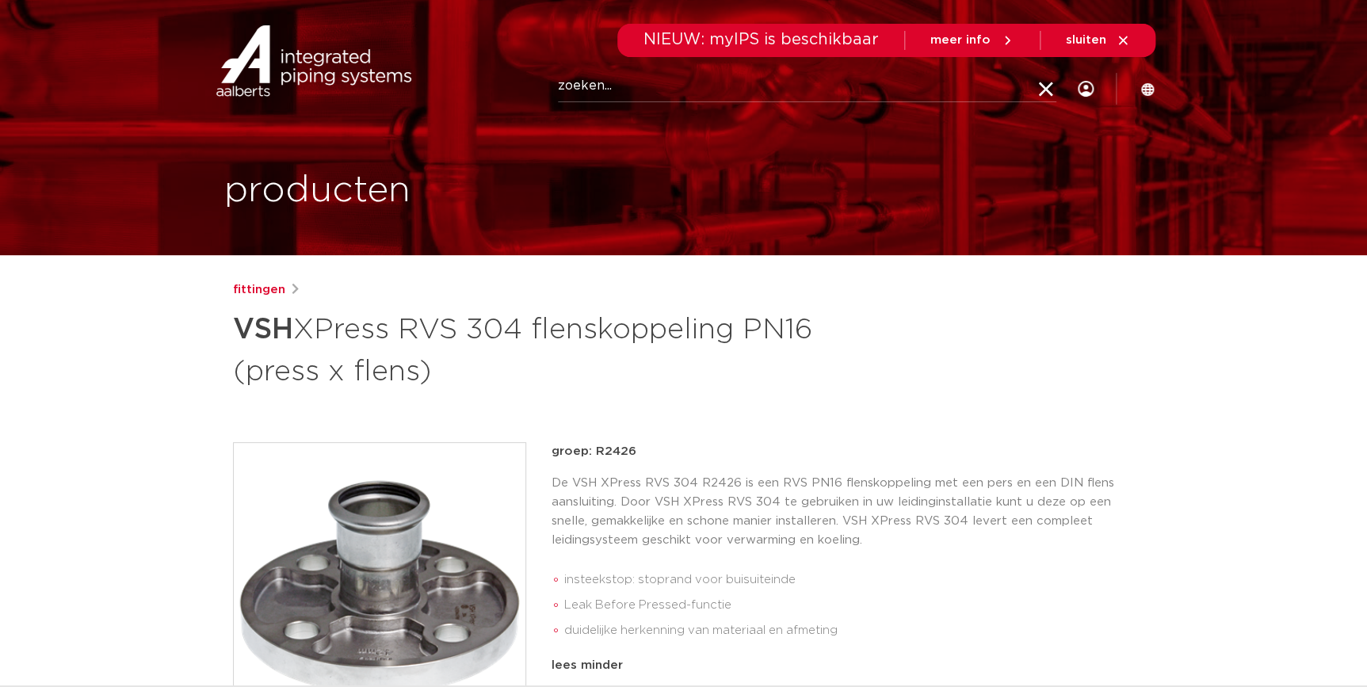
paste input "1065PT"
type input "1065PT"
click button "Zoeken" at bounding box center [0, 0] width 0 height 0
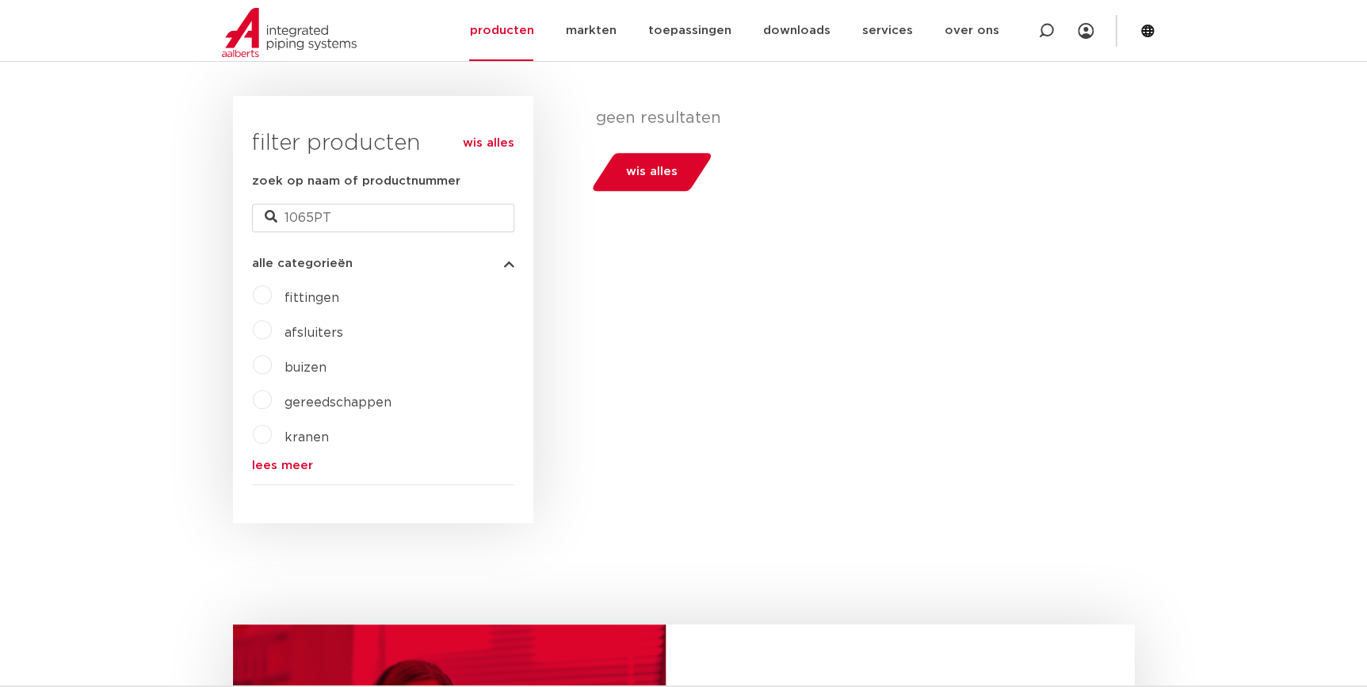
scroll to position [194, 0]
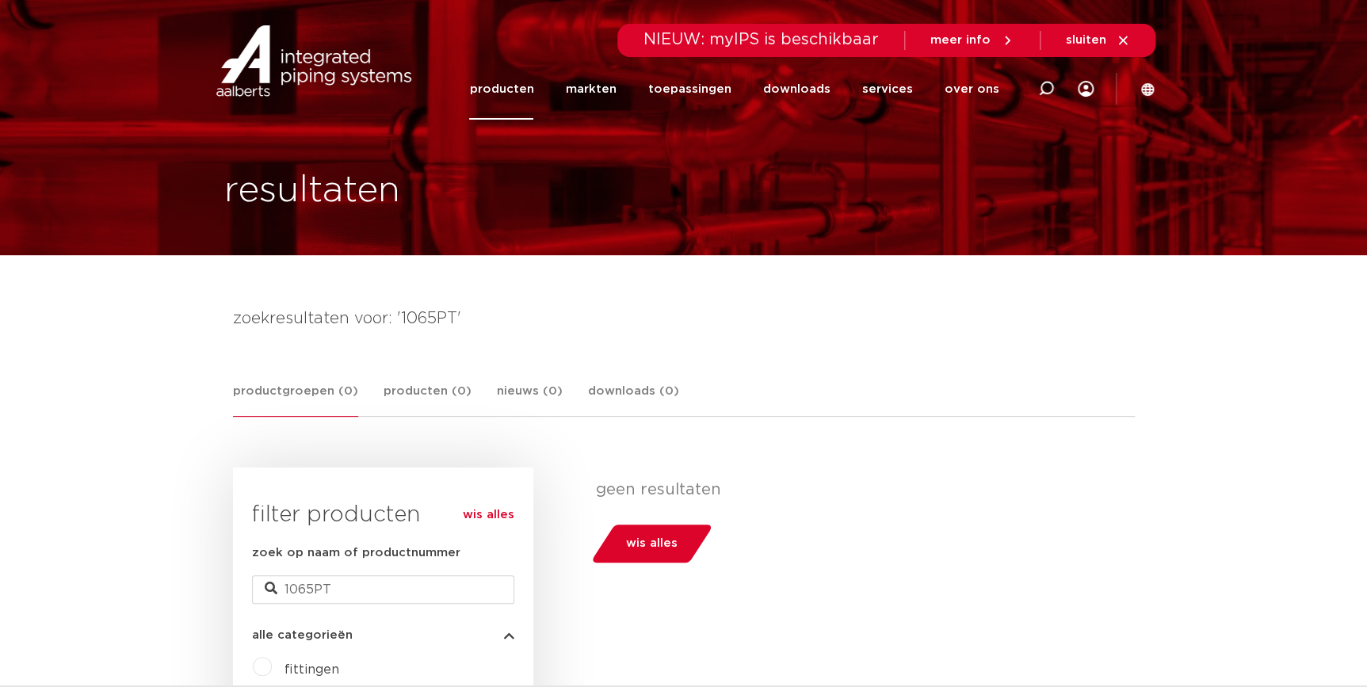
click at [518, 85] on link "producten" at bounding box center [501, 89] width 64 height 61
click at [492, 90] on link "producten" at bounding box center [501, 89] width 64 height 61
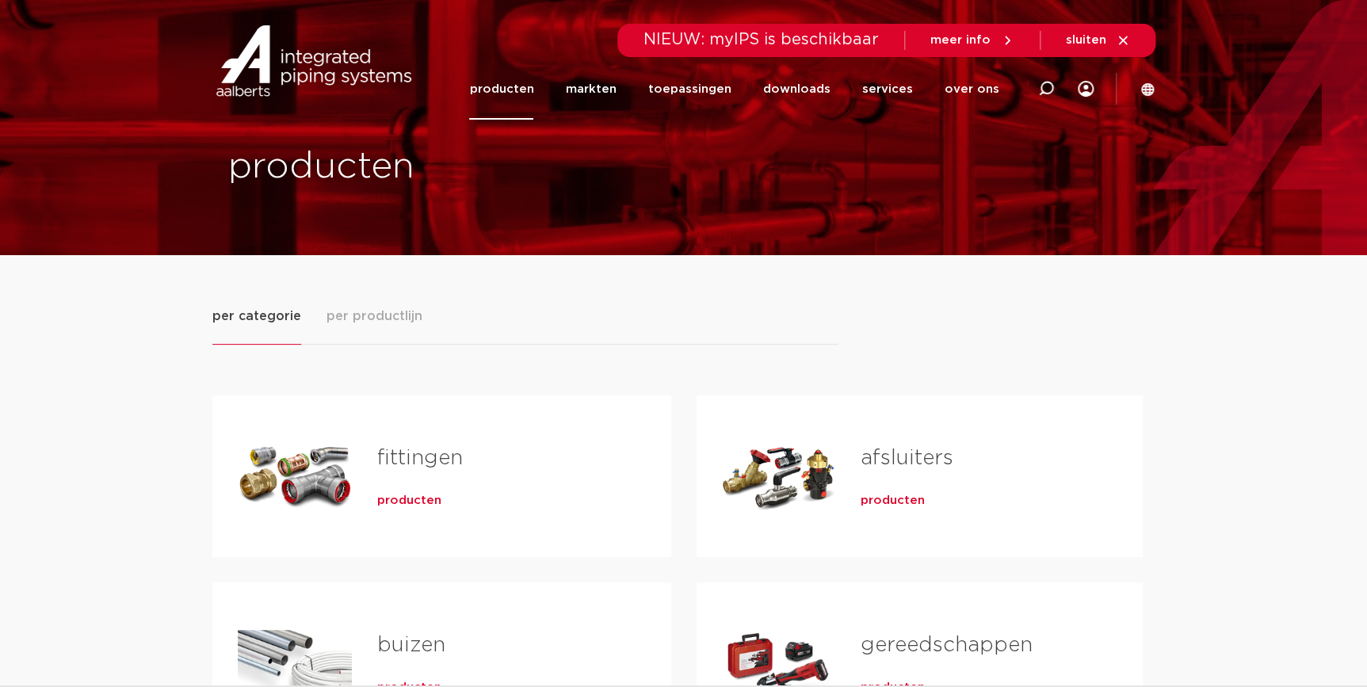
click at [880, 505] on span "producten" at bounding box center [892, 501] width 64 height 16
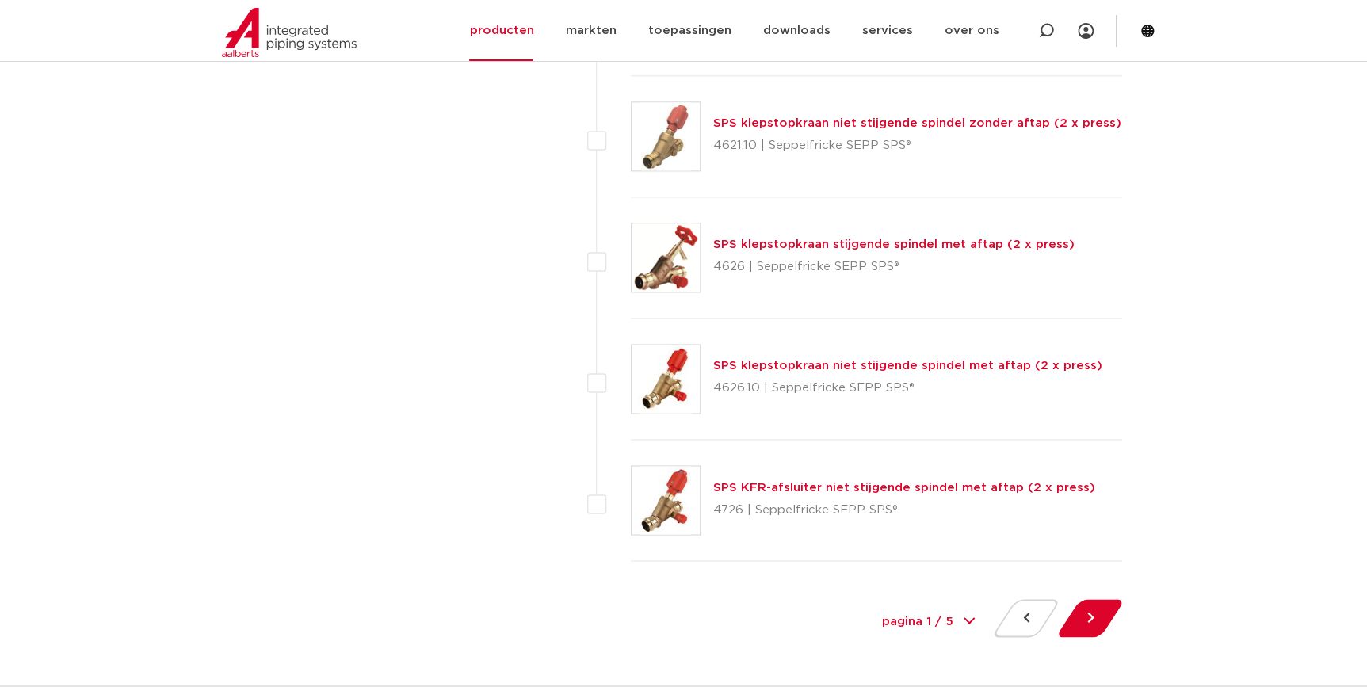
scroll to position [7181, 0]
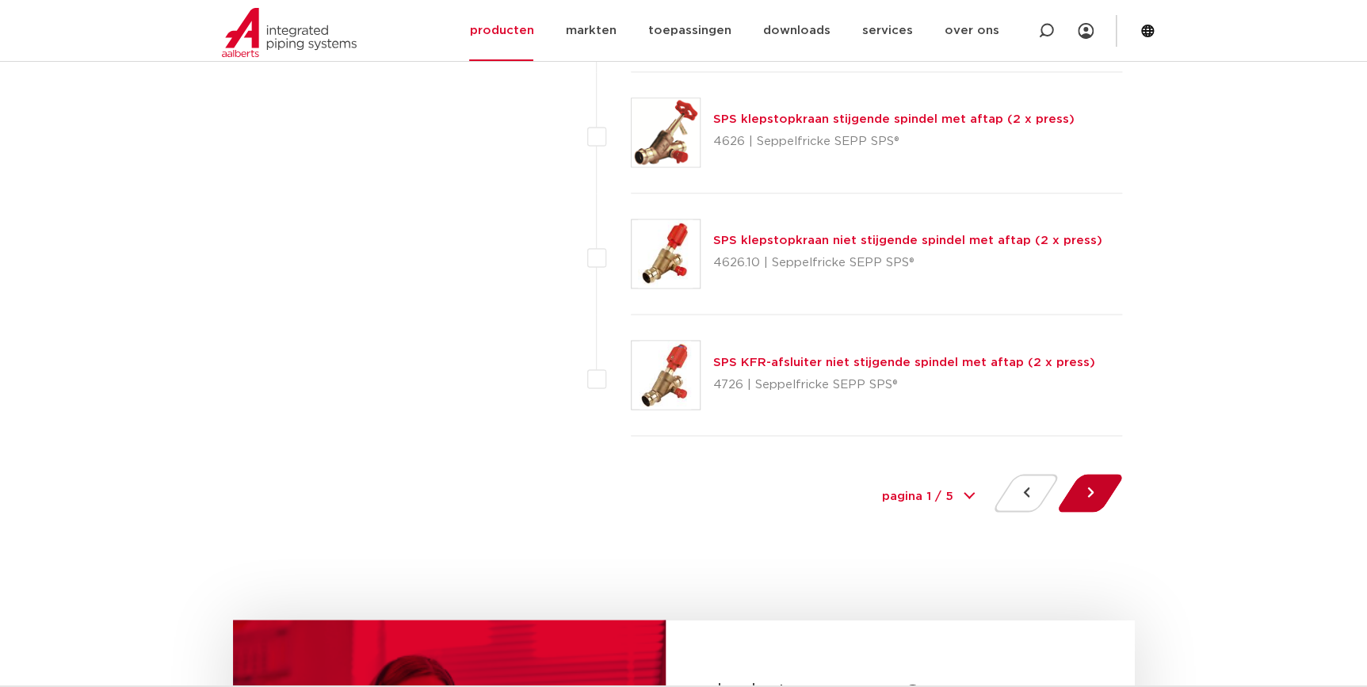
click at [1101, 490] on button at bounding box center [1089, 493] width 45 height 38
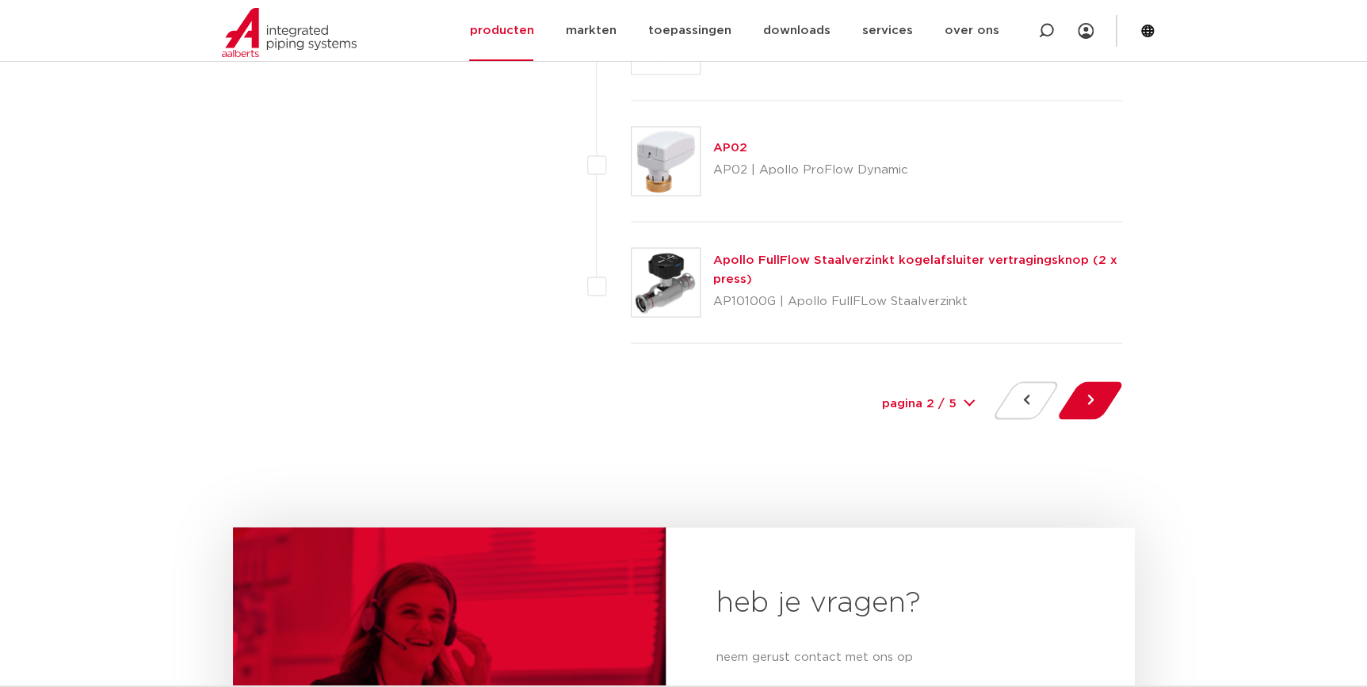
scroll to position [7275, 0]
click at [1086, 398] on button at bounding box center [1089, 399] width 45 height 38
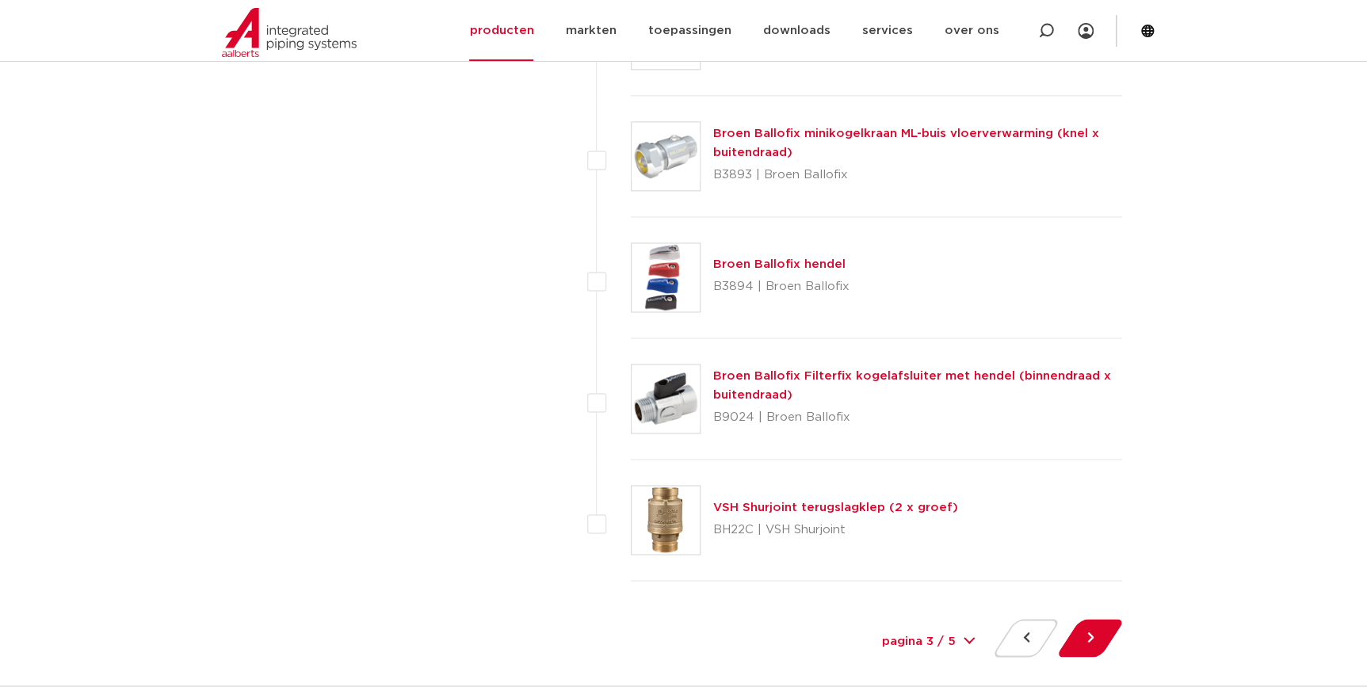
scroll to position [7059, 0]
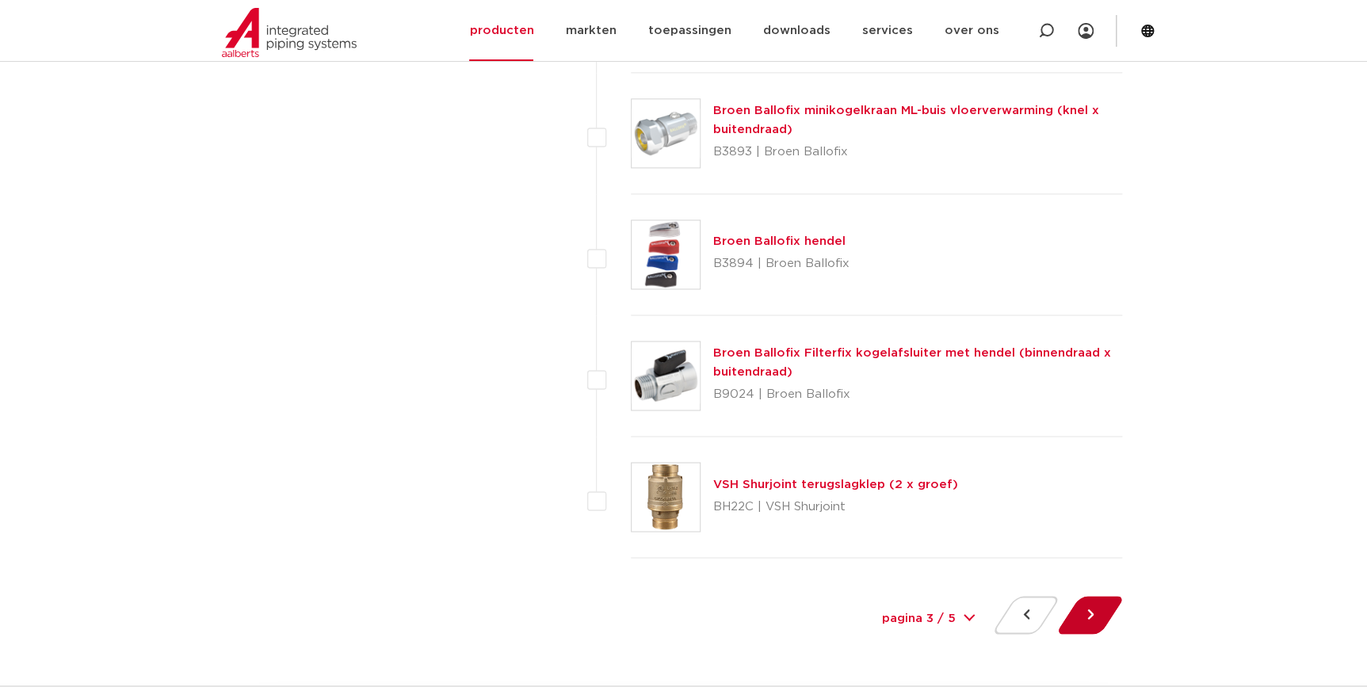
click at [1100, 609] on button at bounding box center [1089, 615] width 45 height 38
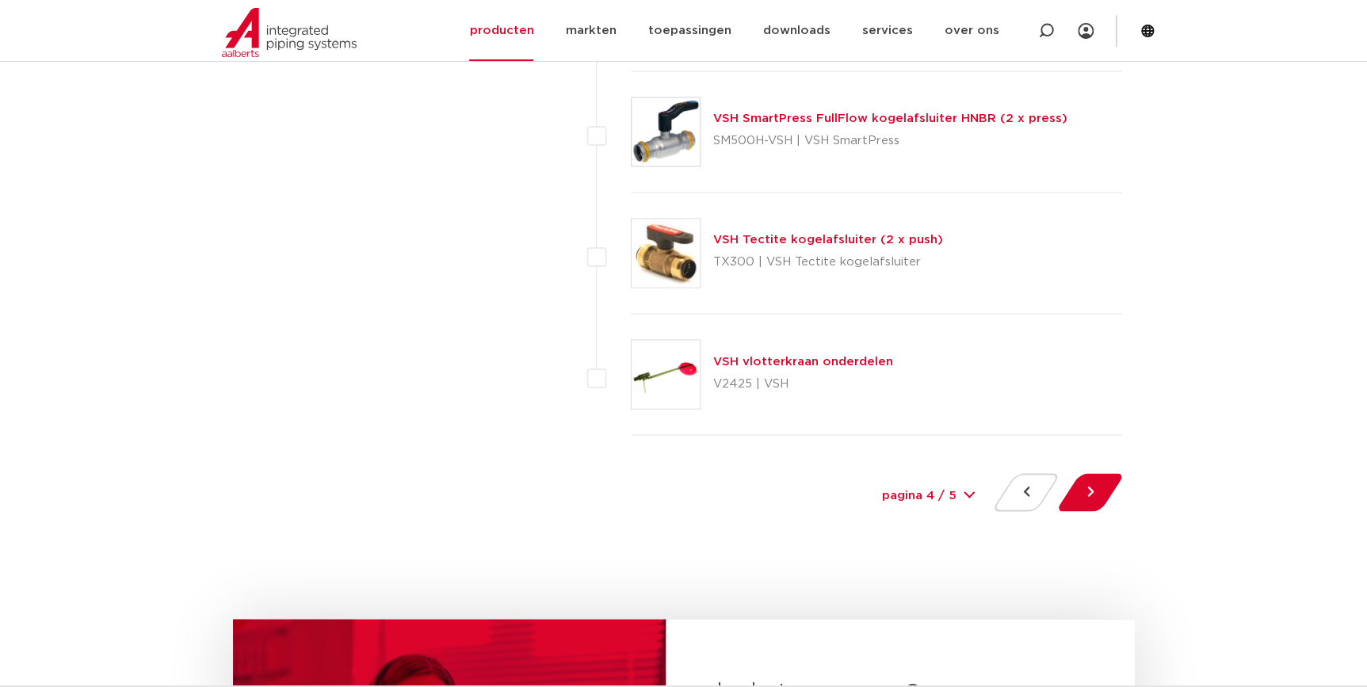
scroll to position [7202, 0]
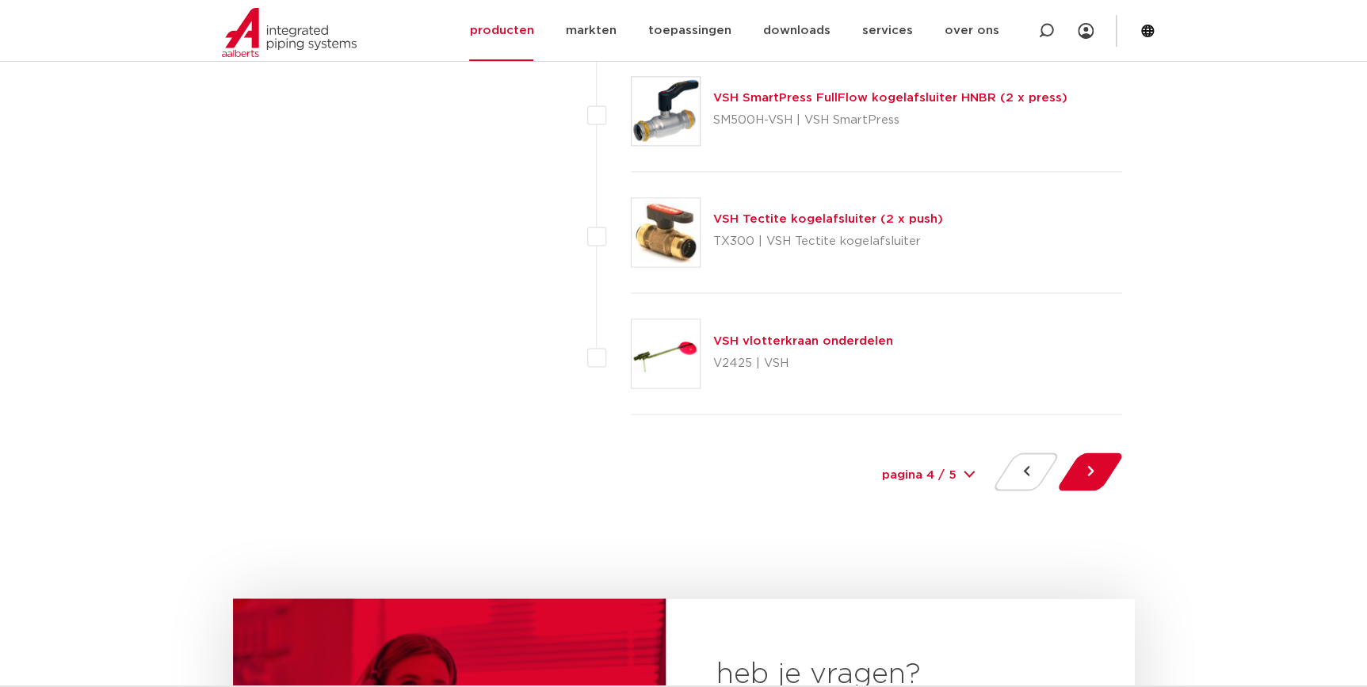
click at [1076, 452] on div at bounding box center [1090, 474] width 64 height 44
click at [1083, 466] on button at bounding box center [1089, 471] width 45 height 38
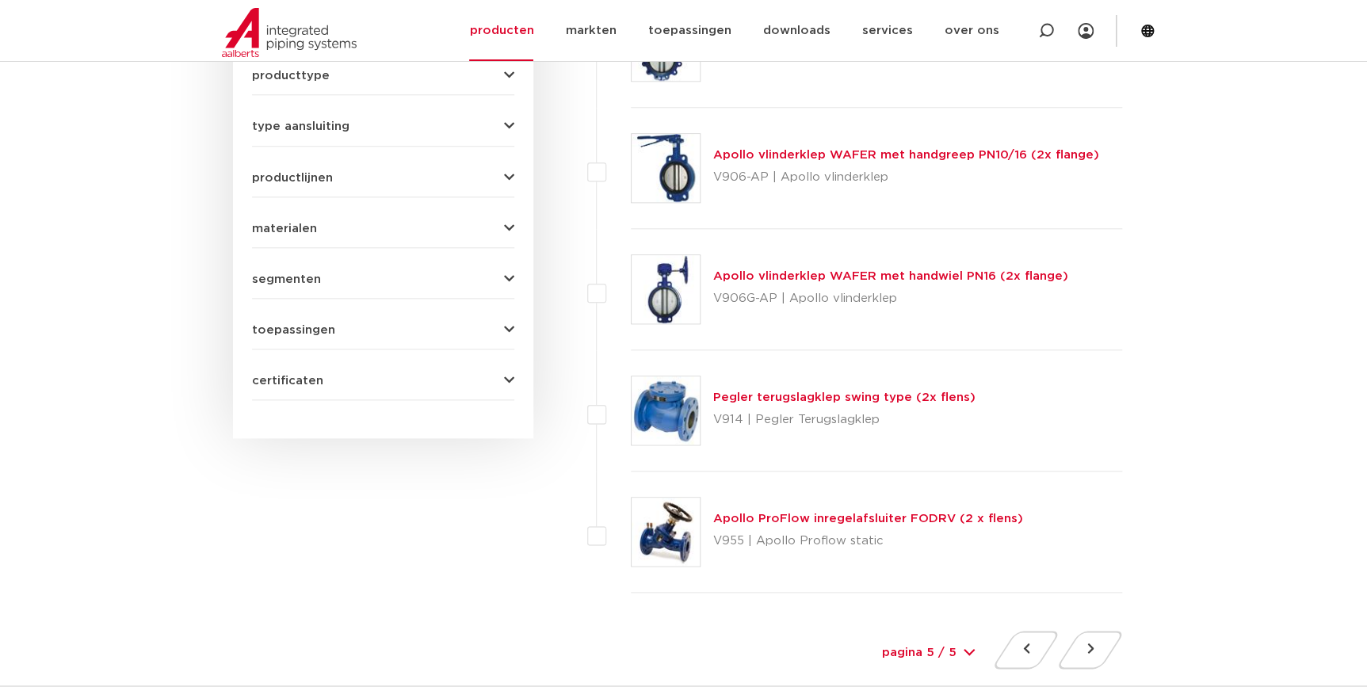
scroll to position [432, 0]
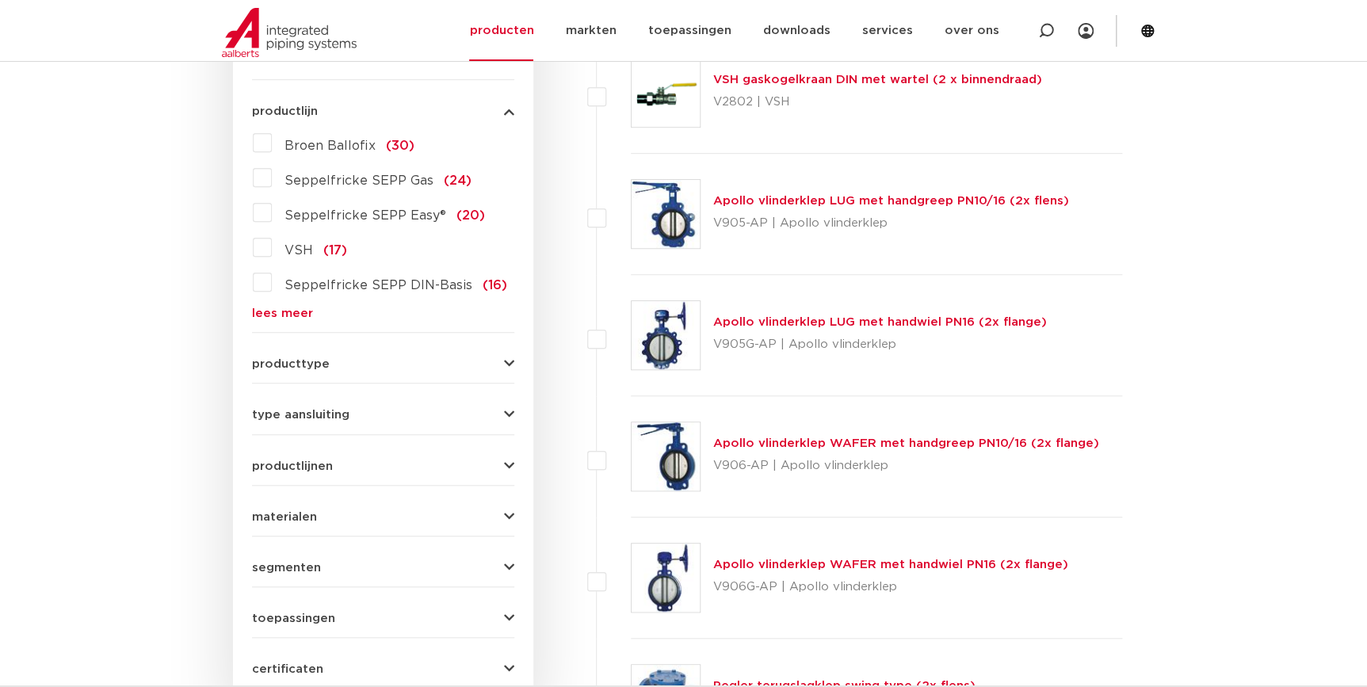
click at [868, 208] on div "Apollo vlinderklep LUG met handgreep PN10/16 (2x flens) V905-AP | Apollo vlinde…" at bounding box center [891, 214] width 356 height 44
click at [1025, 21] on div at bounding box center [1045, 30] width 63 height 61
paste input "7130"
type input "7130"
click button "Zoeken" at bounding box center [0, 0] width 0 height 0
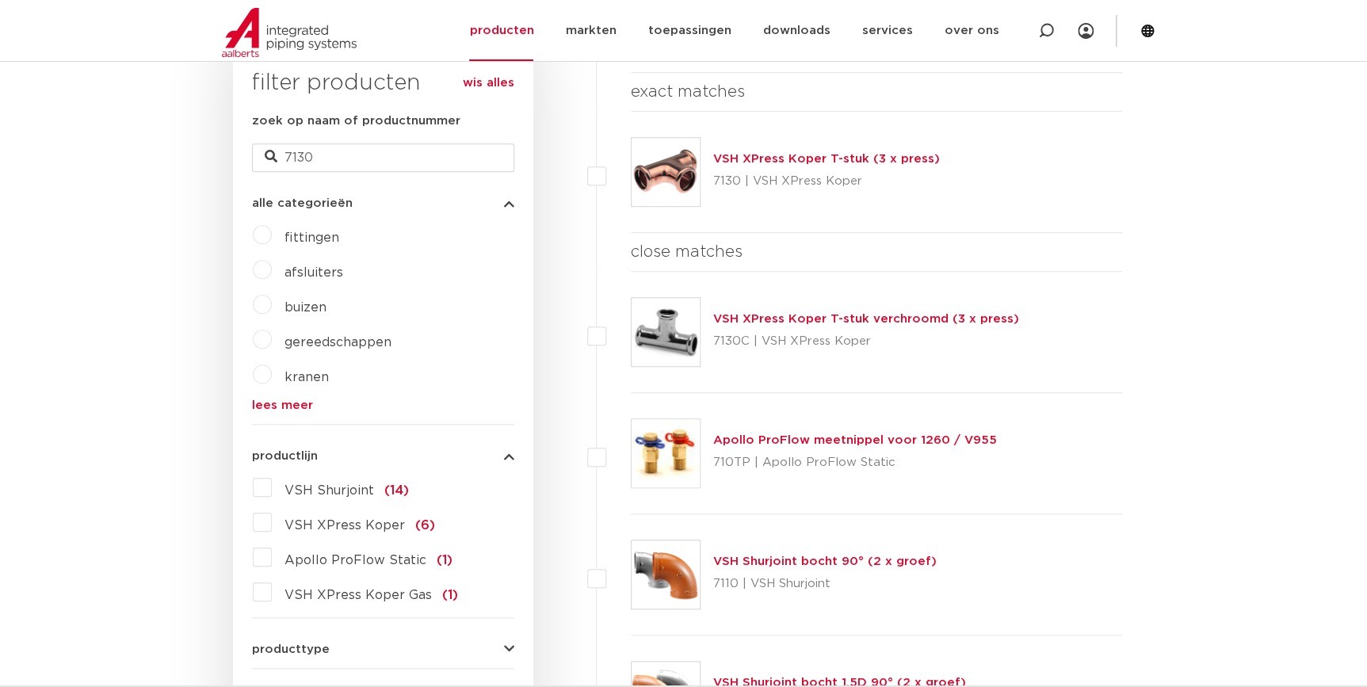
click at [860, 153] on link "VSH XPress Koper T-stuk (3 x press)" at bounding box center [826, 159] width 227 height 12
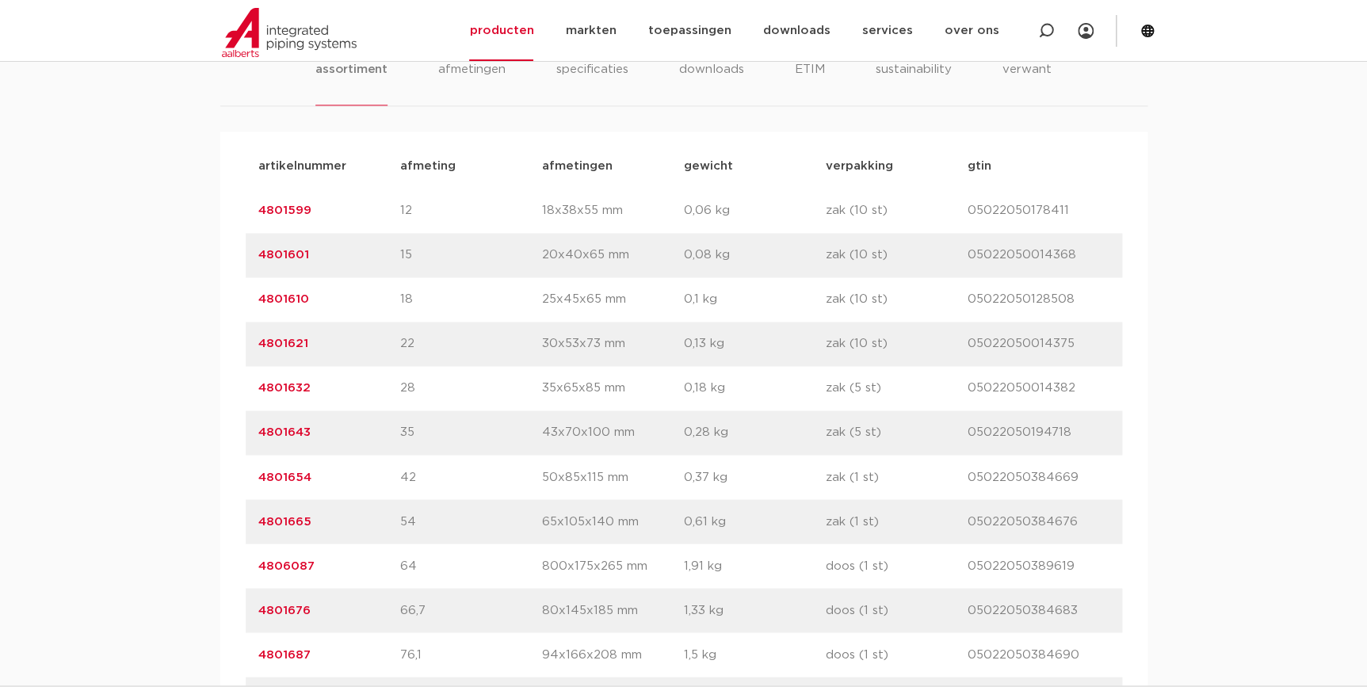
scroll to position [1008, 0]
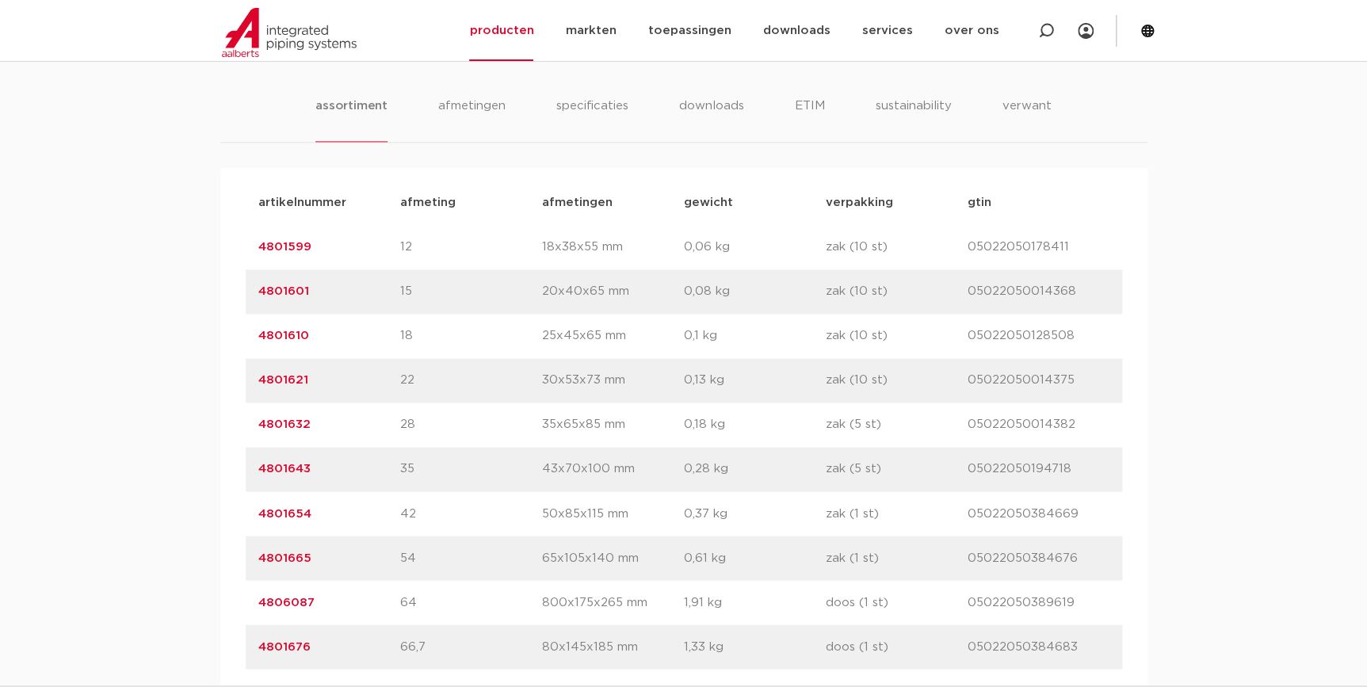
click at [424, 291] on p "15" at bounding box center [471, 291] width 142 height 19
click at [467, 111] on li "afmetingen" at bounding box center [471, 119] width 69 height 45
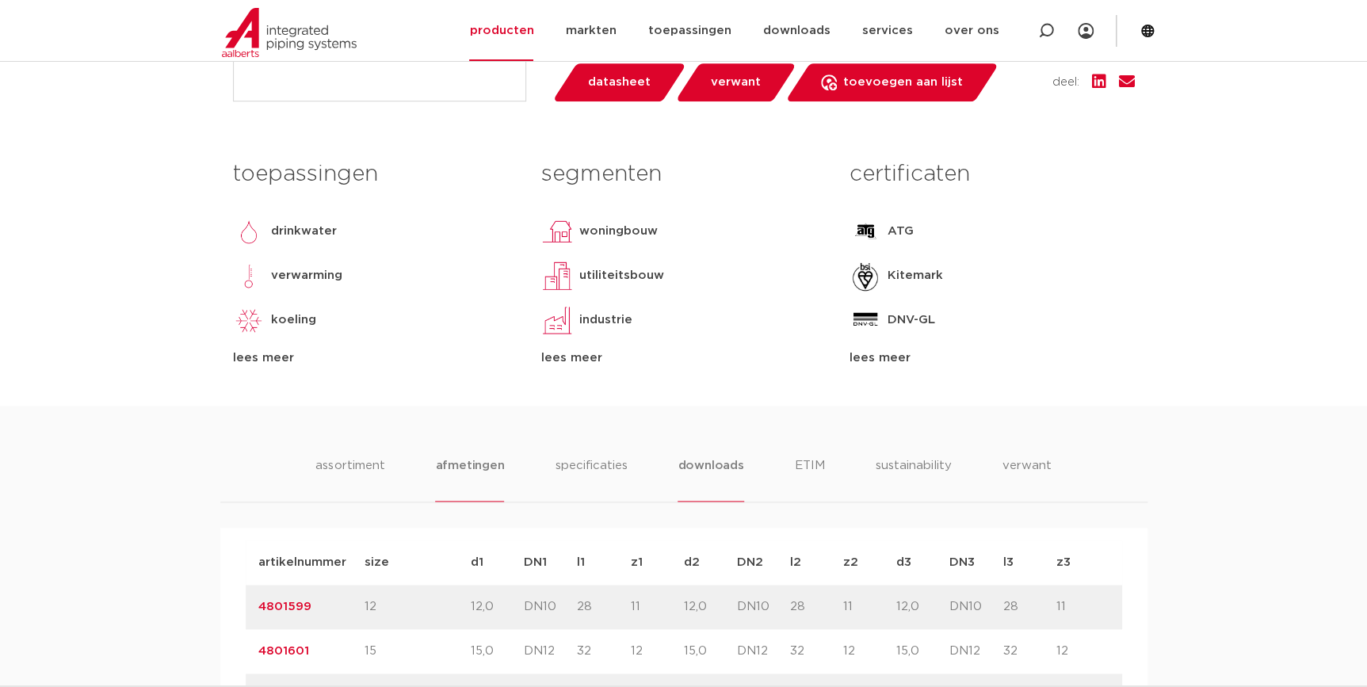
click at [719, 472] on li "downloads" at bounding box center [710, 478] width 66 height 45
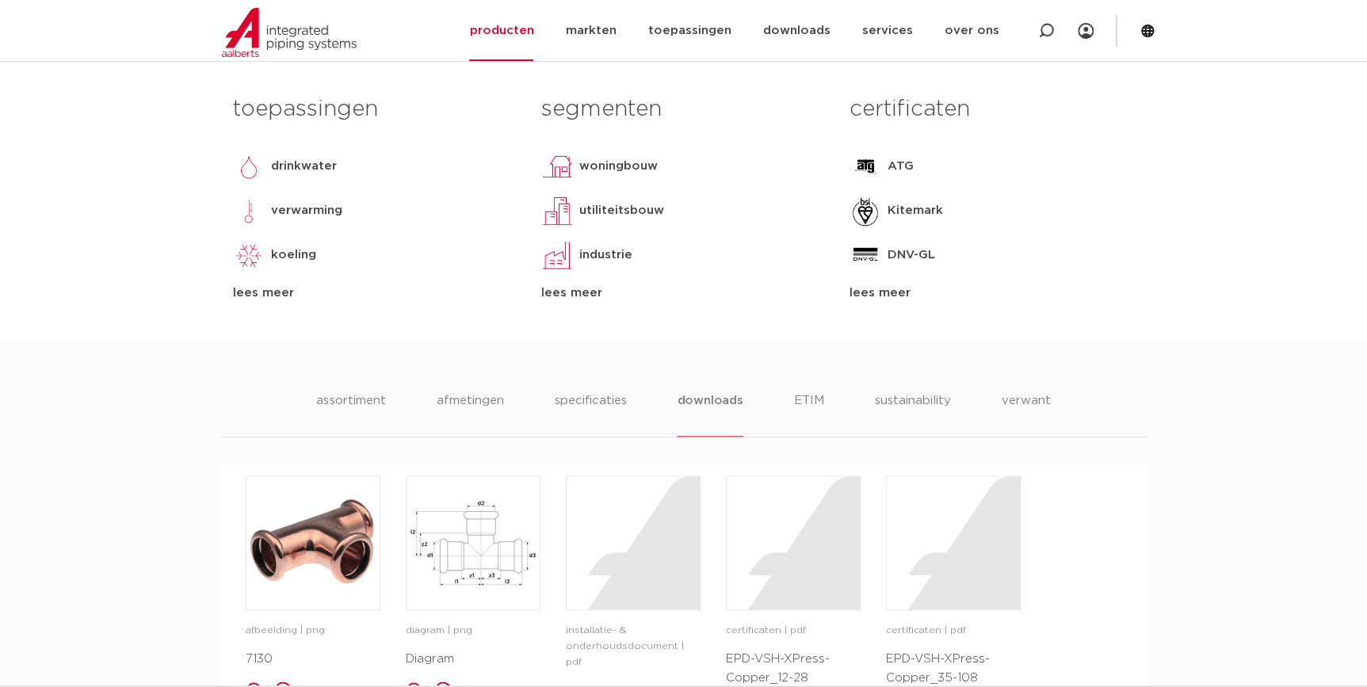
scroll to position [792, 0]
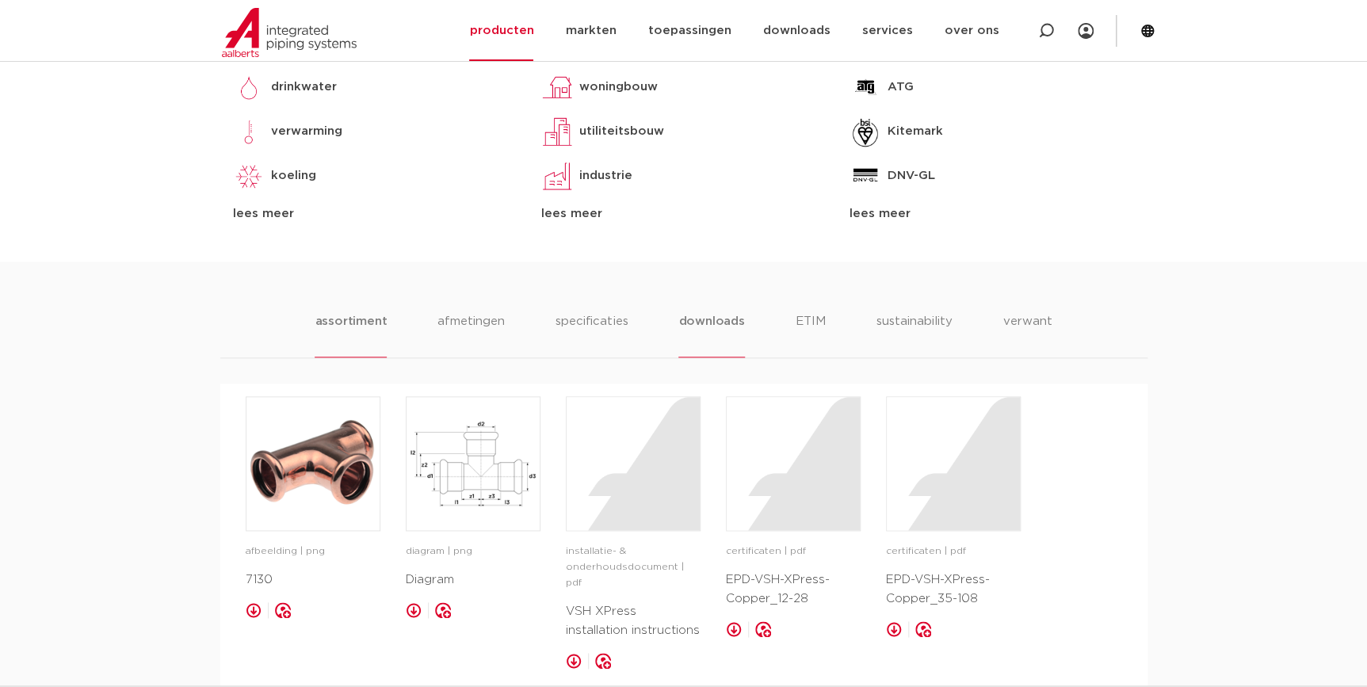
click at [353, 333] on li "assortiment" at bounding box center [351, 334] width 72 height 45
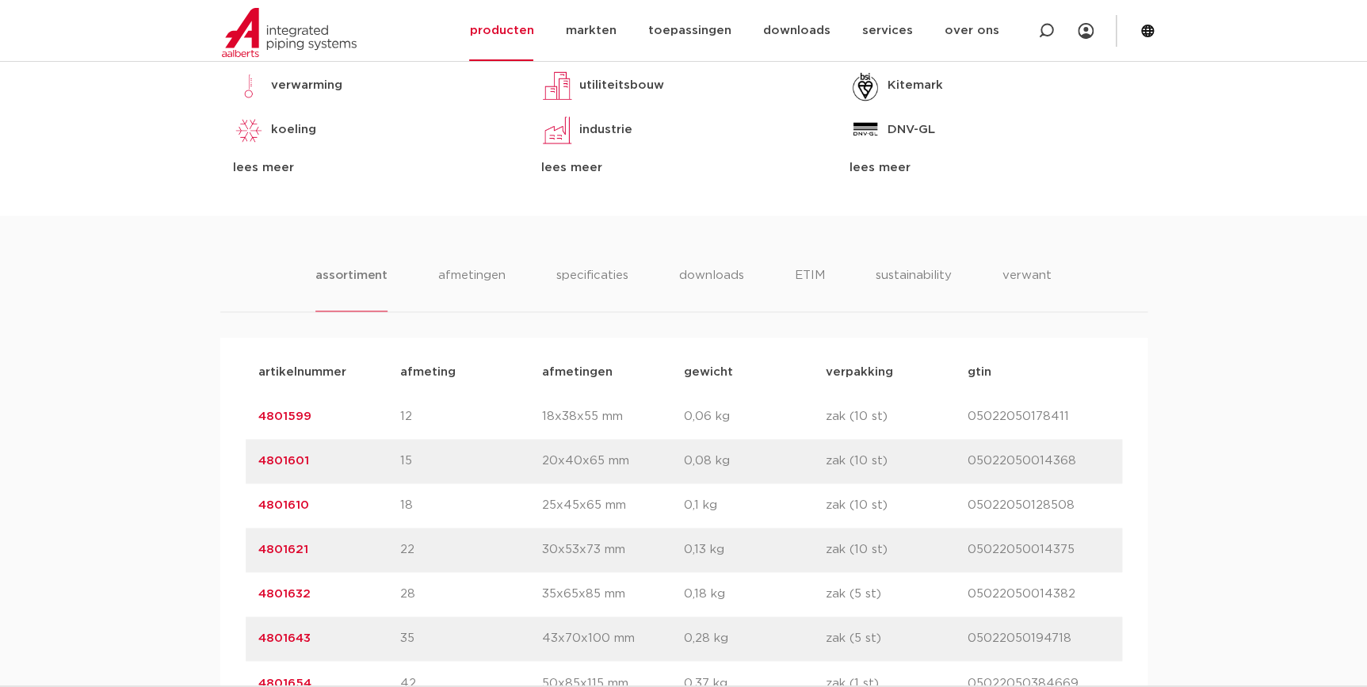
scroll to position [864, 0]
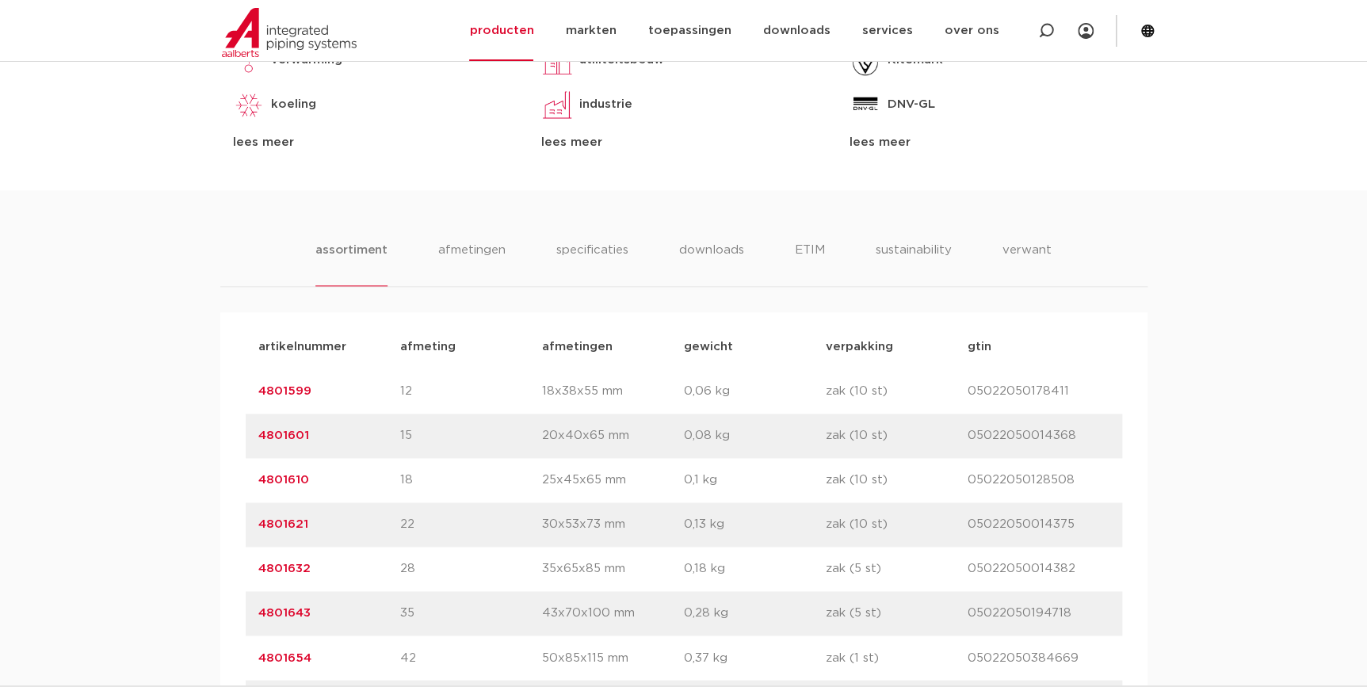
click at [515, 259] on ul "assortiment afmetingen specificaties downloads ETIM sustainability verwant" at bounding box center [683, 263] width 736 height 45
click at [444, 241] on li "afmetingen" at bounding box center [471, 263] width 69 height 45
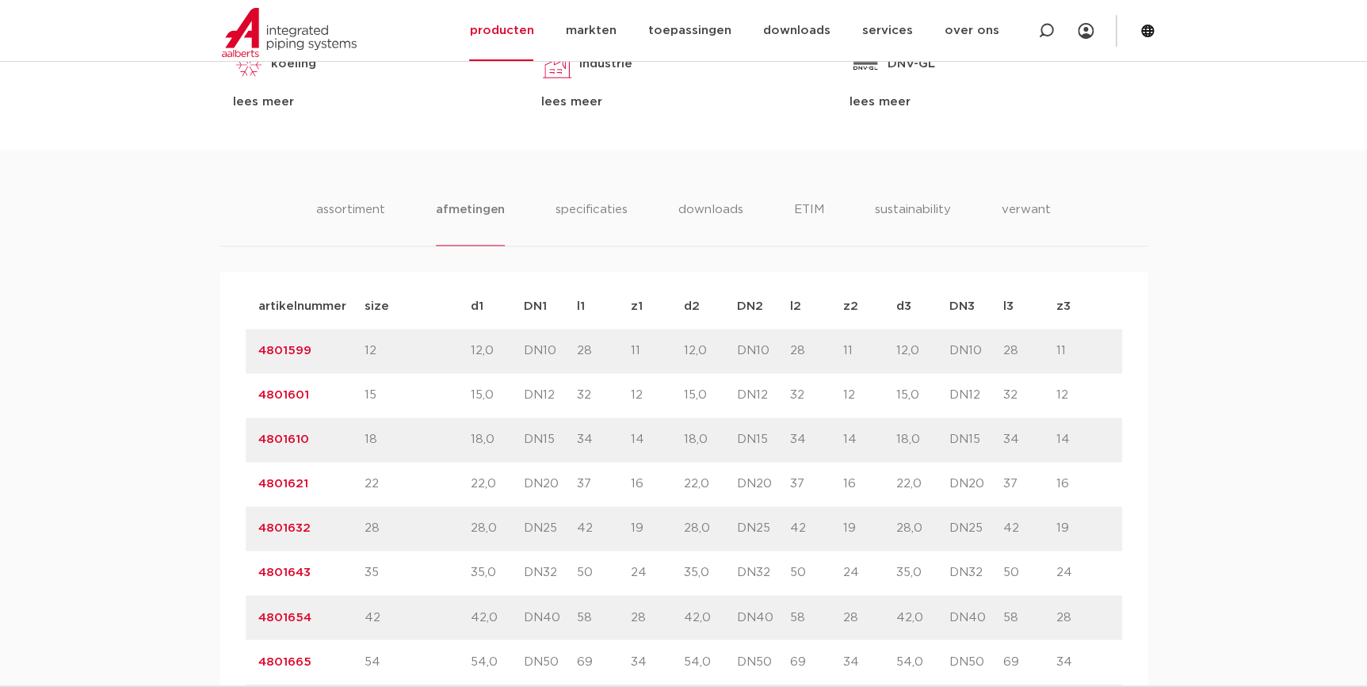
scroll to position [1008, 0]
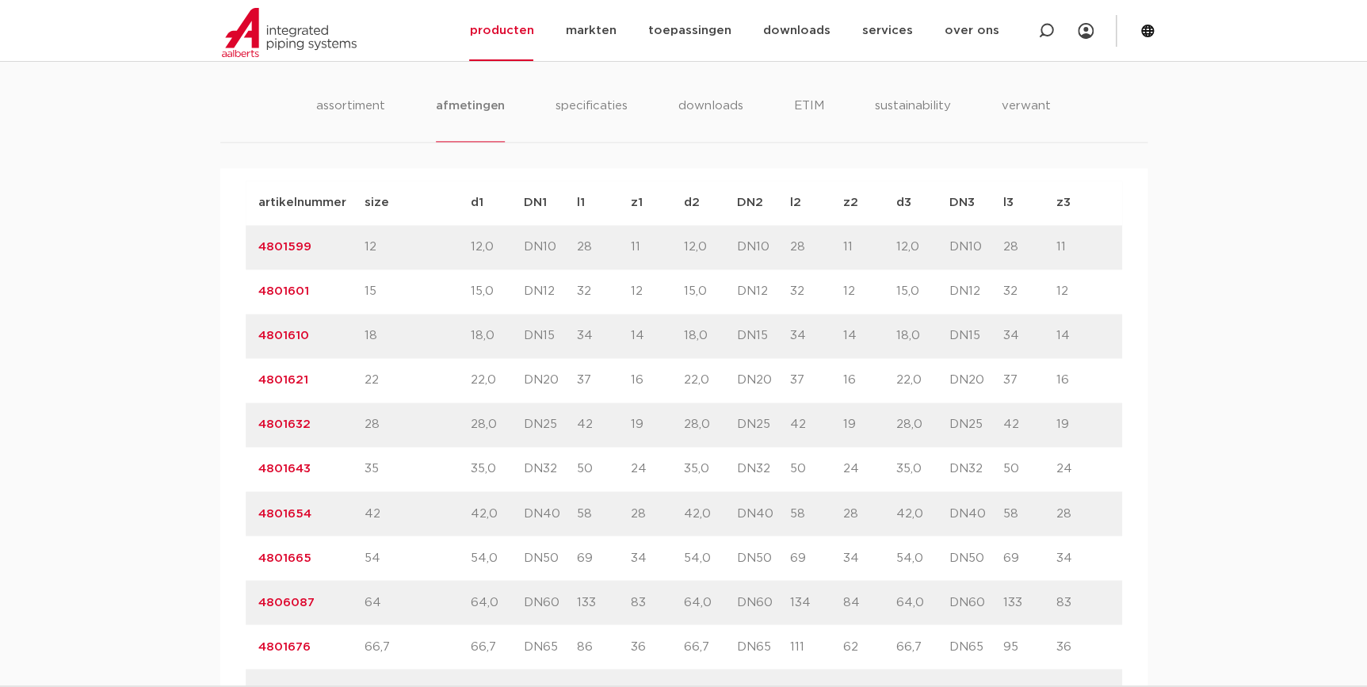
drag, startPoint x: 803, startPoint y: 287, endPoint x: 780, endPoint y: 301, distance: 27.0
click at [780, 301] on div "artikelnummer 4801601 size 15" at bounding box center [684, 291] width 876 height 44
